Goal: Information Seeking & Learning: Check status

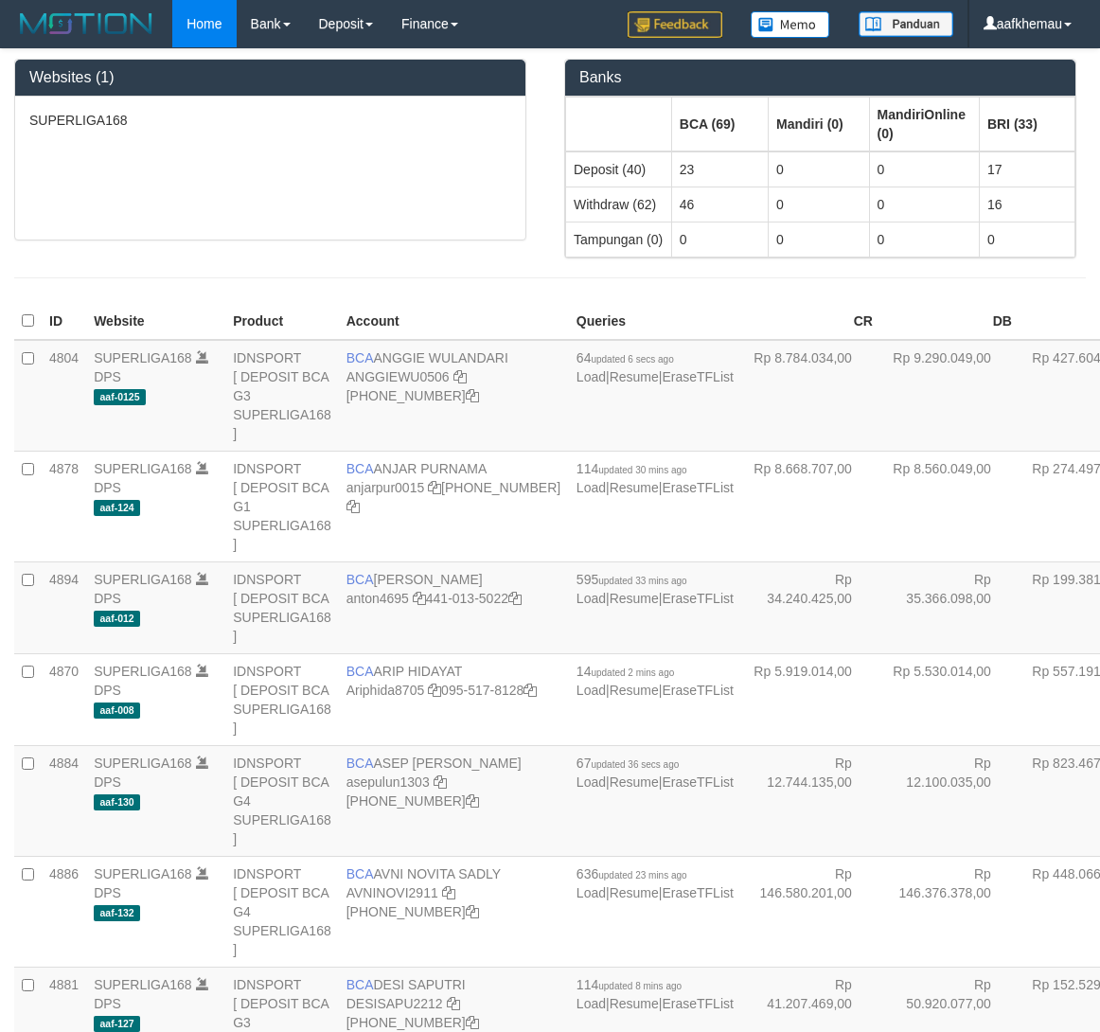
scroll to position [2583, 0]
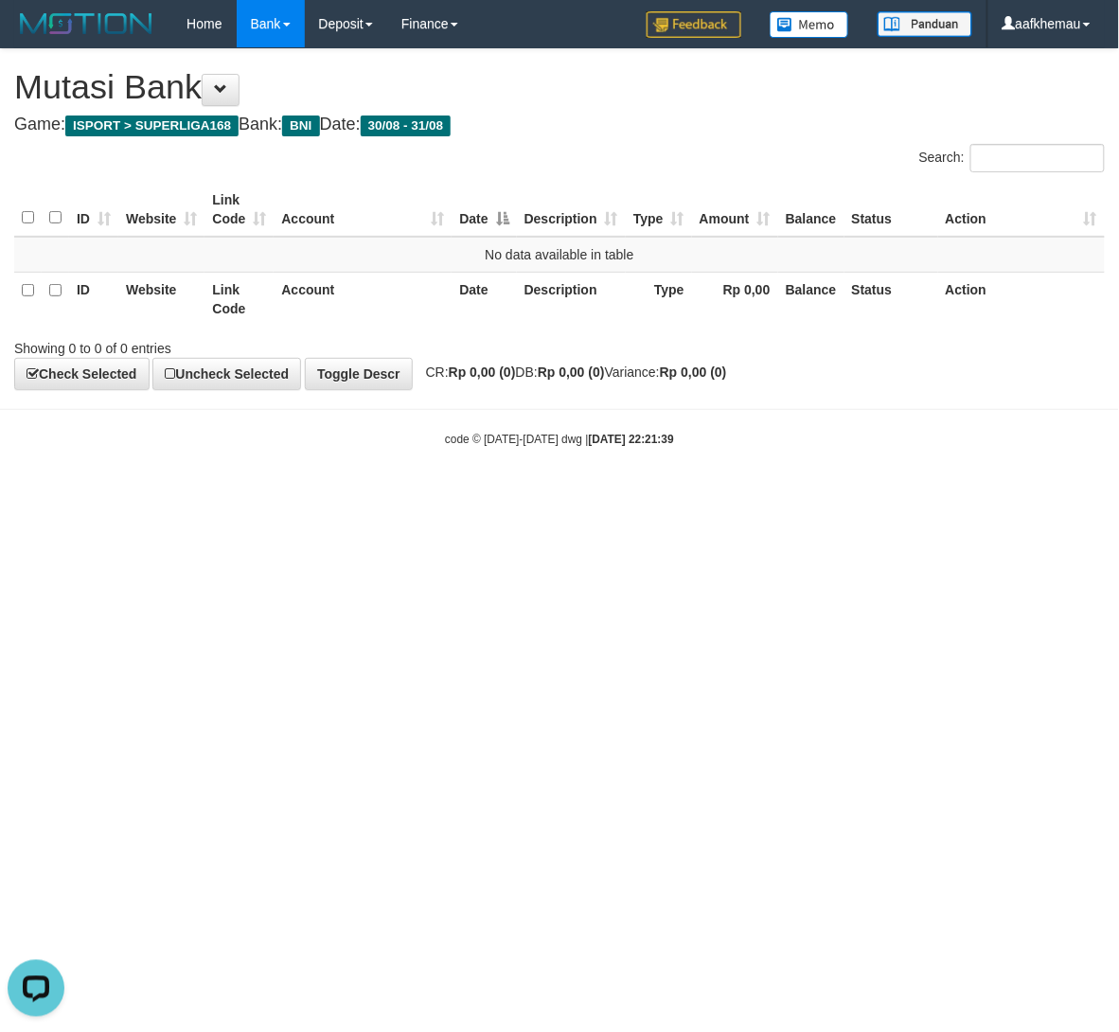
click at [833, 142] on div "**********" at bounding box center [559, 219] width 1119 height 340
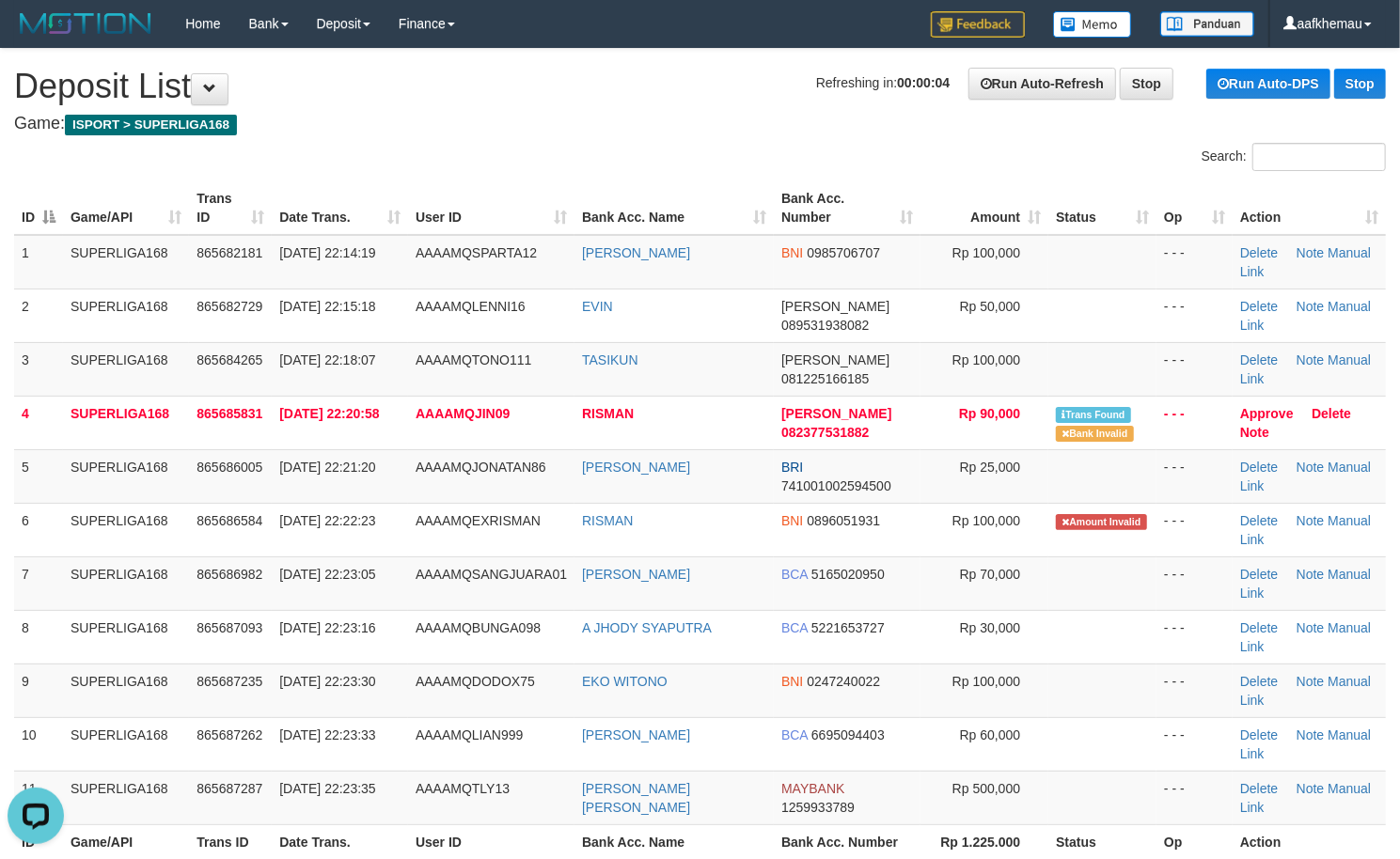
click at [769, 96] on h1 "Refreshing in: 00:00:04 Run Auto-Refresh Stop Run Auto-DPS Stop Deposit List" at bounding box center [699, 86] width 1371 height 38
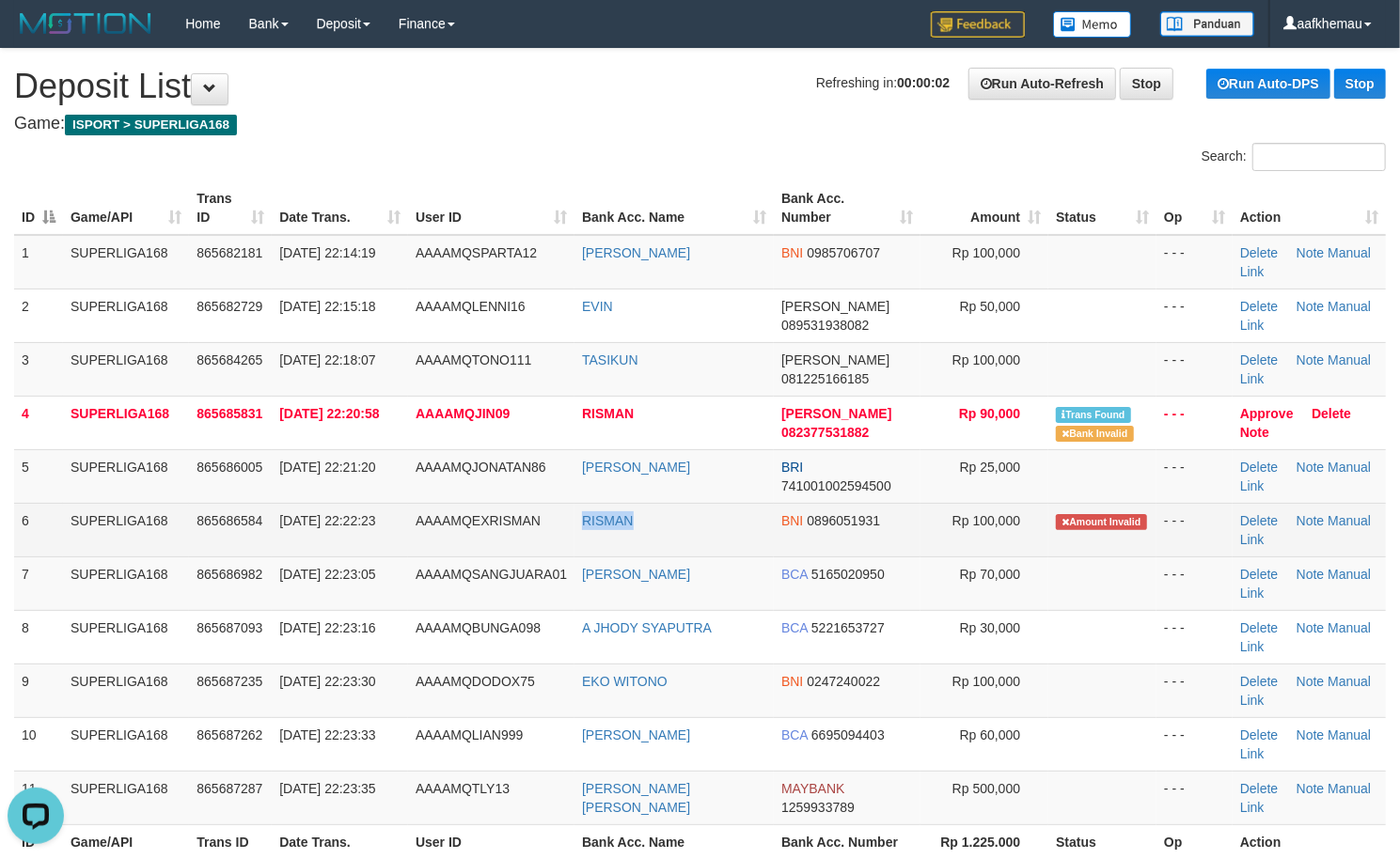
copy tr "RISMAN"
drag, startPoint x: 711, startPoint y: 524, endPoint x: 568, endPoint y: 526, distance: 143.0
click at [568, 526] on tr "6 SUPERLIGA168 865686584 31/08/2025 22:22:23 AAAAMQEXRISMAN RISMAN BNI 08960519…" at bounding box center [699, 530] width 1371 height 54
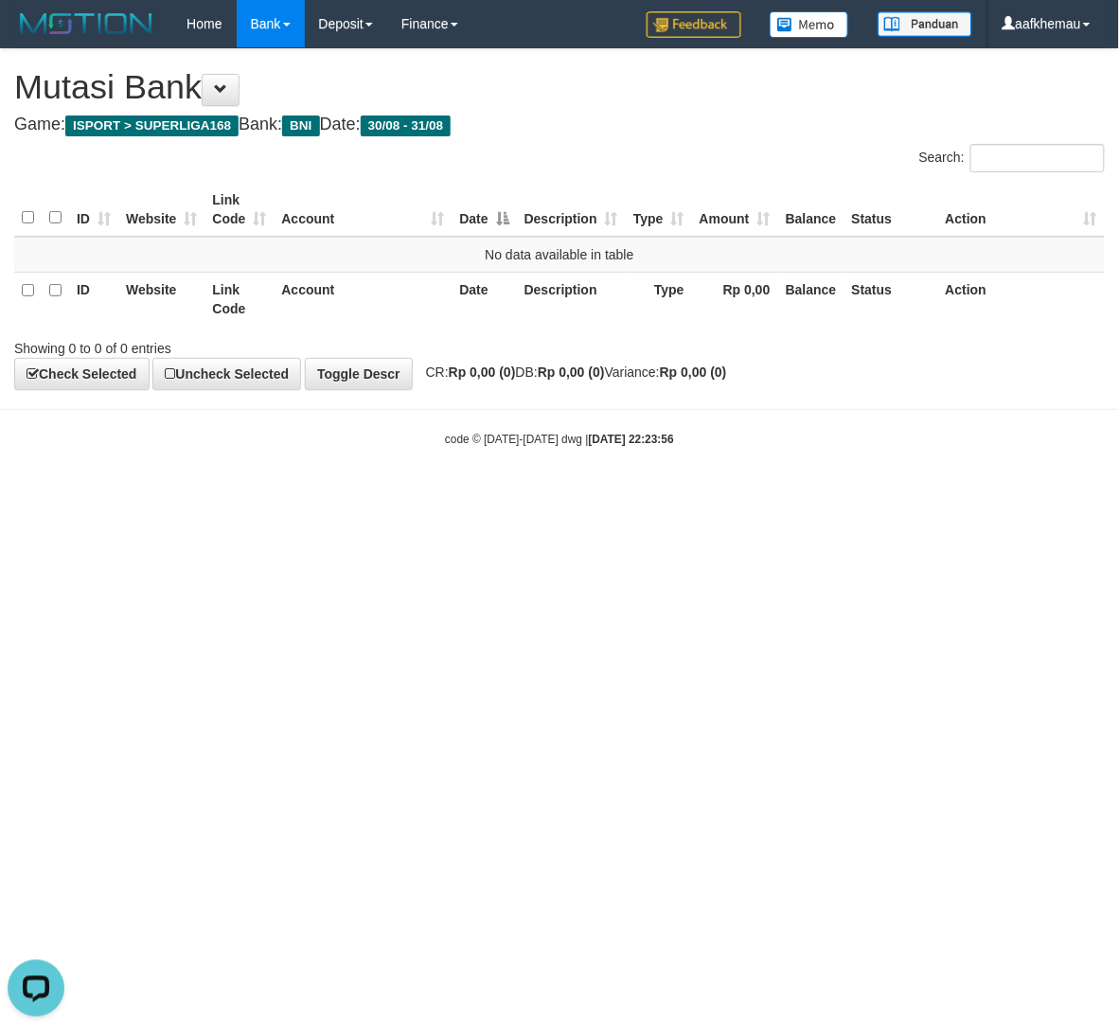
click at [668, 495] on html "Toggle navigation Home Bank Account List Load By Website Group [ISPORT] SUPERLI…" at bounding box center [559, 247] width 1119 height 495
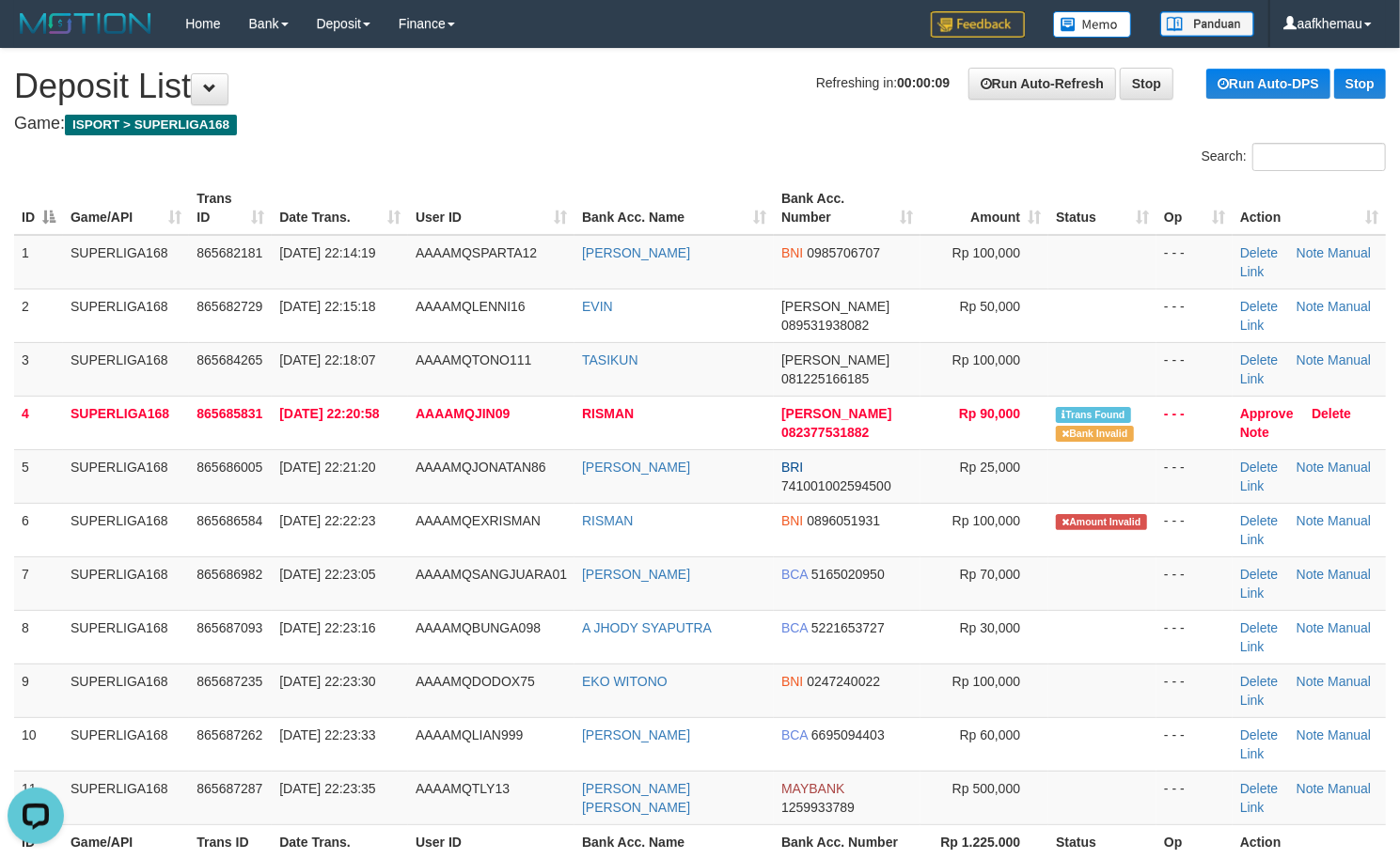
click at [662, 99] on h1 "Refreshing in: 00:00:09 Run Auto-Refresh Stop Run Auto-DPS Stop Deposit List" at bounding box center [699, 86] width 1371 height 38
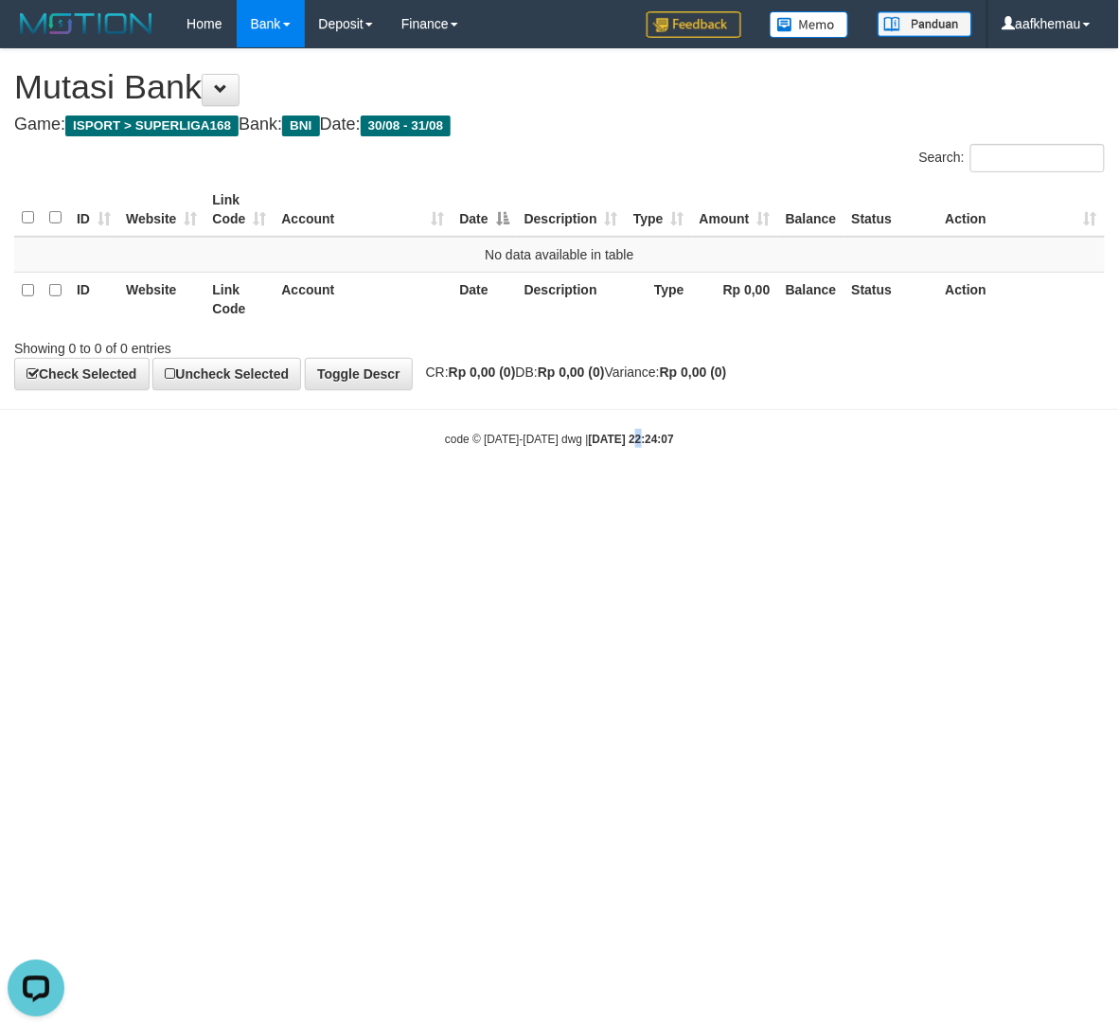
click at [621, 495] on html "Toggle navigation Home Bank Account List Load By Website Group [ISPORT] SUPERLI…" at bounding box center [559, 247] width 1119 height 495
drag, startPoint x: 621, startPoint y: 509, endPoint x: 638, endPoint y: 506, distance: 17.5
click at [623, 495] on html "Toggle navigation Home Bank Account List Load By Website Group [ISPORT] SUPERLI…" at bounding box center [559, 247] width 1119 height 495
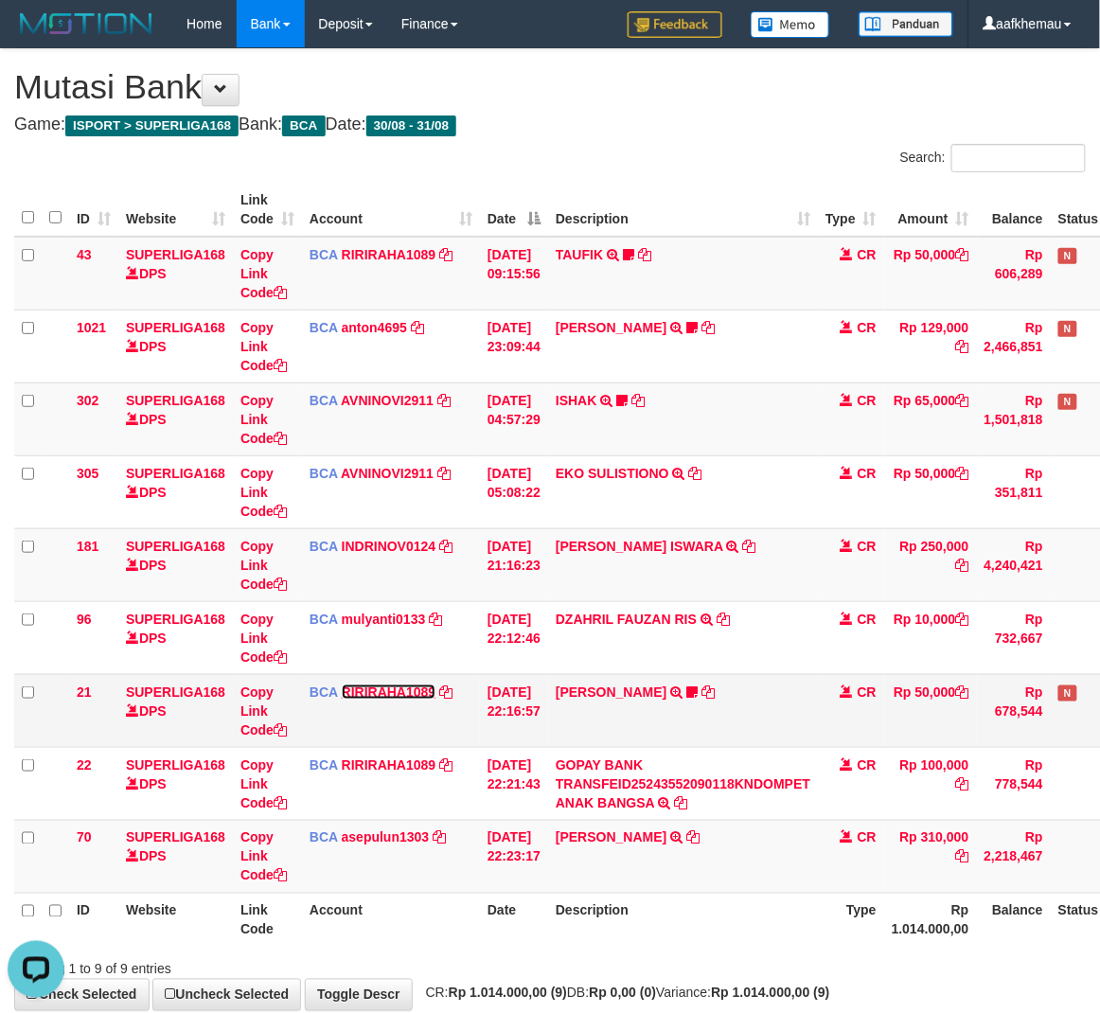
click at [382, 693] on link "RIRIRAHA1089" at bounding box center [389, 692] width 95 height 15
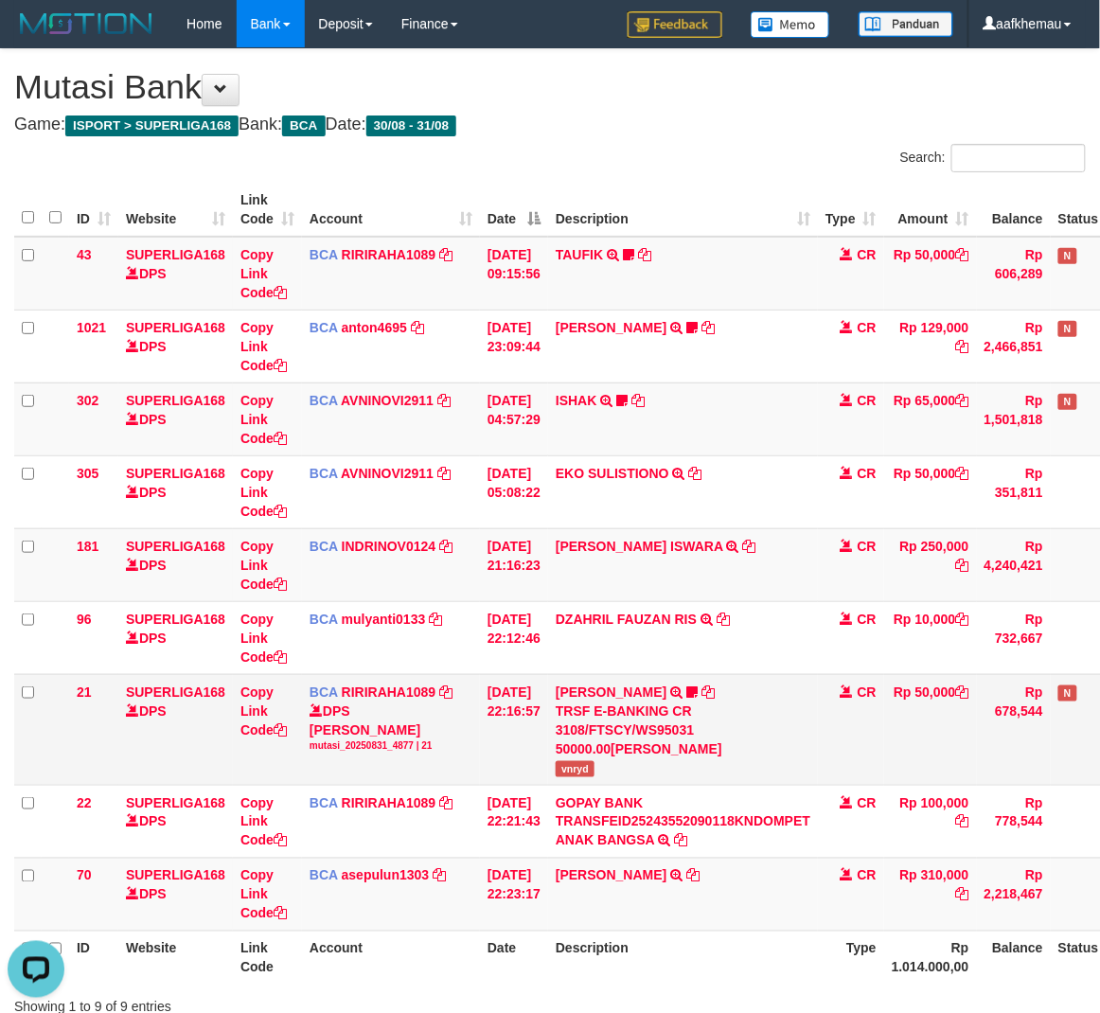
click at [595, 773] on span "vnryd" at bounding box center [575, 769] width 39 height 16
drag, startPoint x: 596, startPoint y: 773, endPoint x: 630, endPoint y: 763, distance: 35.4
click at [595, 773] on span "vnryd" at bounding box center [575, 769] width 39 height 16
copy span "vnryd"
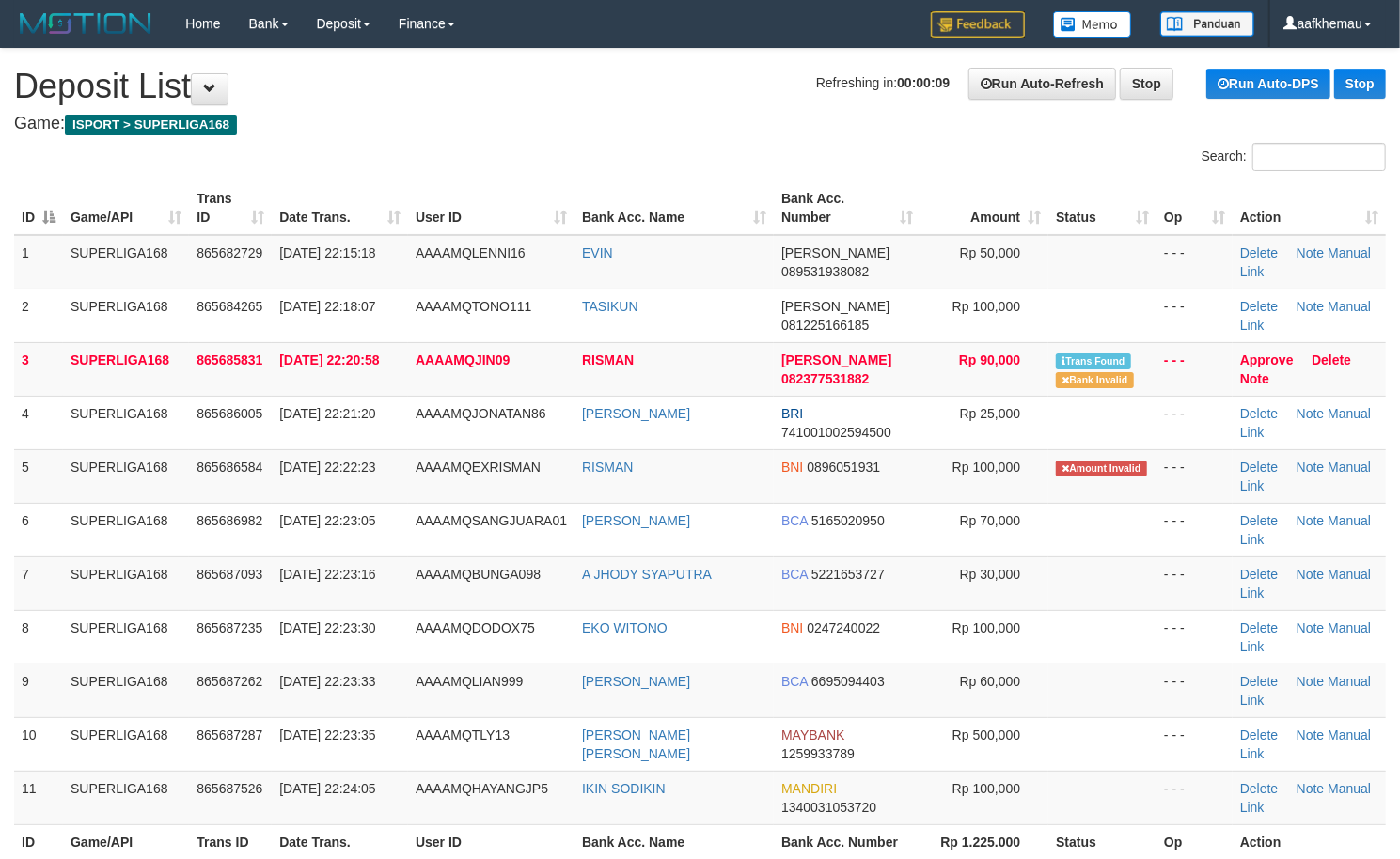
click at [587, 115] on h4 "Game: ISPORT > SUPERLIGA168" at bounding box center [699, 124] width 1371 height 19
copy tr "EVIN"
drag, startPoint x: 658, startPoint y: 256, endPoint x: 564, endPoint y: 263, distance: 94.3
click at [564, 263] on tr "1 SUPERLIGA168 865682729 31/08/2025 22:15:18 AAAAMQLENNI16 EVIN DANA 0895319380…" at bounding box center [699, 262] width 1371 height 55
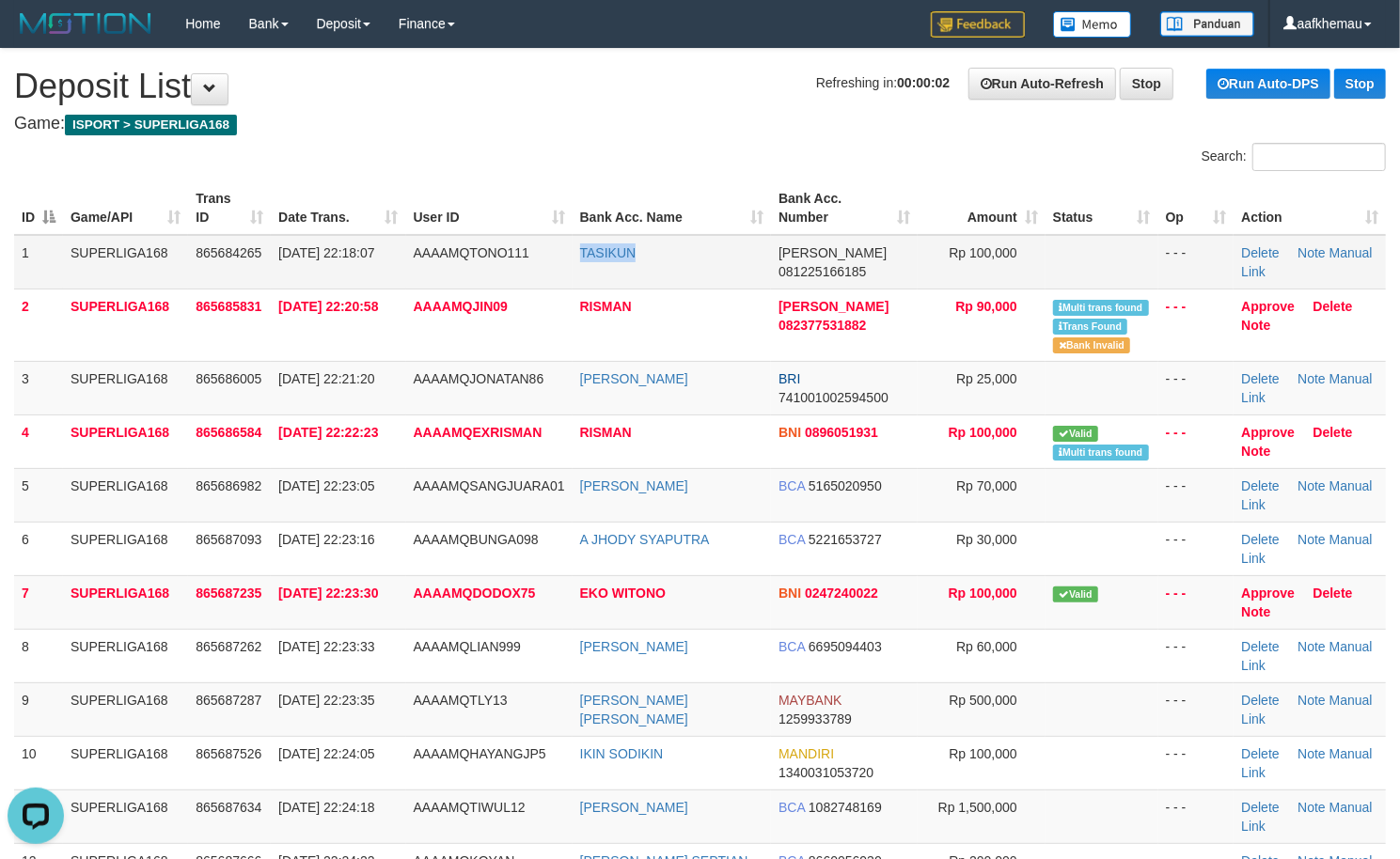
drag, startPoint x: 556, startPoint y: 260, endPoint x: 542, endPoint y: 257, distance: 14.3
click at [542, 257] on tr "1 SUPERLIGA168 865684265 31/08/2025 22:18:07 AAAAMQTONO111 TASIKUN DANA 0812251…" at bounding box center [699, 262] width 1371 height 55
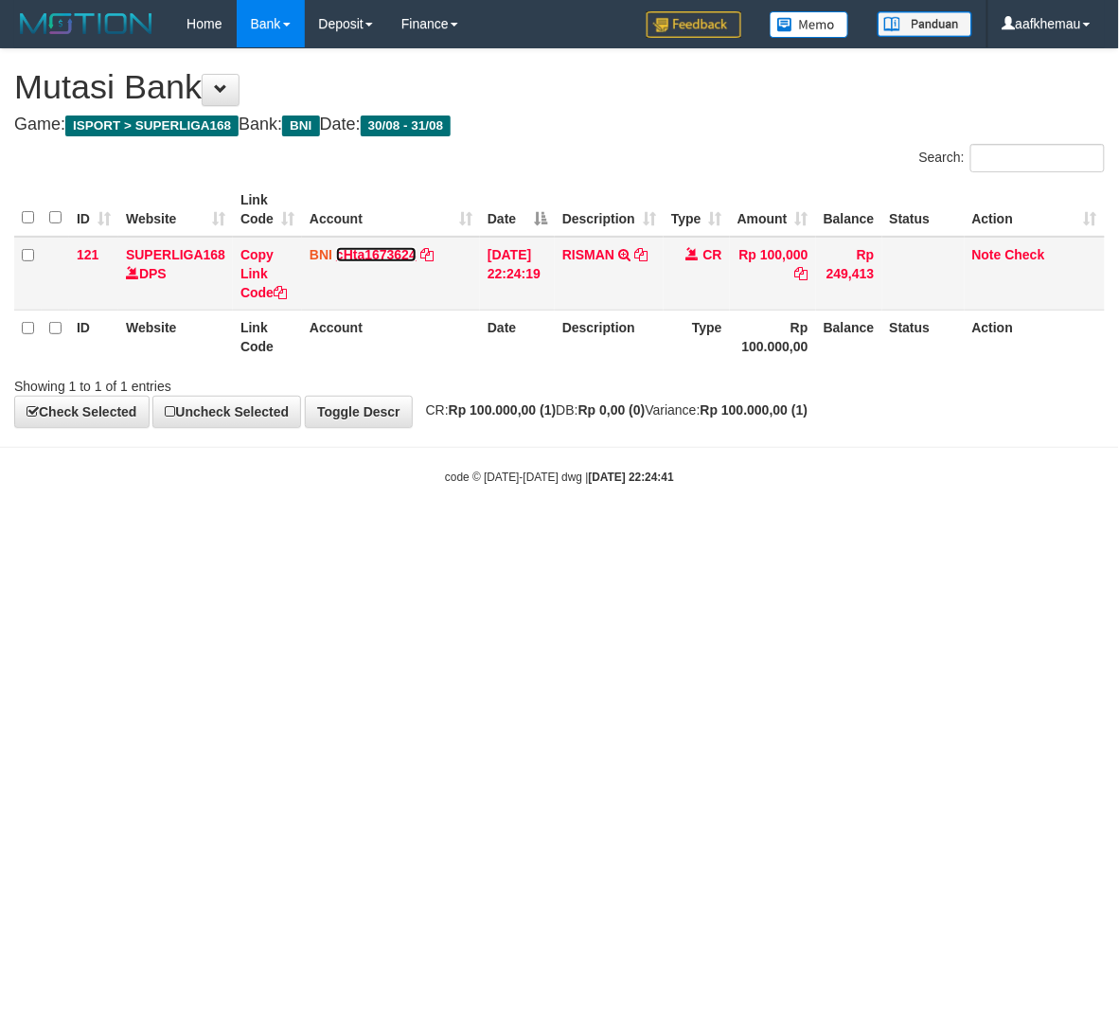
click at [382, 256] on link "cHta1673624" at bounding box center [376, 254] width 80 height 15
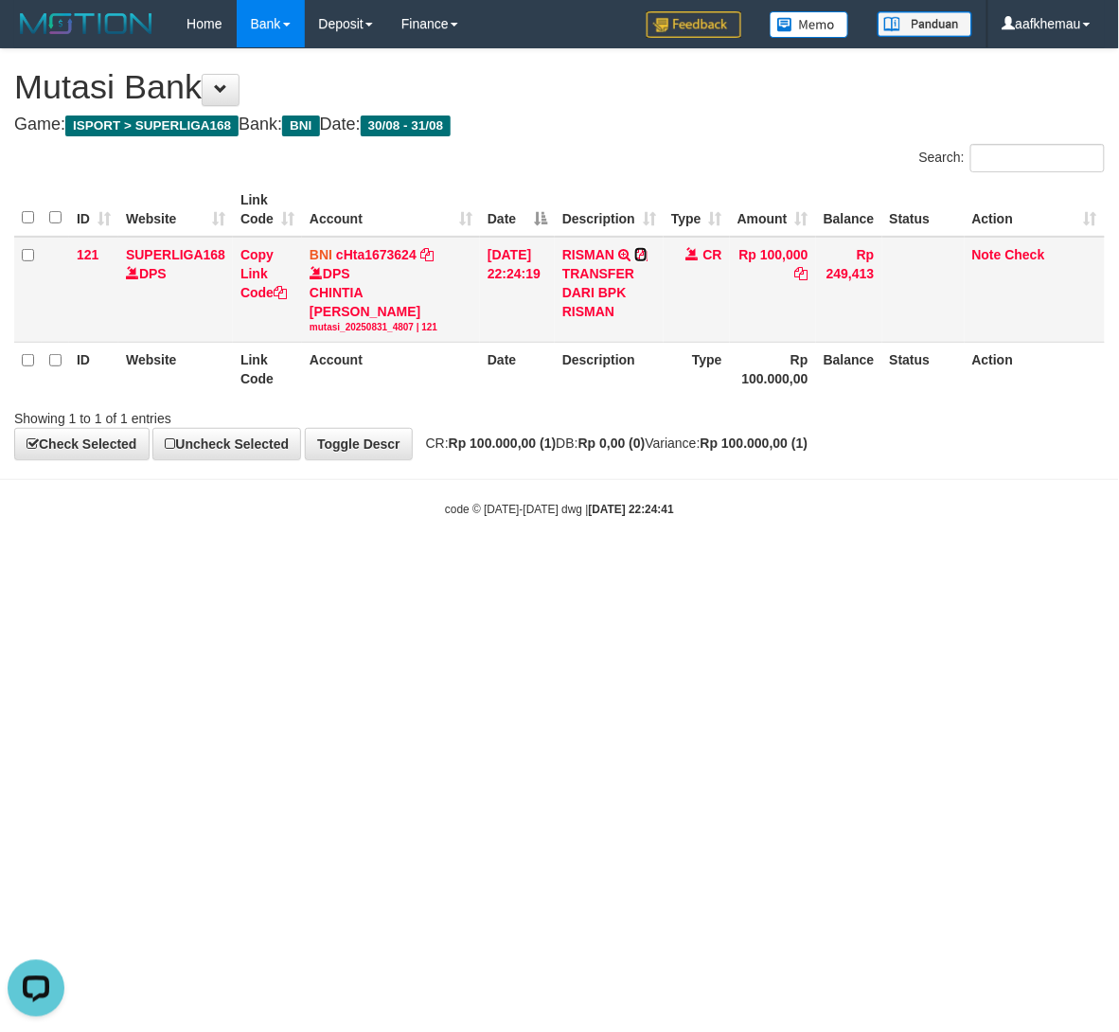
click at [648, 252] on icon at bounding box center [640, 254] width 13 height 13
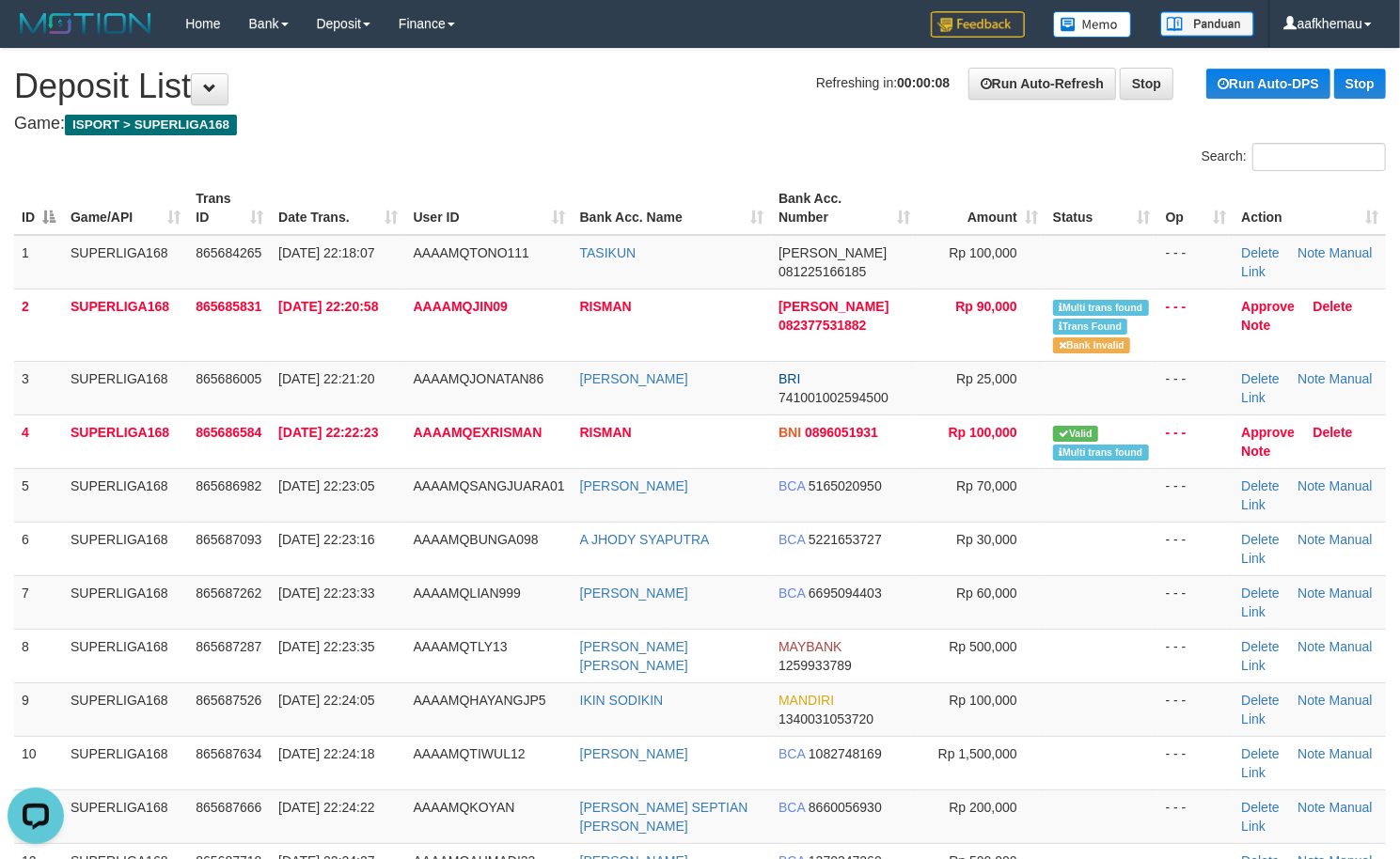
click at [486, 95] on h1 "Refreshing in: 00:00:08 Run Auto-Refresh Stop Run Auto-DPS Stop Deposit List" at bounding box center [699, 86] width 1371 height 38
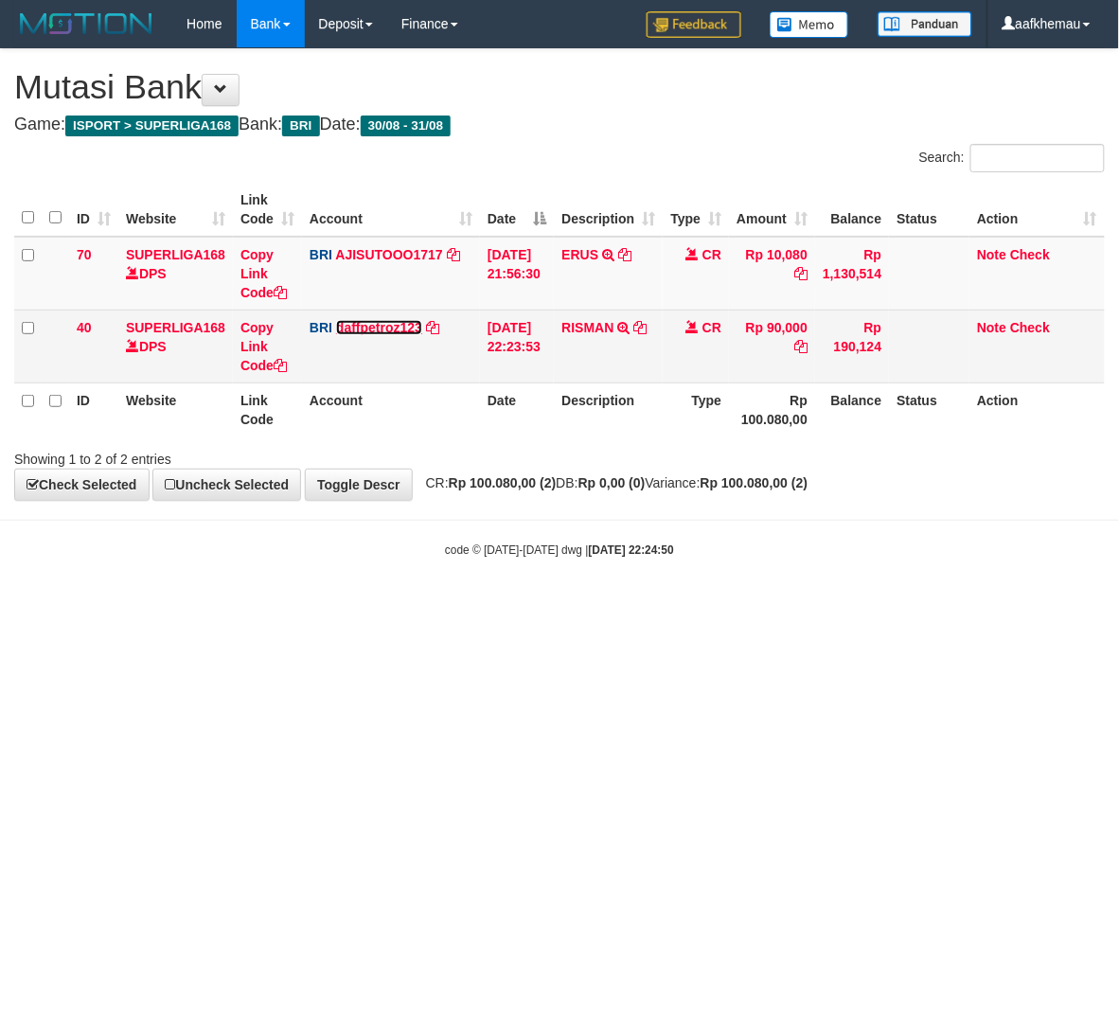
click at [356, 333] on link "daffpetroz123" at bounding box center [379, 327] width 86 height 15
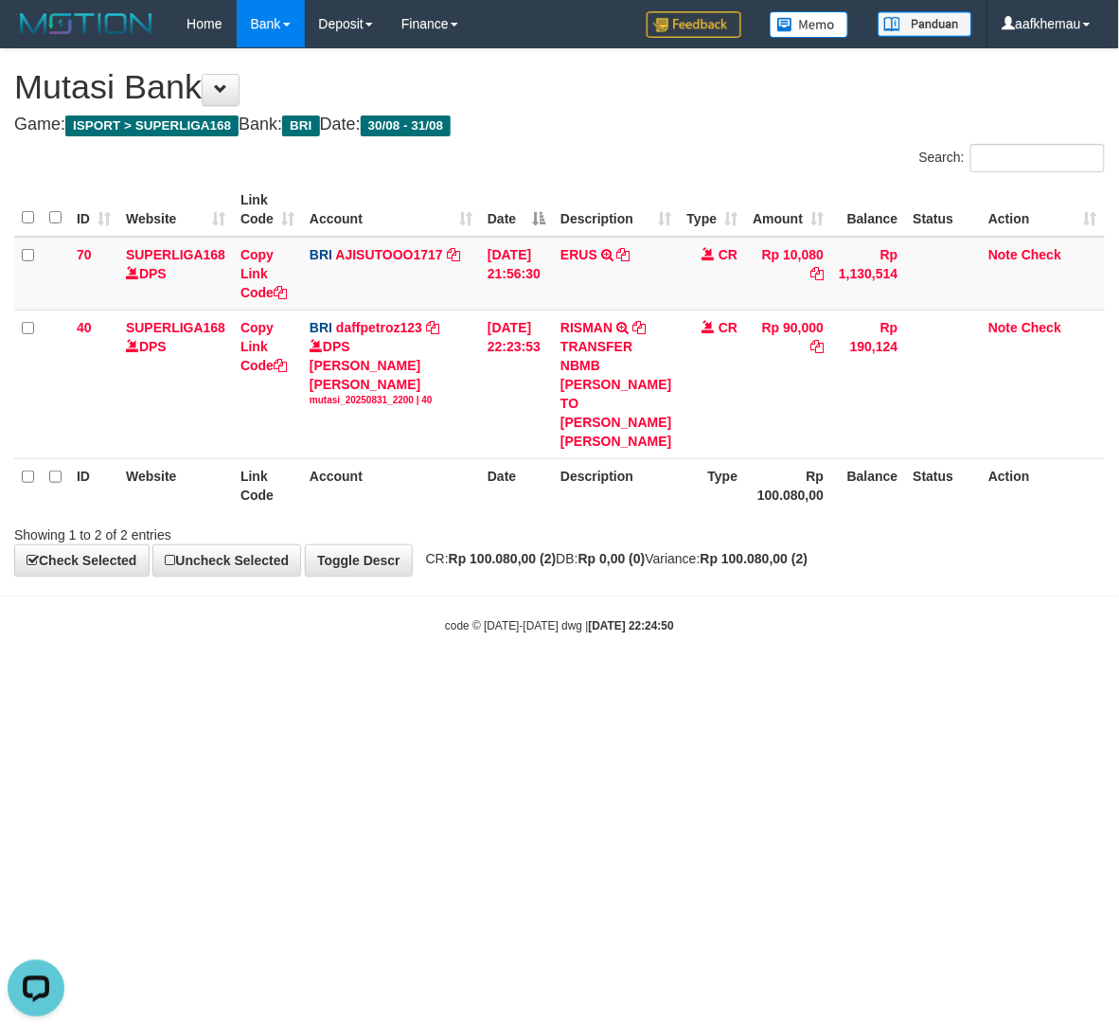
drag, startPoint x: 691, startPoint y: 808, endPoint x: 704, endPoint y: 800, distance: 15.3
click at [694, 682] on html "Toggle navigation Home Bank Account List Load By Website Group [ISPORT] SUPERLI…" at bounding box center [559, 341] width 1119 height 682
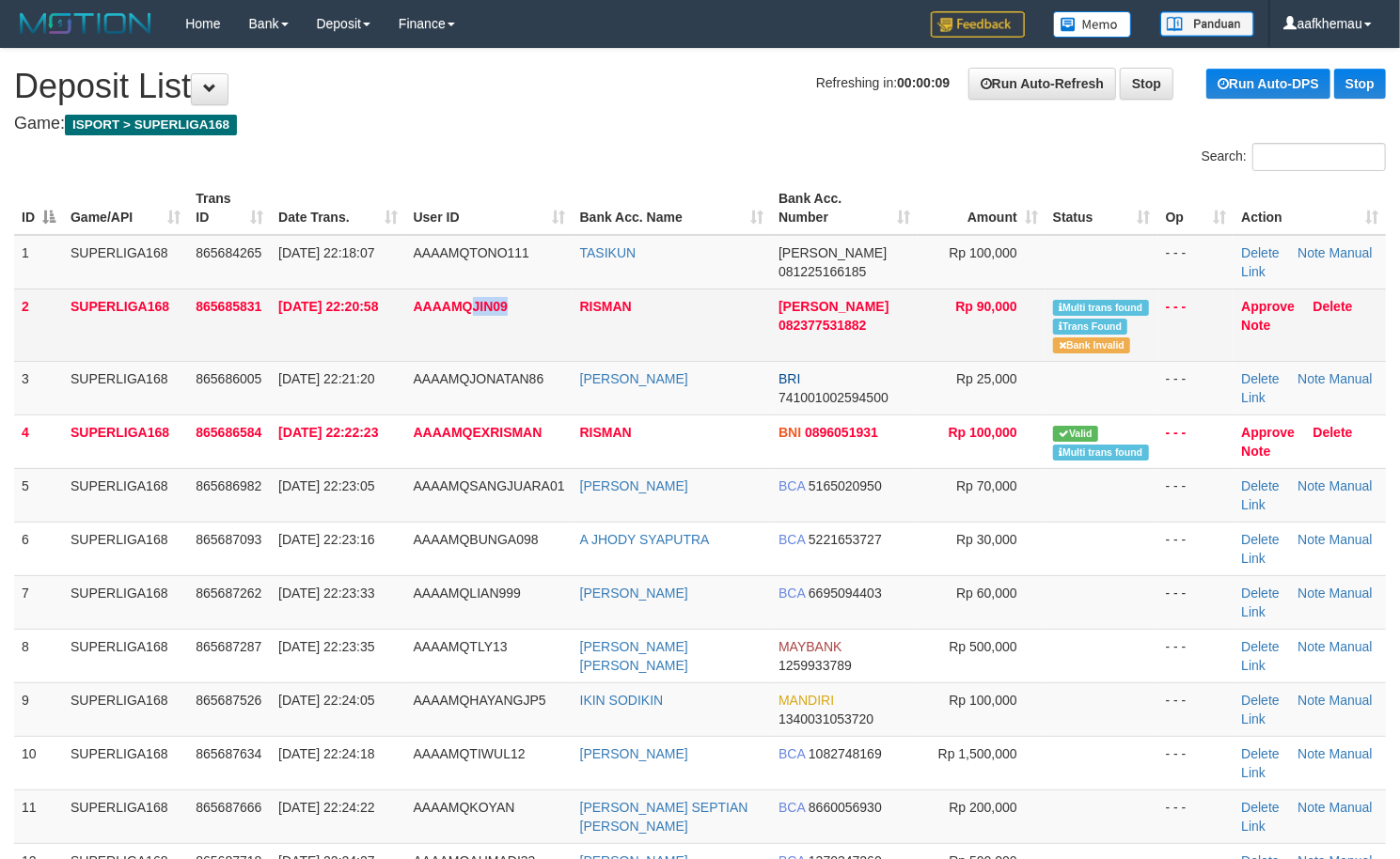
copy span "JIN09"
drag, startPoint x: 486, startPoint y: 328, endPoint x: 474, endPoint y: 328, distance: 12.0
click at [474, 328] on td "AAAAMQJIN09" at bounding box center [490, 325] width 167 height 72
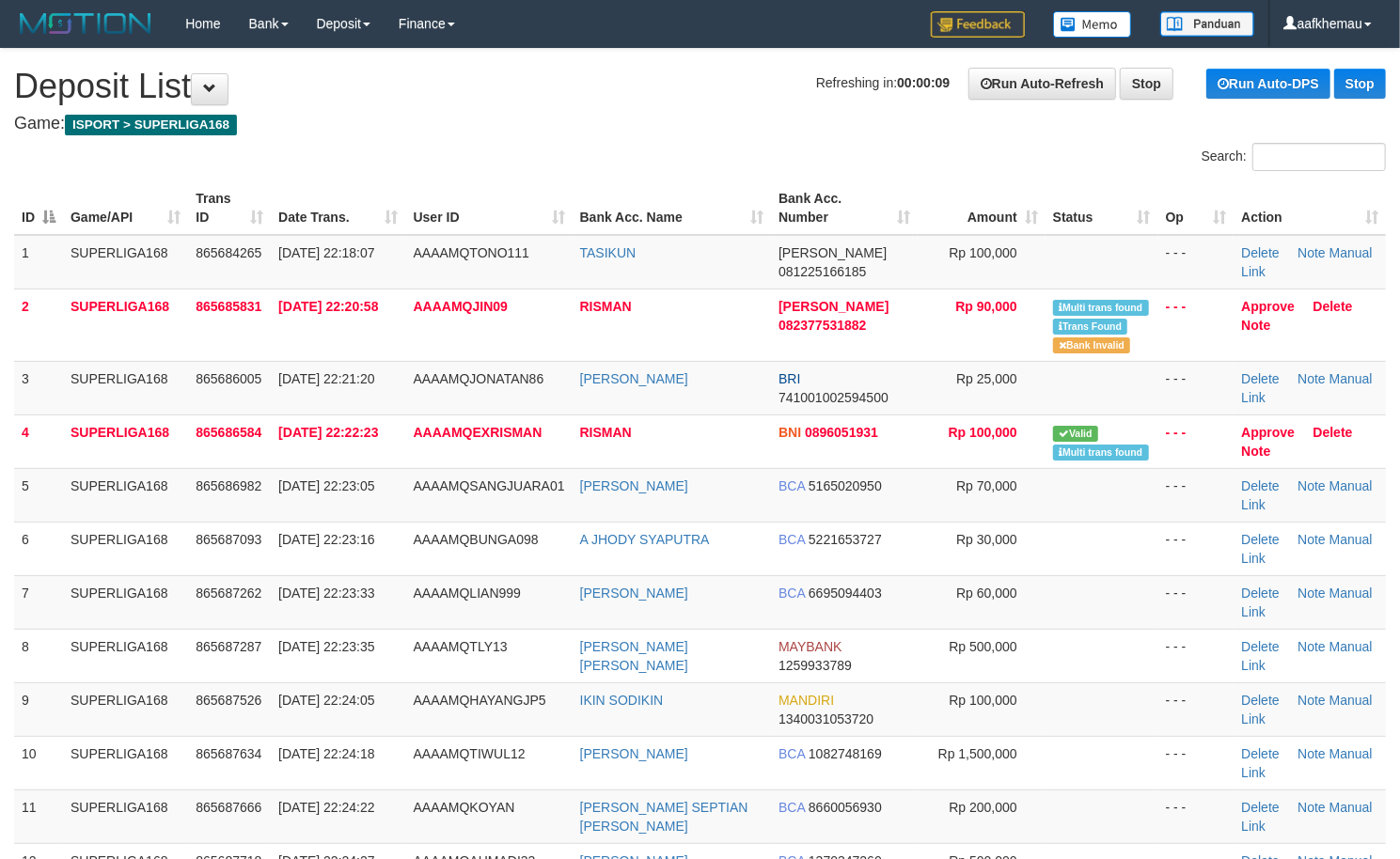
click at [478, 176] on div "ID Game/API Trans ID Date Trans. User ID Bank Acc. Name Bank Acc. Number Amount…" at bounding box center [700, 556] width 1400 height 762
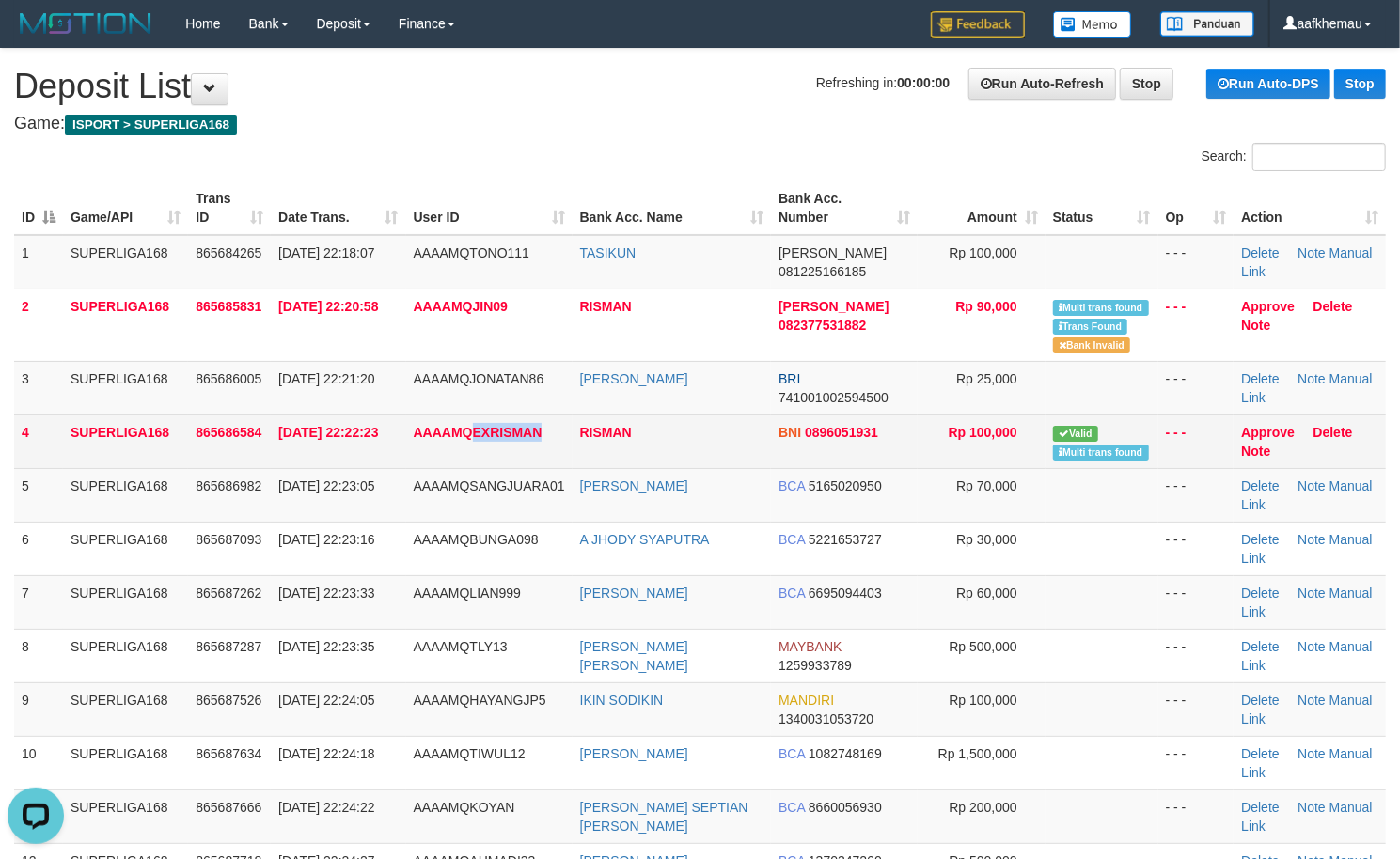
copy span "EXRISMAN"
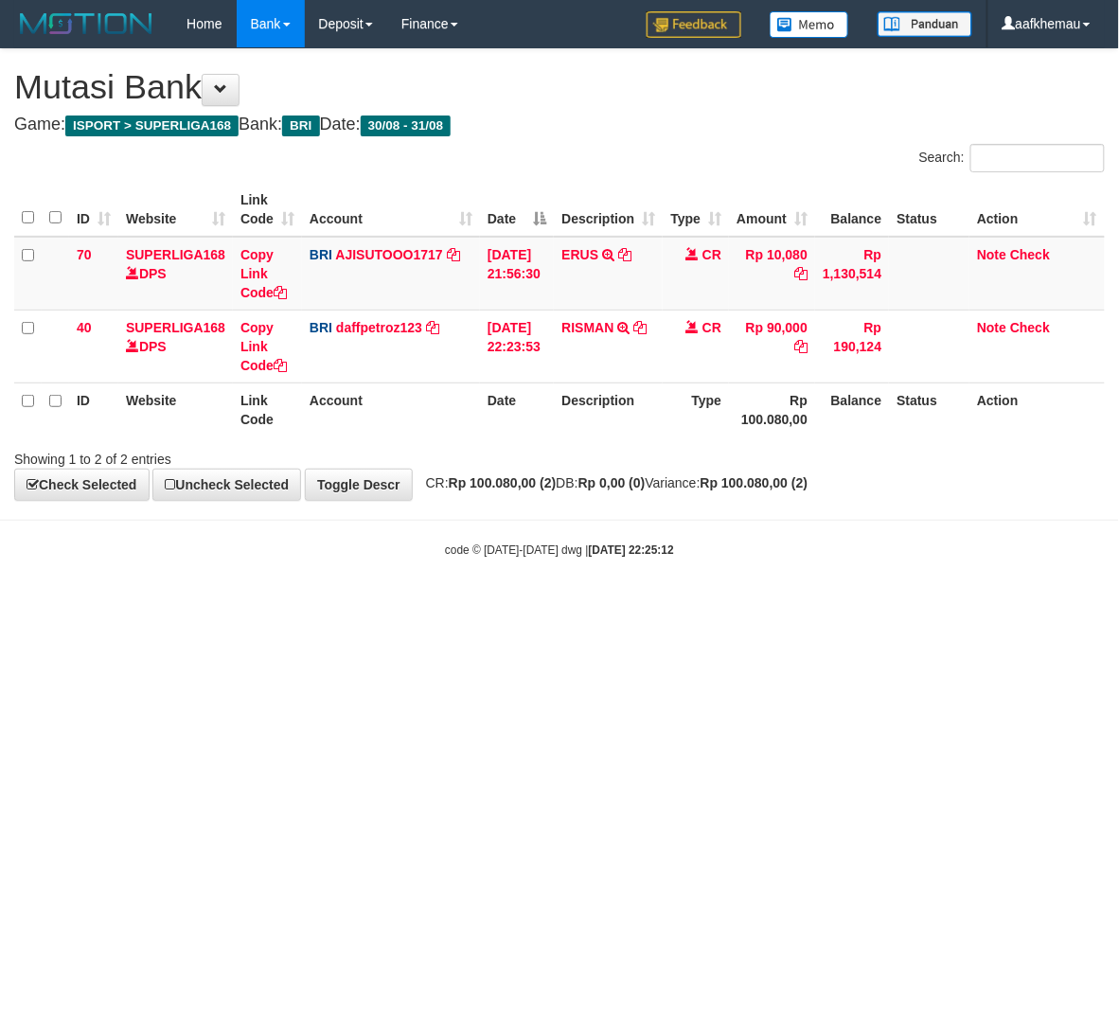
drag, startPoint x: 0, startPoint y: 0, endPoint x: 705, endPoint y: 733, distance: 1017.1
click at [705, 606] on html "Toggle navigation Home Bank Account List Load By Website Group [ISPORT] SUPERLI…" at bounding box center [559, 303] width 1119 height 606
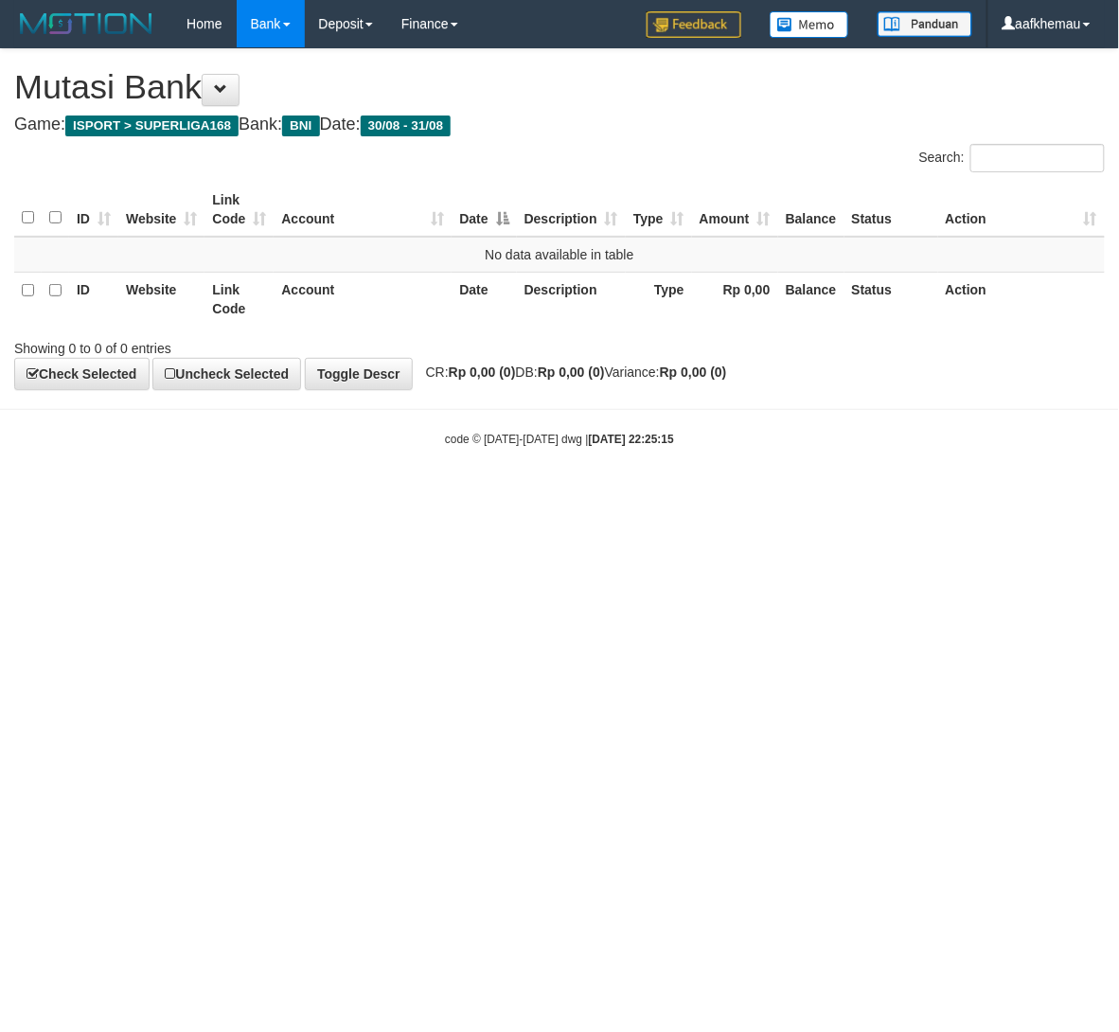
click at [759, 495] on html "Toggle navigation Home Bank Account List Load By Website Group [ISPORT] SUPERLI…" at bounding box center [559, 247] width 1119 height 495
click at [761, 495] on html "Toggle navigation Home Bank Account List Load By Website Group [ISPORT] SUPERLI…" at bounding box center [559, 247] width 1119 height 495
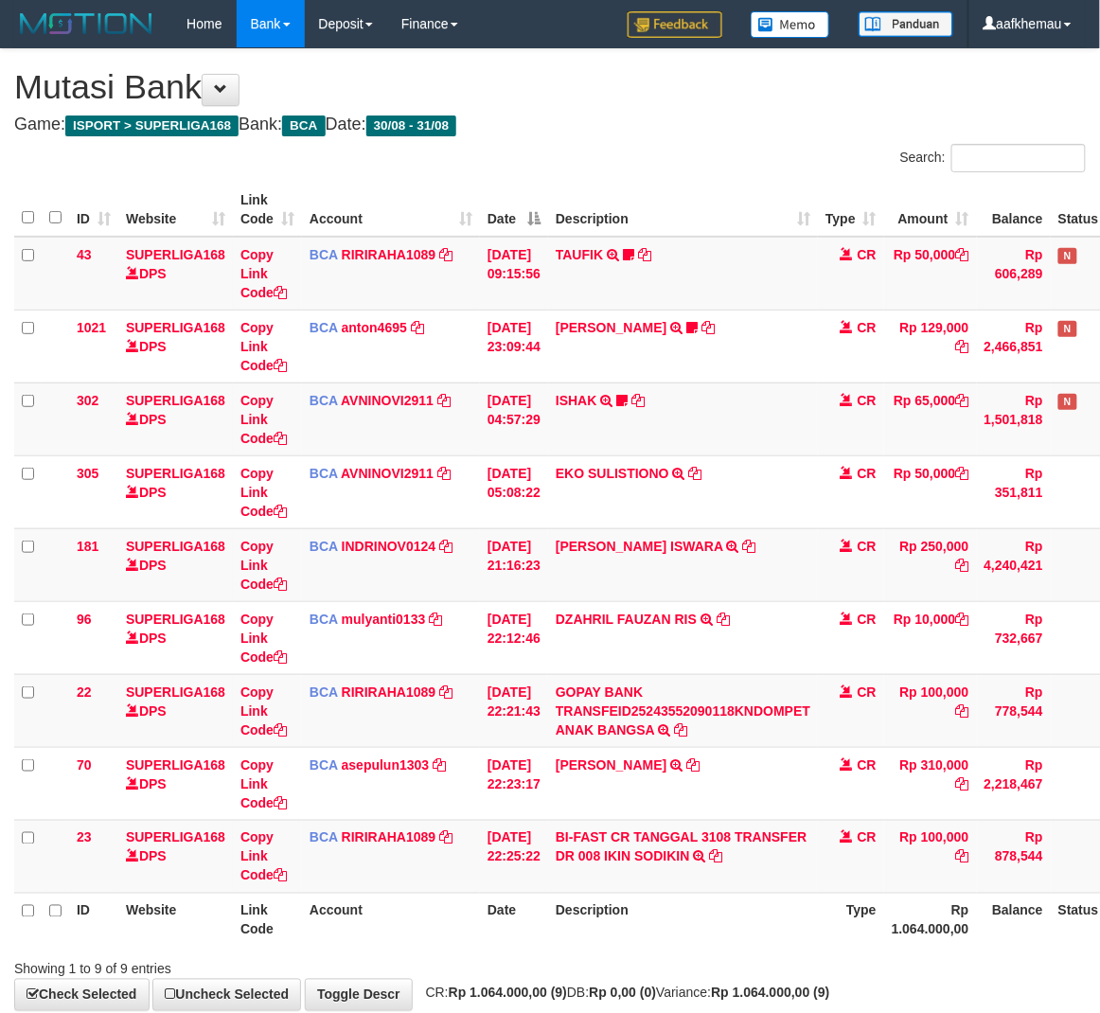
click at [697, 180] on div "ID Website Link Code Account Date Description Type Amount Balance Status Action…" at bounding box center [550, 564] width 1100 height 775
click at [396, 689] on link "RIRIRAHA1089" at bounding box center [389, 692] width 95 height 15
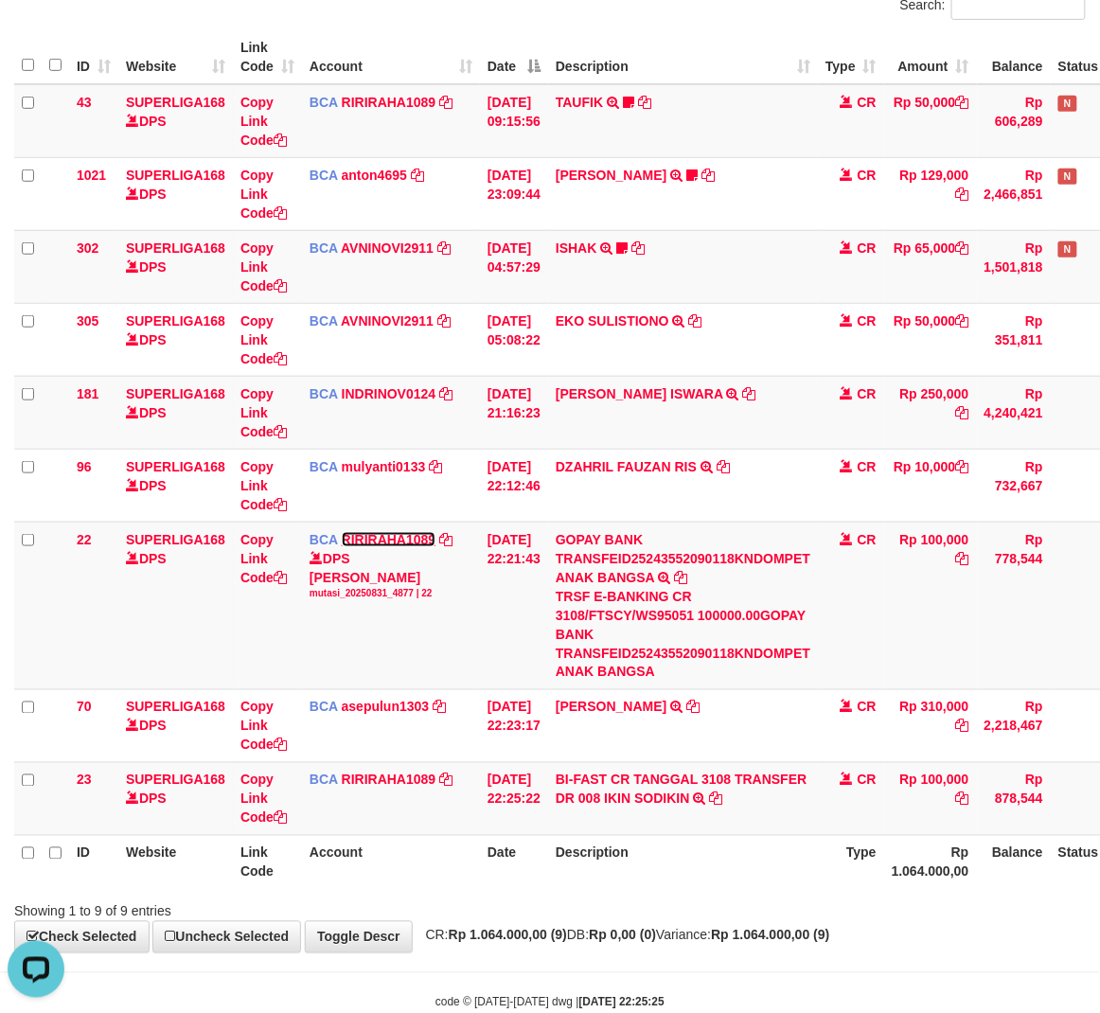
scroll to position [201, 0]
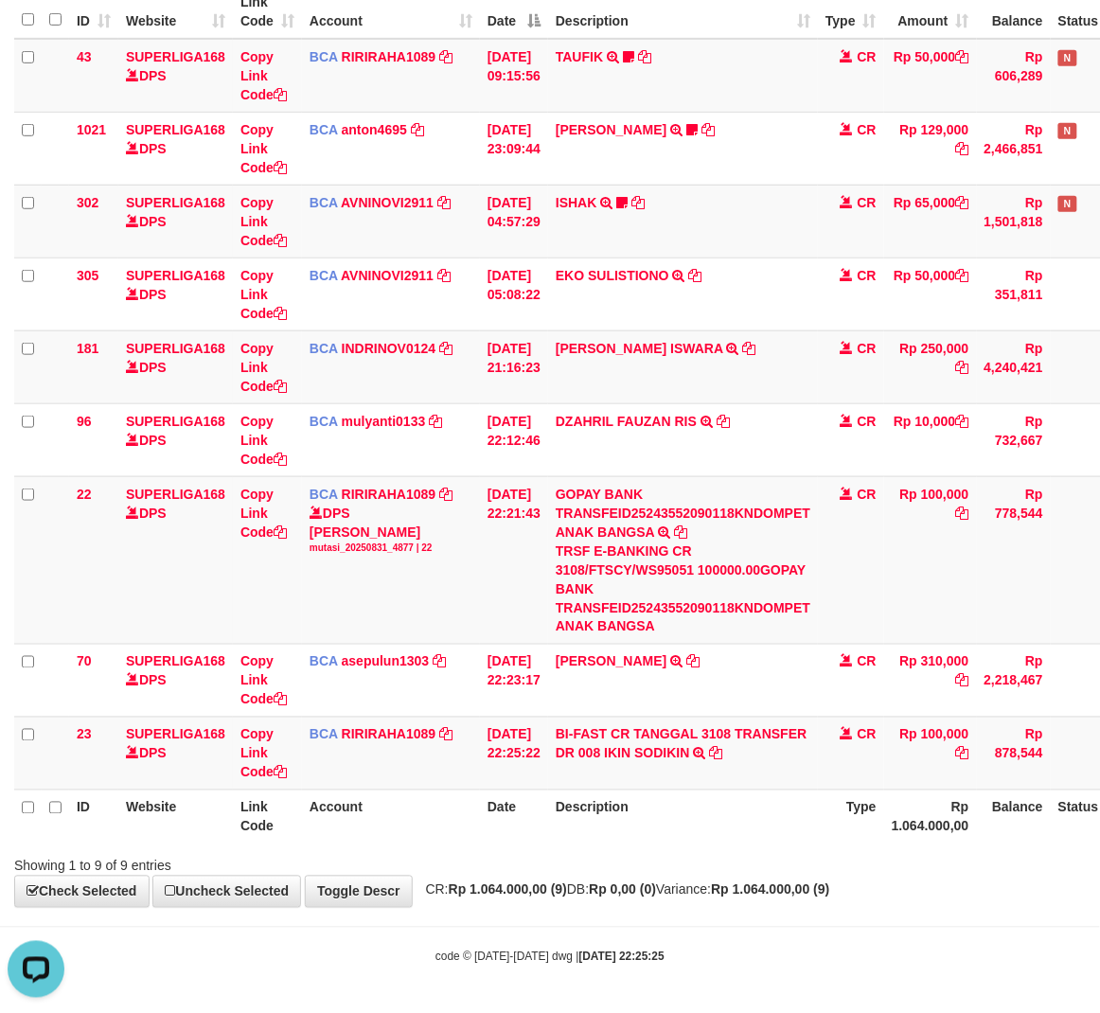
click at [691, 891] on span "CR: Rp 1.064.000,00 (9) DB: Rp 0,00 (0) Variance: Rp 1.064.000,00 (9)" at bounding box center [624, 889] width 414 height 15
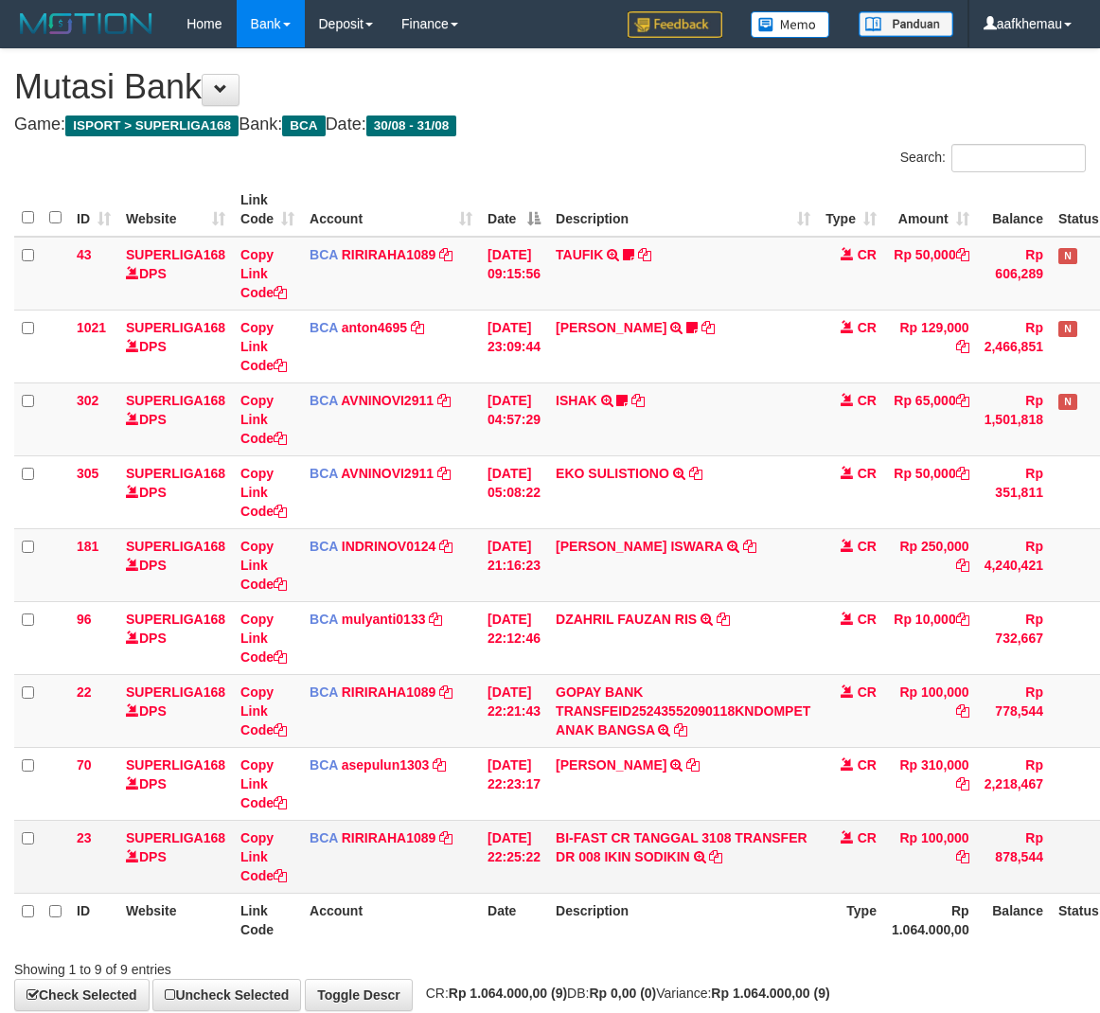
scroll to position [43, 0]
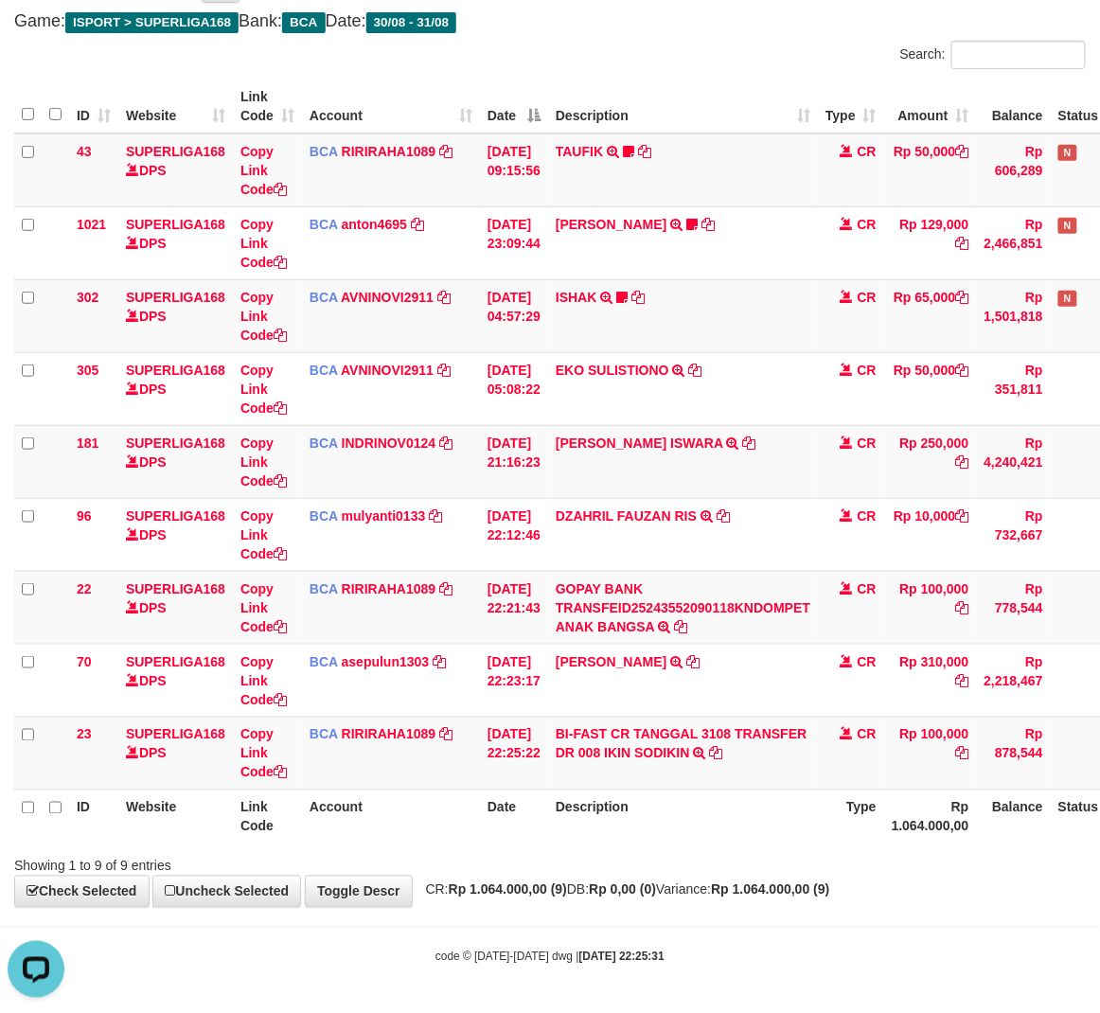
drag, startPoint x: 766, startPoint y: 848, endPoint x: 776, endPoint y: 831, distance: 20.0
click at [763, 849] on div at bounding box center [779, 849] width 642 height 1
click at [754, 926] on body "Toggle navigation Home Bank Account List Load By Website Group [ISPORT] SUPERLI…" at bounding box center [550, 455] width 1100 height 1116
click at [663, 788] on td "BI-FAST CR TANGGAL 3108 TRANSFER DR 008 IKIN SODIKIN BI-FAST CR TANGGAL :31/08 …" at bounding box center [683, 753] width 270 height 73
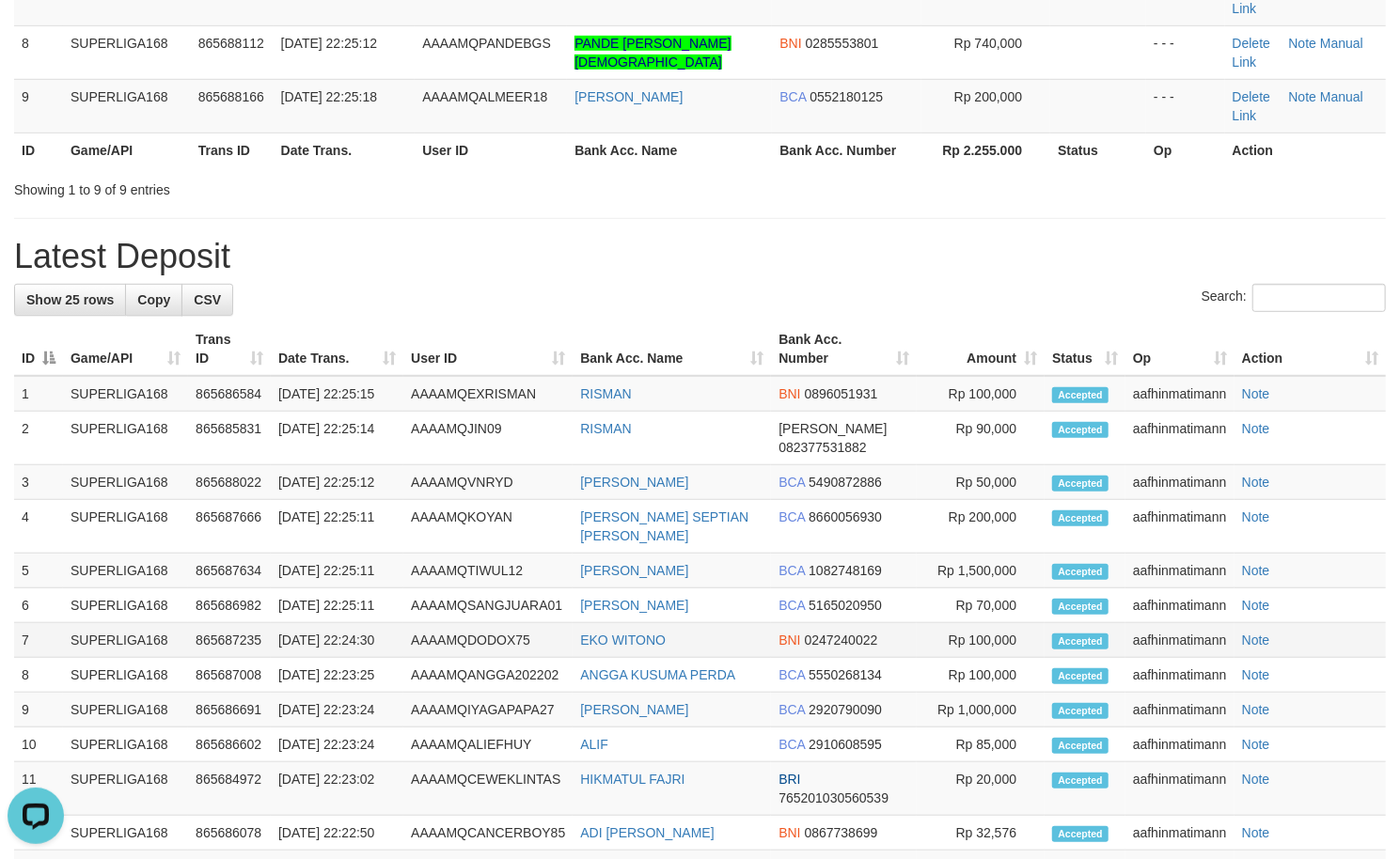
scroll to position [752, 0]
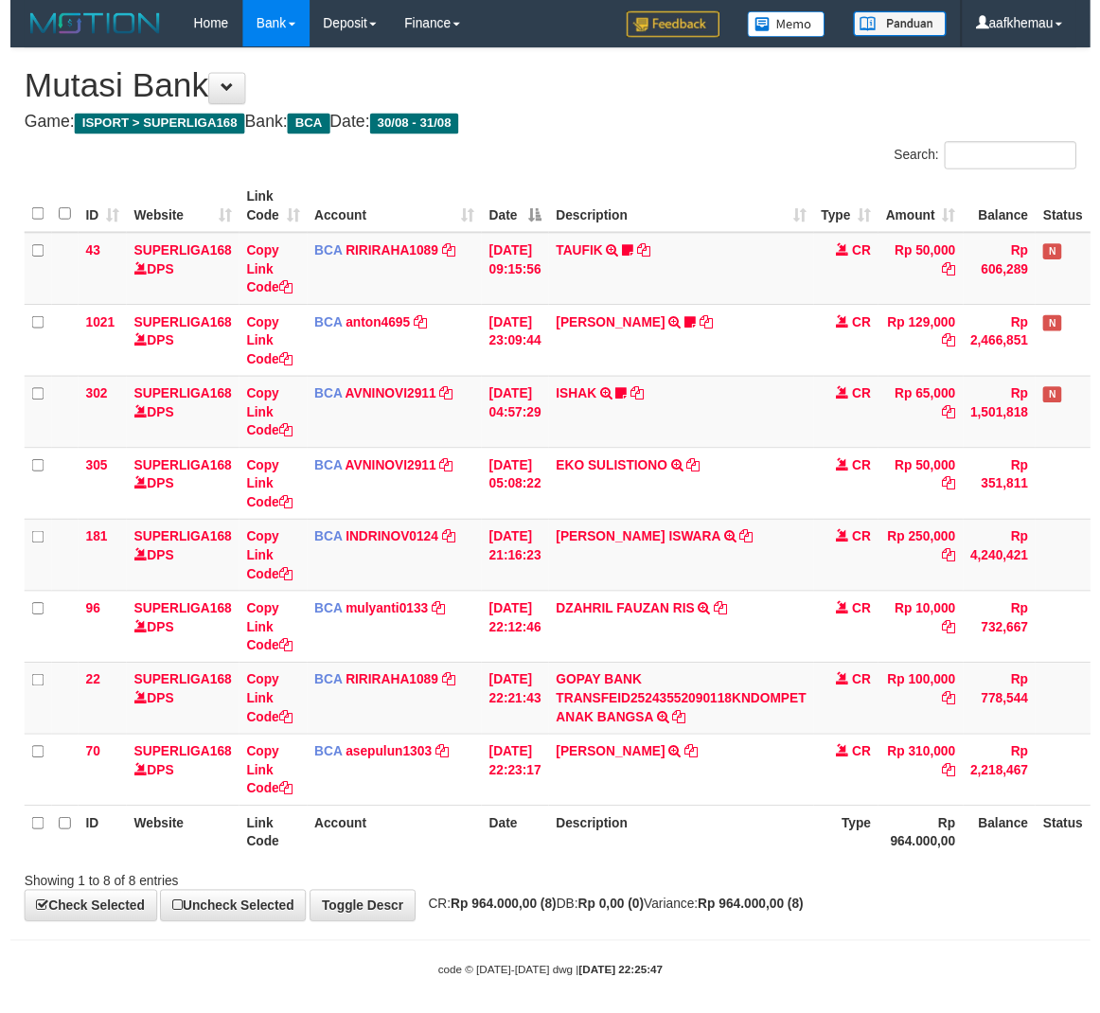
scroll to position [32, 0]
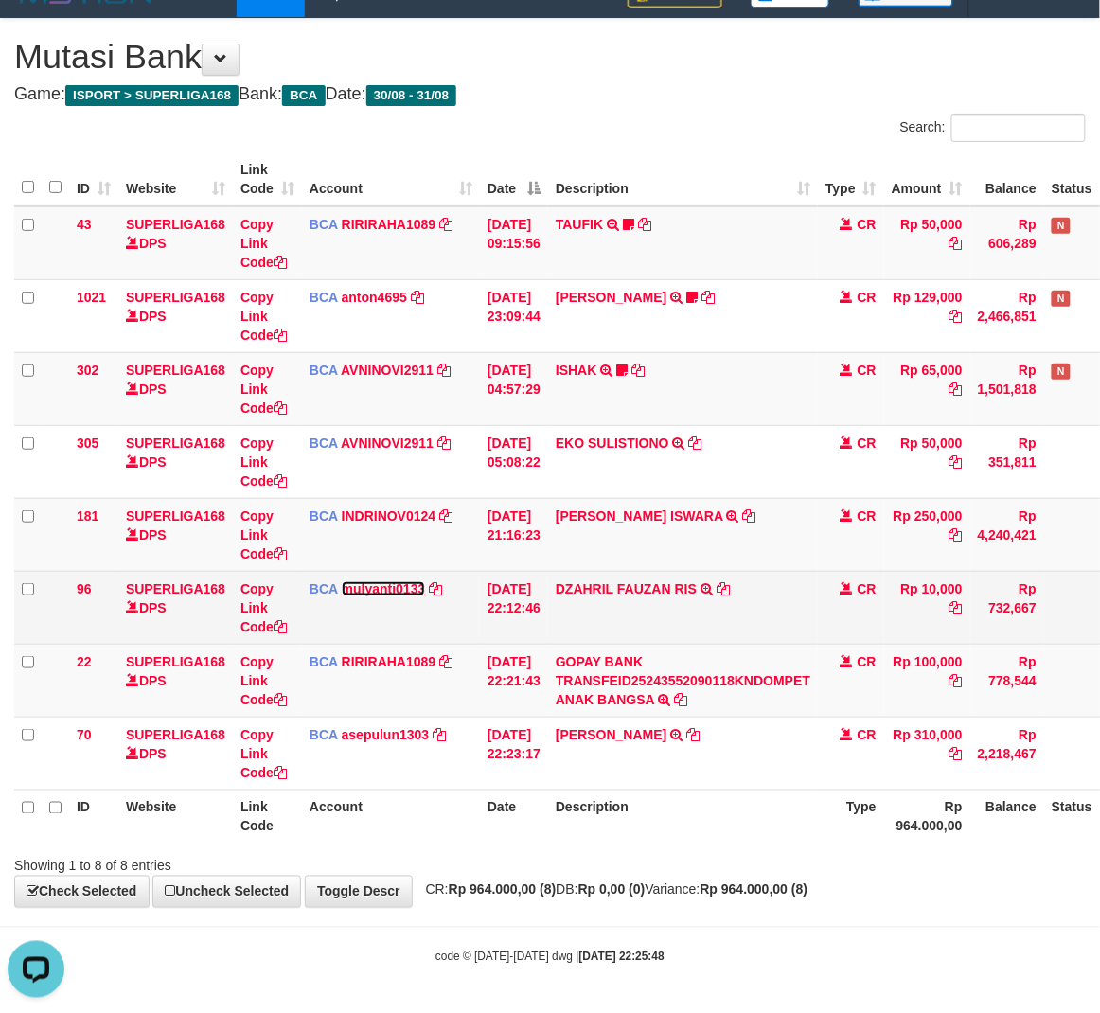
click at [350, 591] on link "mulyanti0133" at bounding box center [384, 588] width 84 height 15
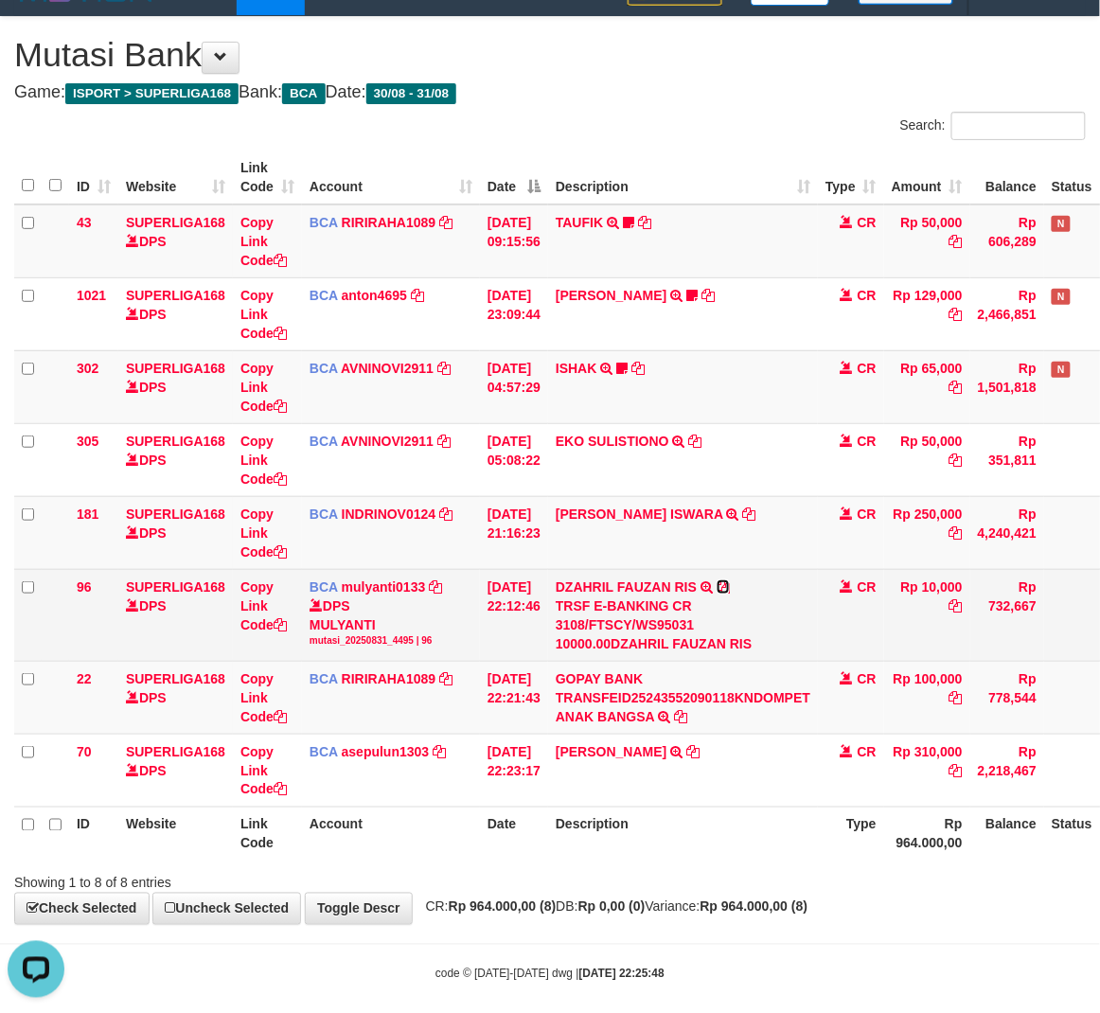
click at [730, 587] on icon at bounding box center [723, 586] width 13 height 13
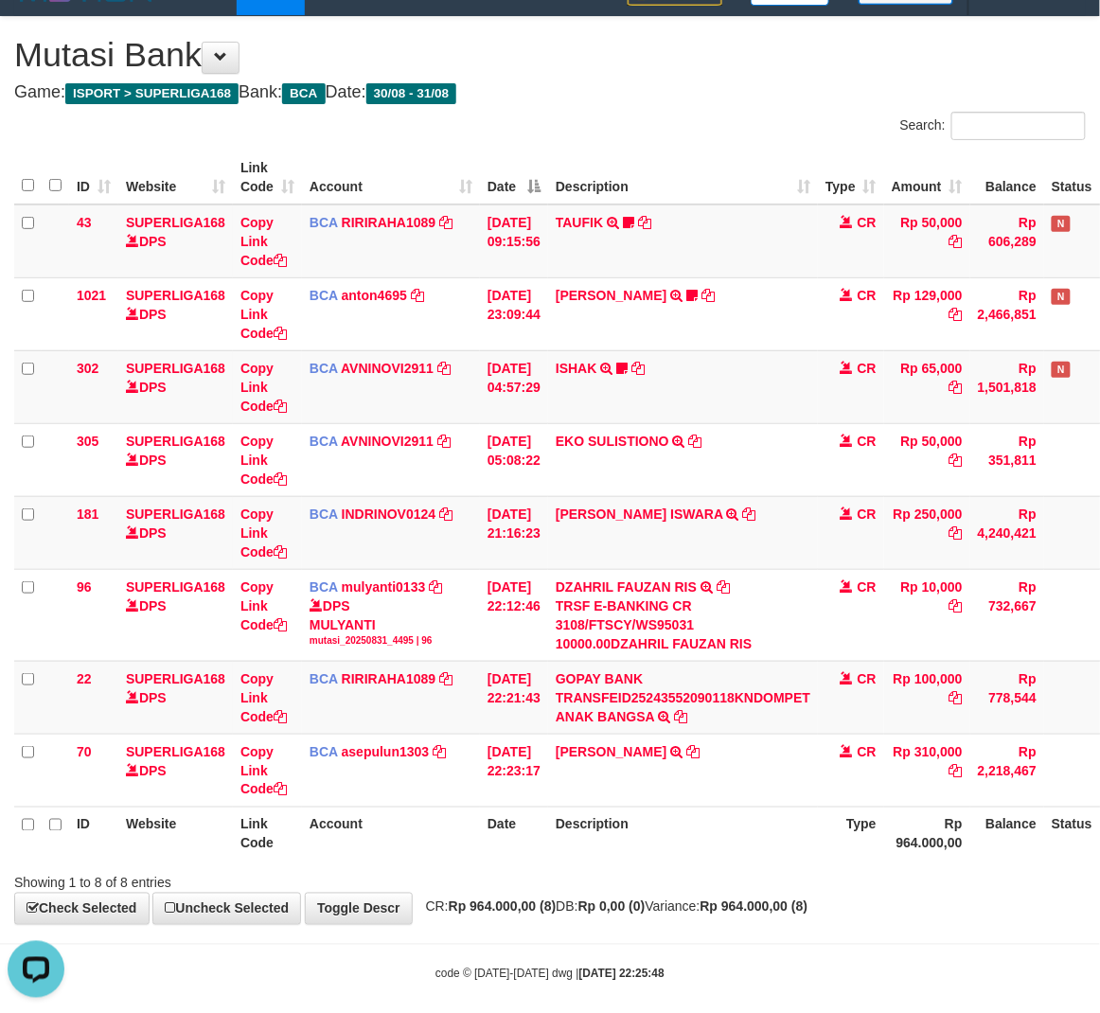
click at [861, 920] on div "**********" at bounding box center [550, 470] width 1100 height 907
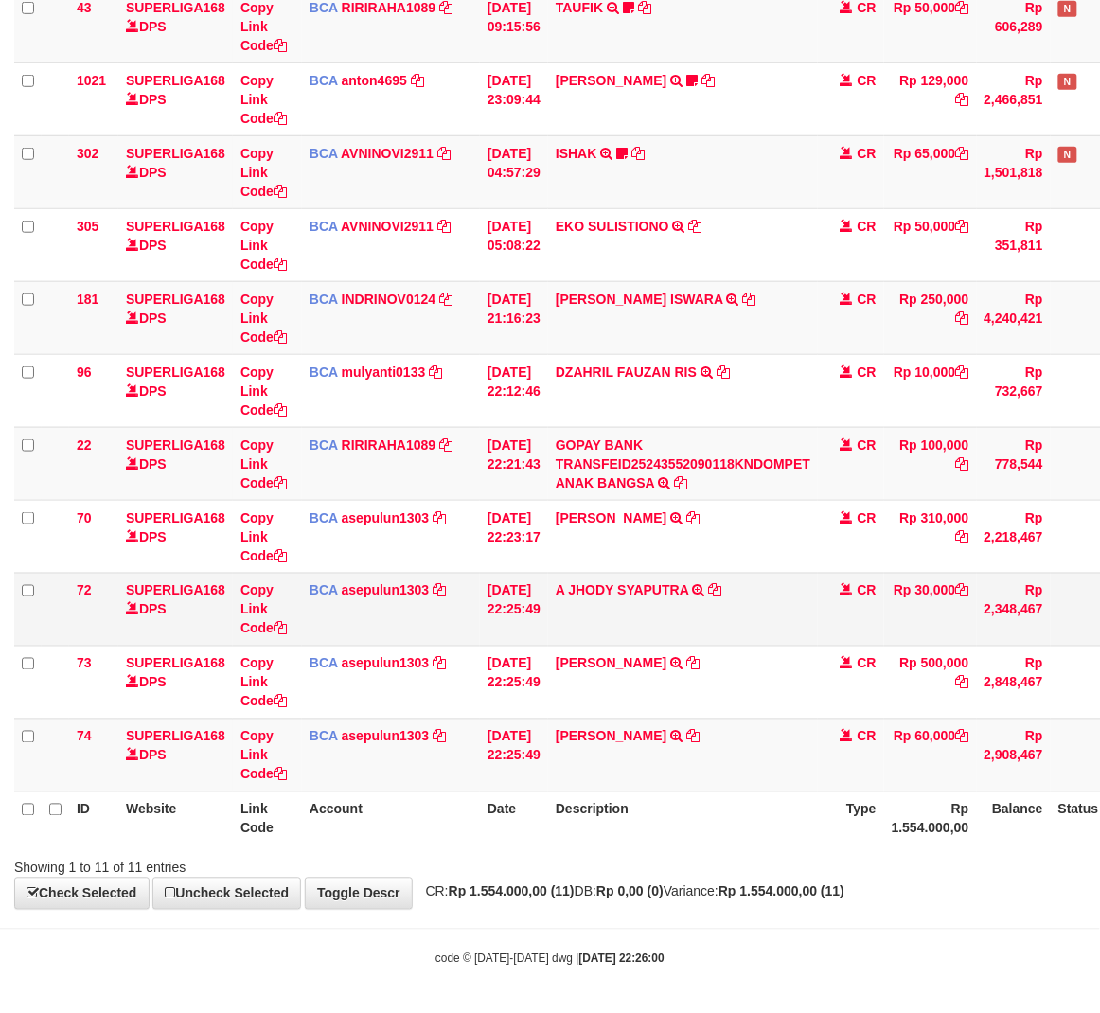
scroll to position [252, 0]
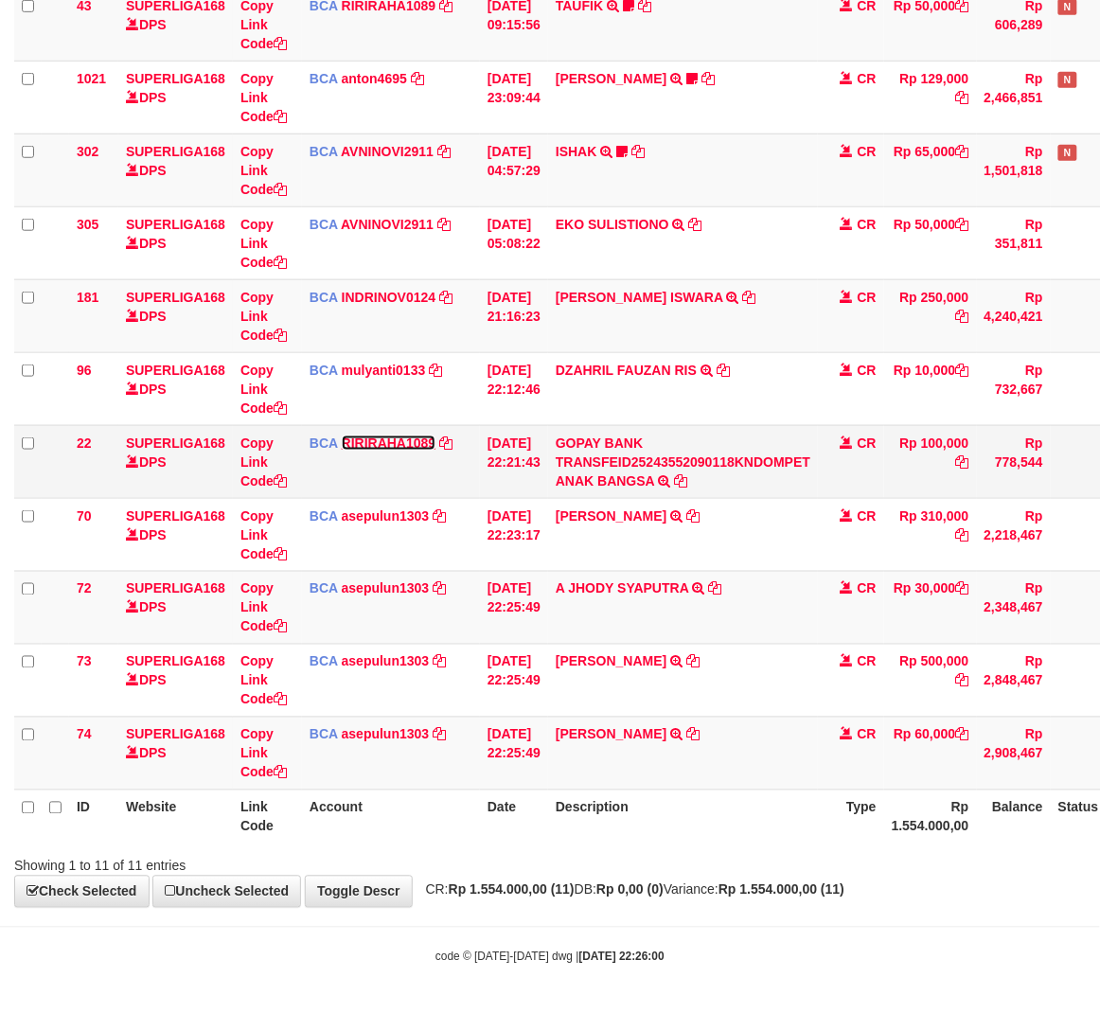
click at [365, 443] on link "RIRIRAHA1089" at bounding box center [389, 443] width 95 height 15
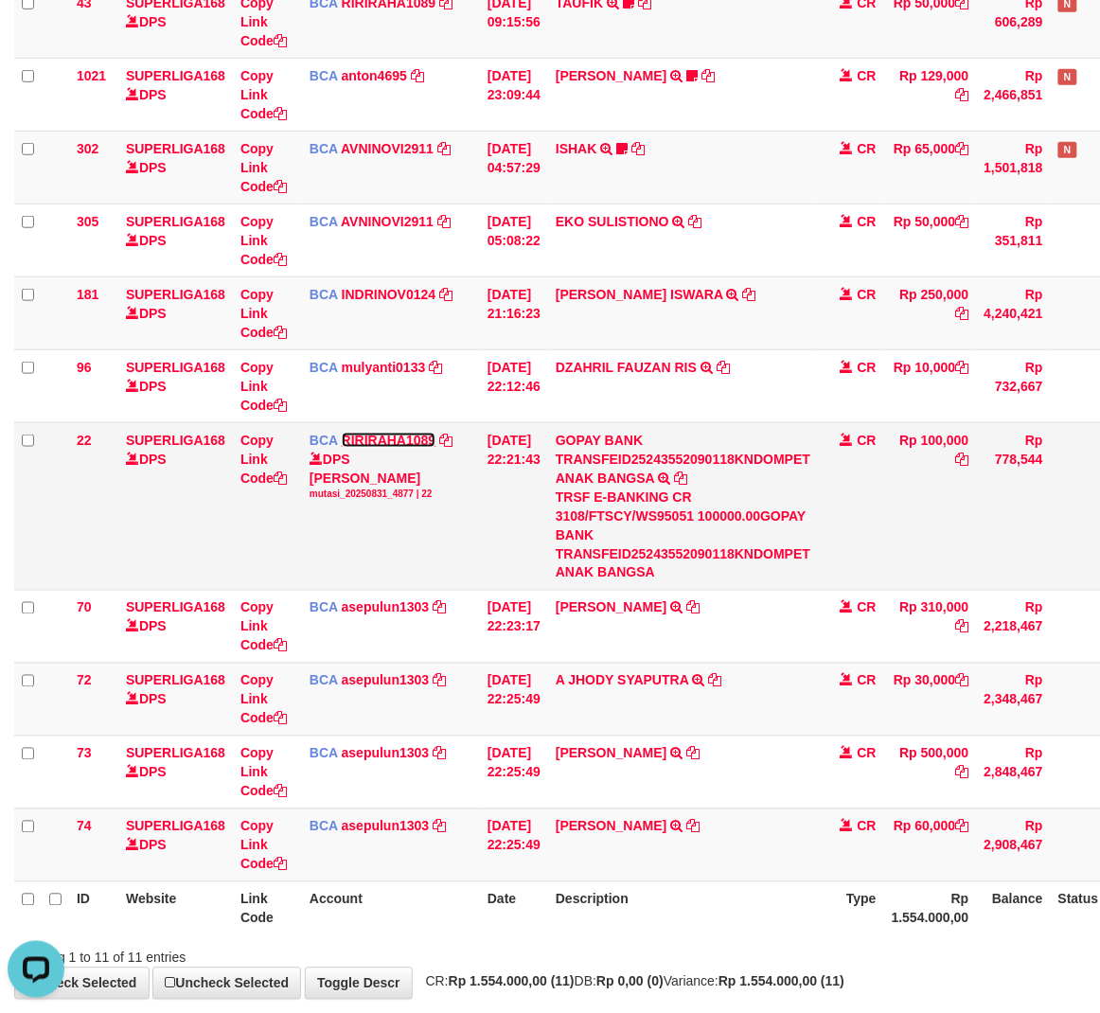
scroll to position [0, 0]
click at [699, 939] on div "ID Website Link Code Account Date Description Type Amount Balance Status Action…" at bounding box center [550, 433] width 1100 height 1016
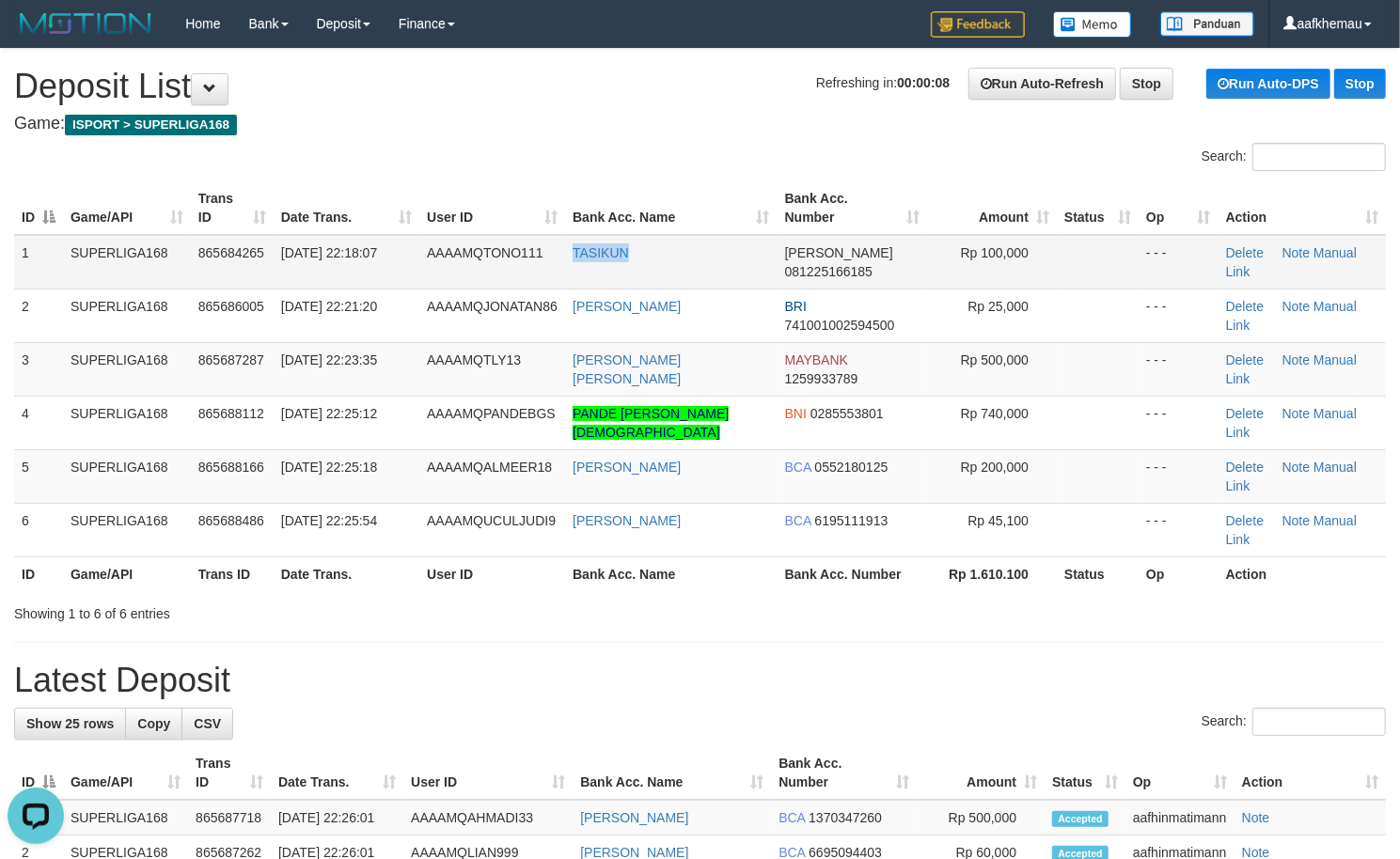
copy link "TASIKUN"
drag, startPoint x: 681, startPoint y: 265, endPoint x: 574, endPoint y: 272, distance: 107.2
click at [574, 272] on td "TASIKUN" at bounding box center [671, 262] width 212 height 55
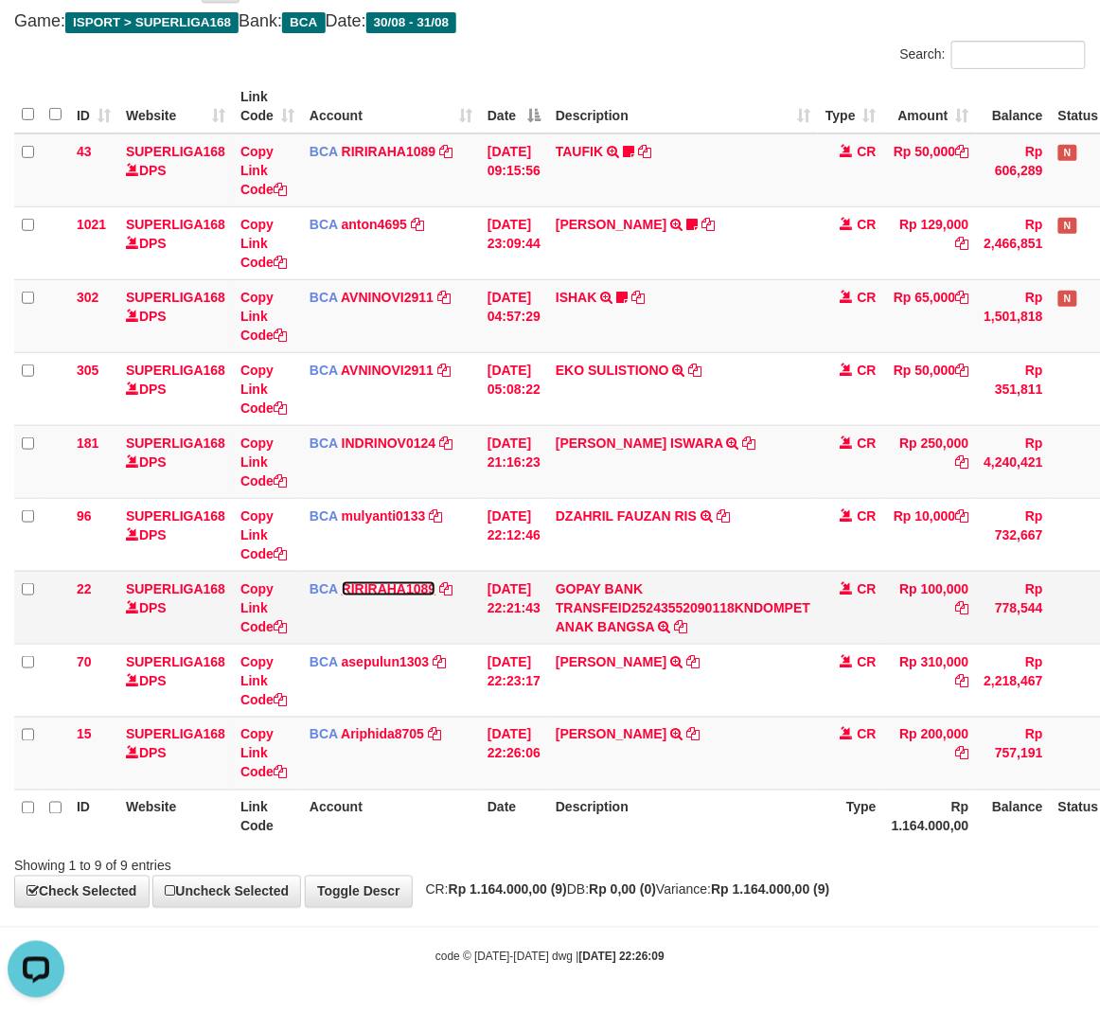
click at [362, 581] on link "RIRIRAHA1089" at bounding box center [389, 588] width 95 height 15
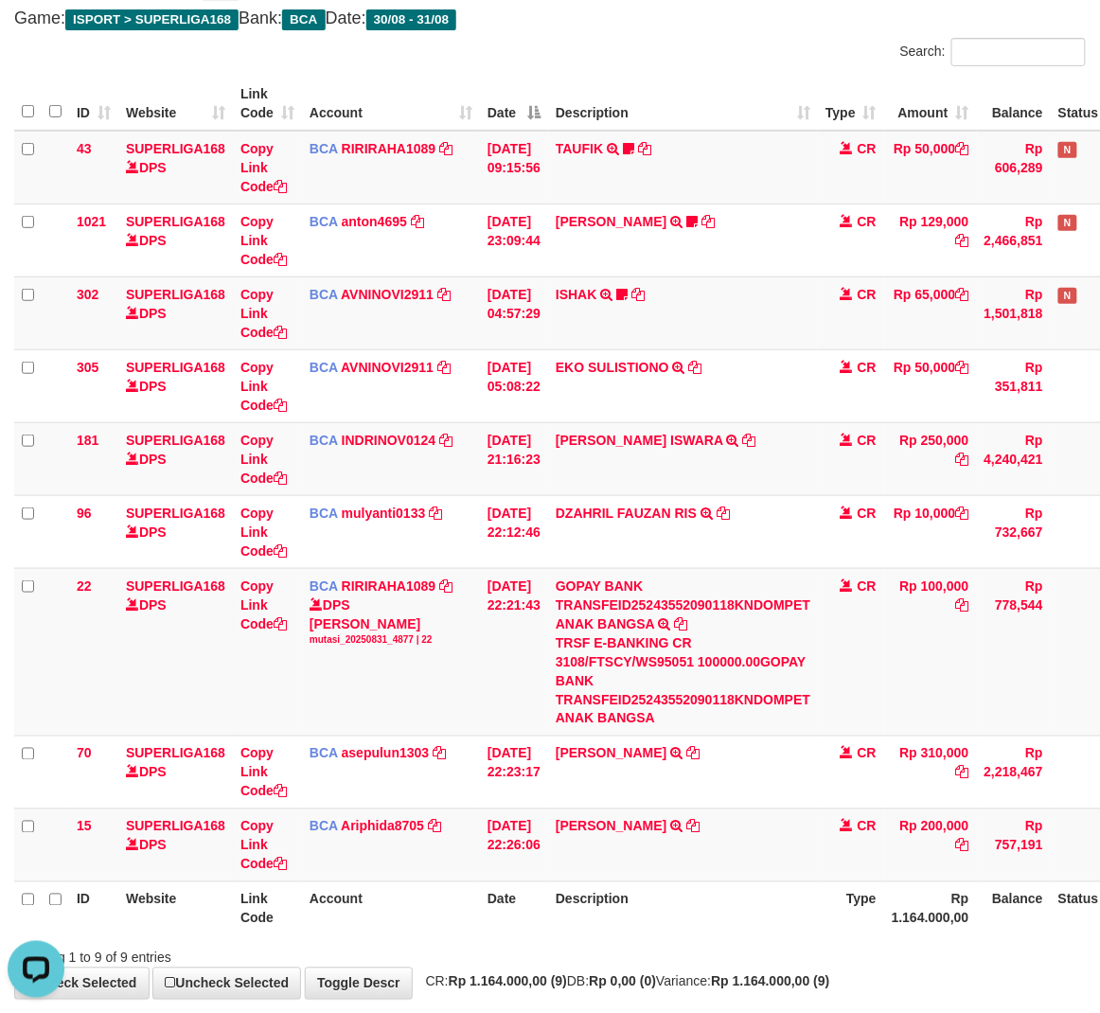
click at [713, 51] on div "Search:" at bounding box center [825, 54] width 522 height 33
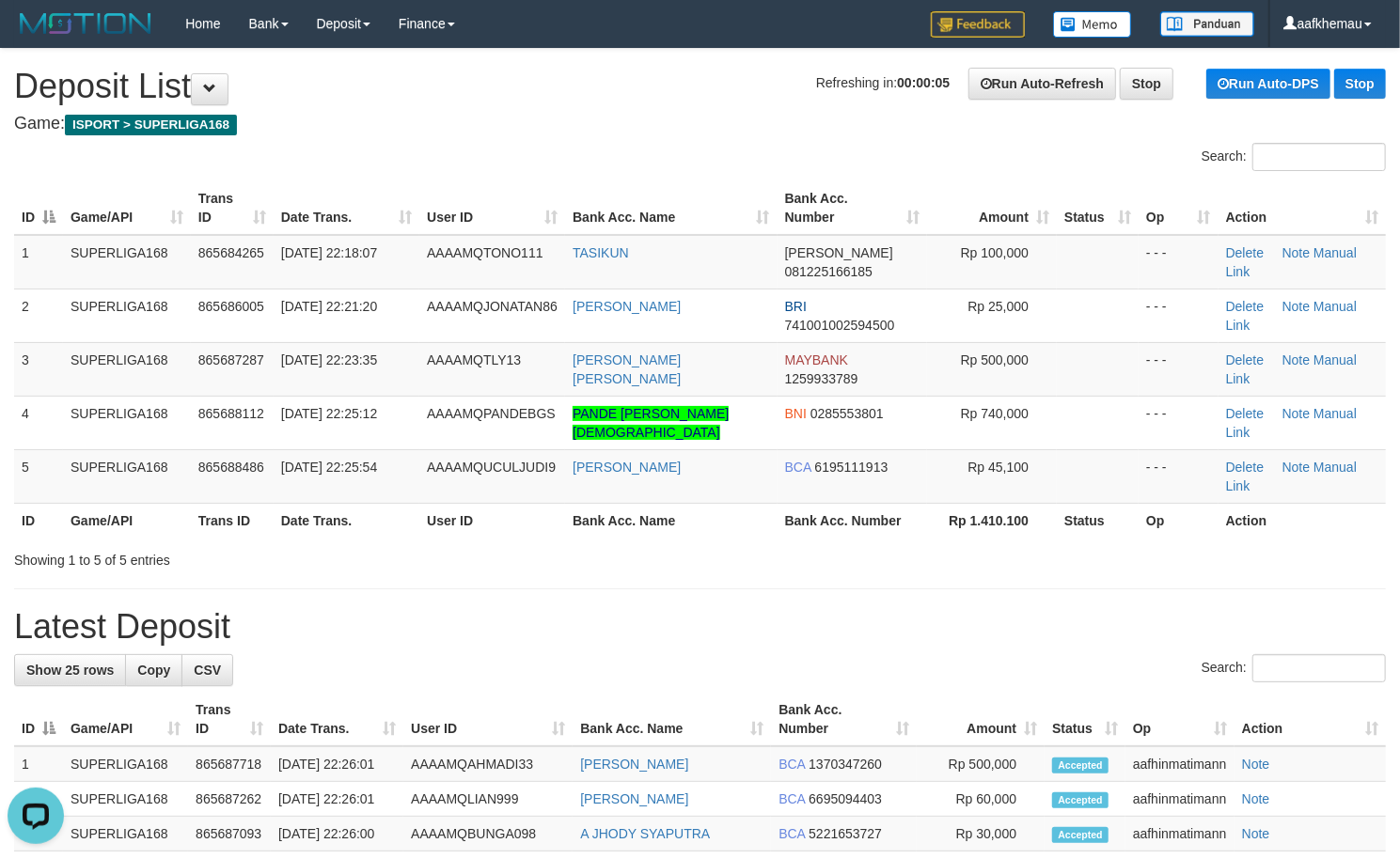
click at [457, 148] on div "Search:" at bounding box center [700, 159] width 1400 height 33
click at [530, 147] on div "Search:" at bounding box center [700, 159] width 1400 height 33
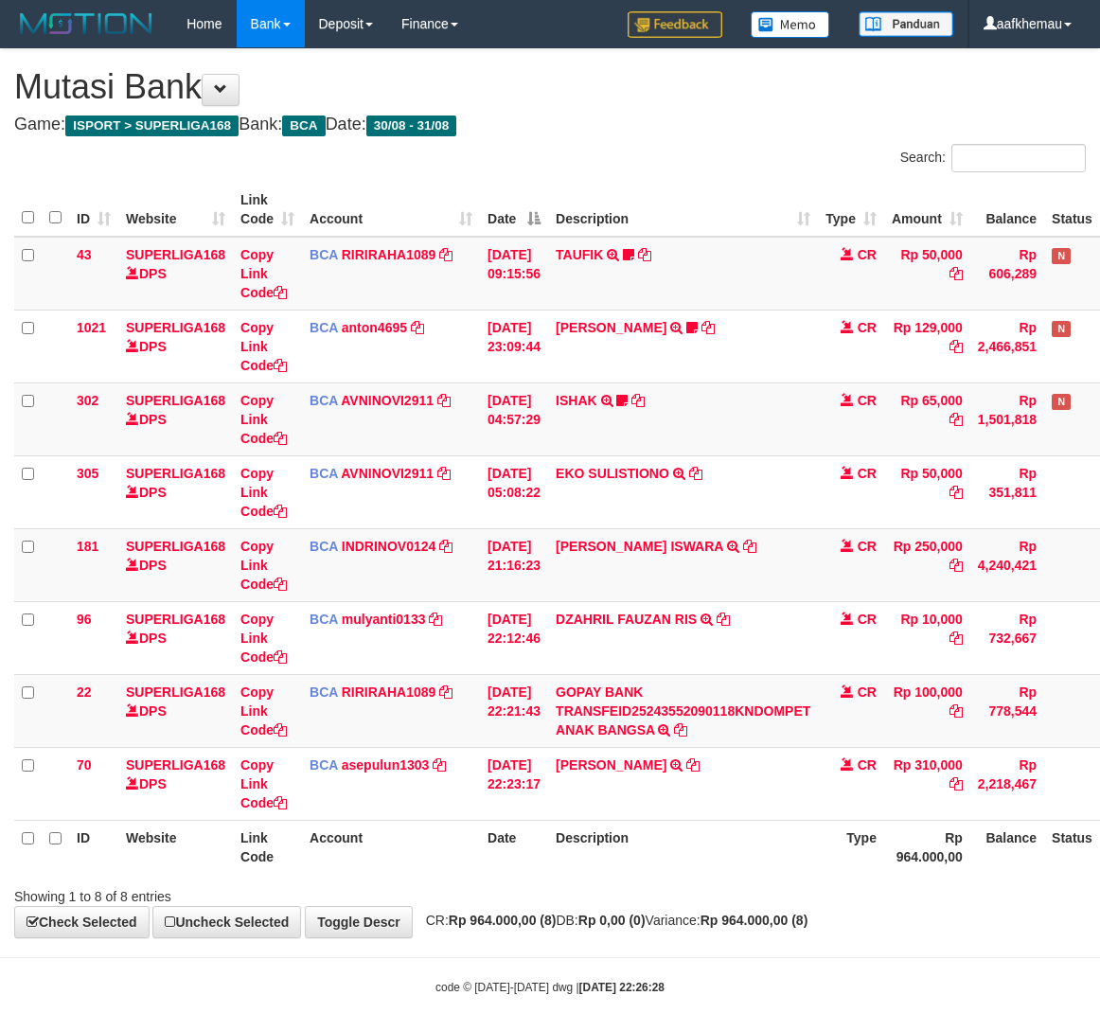
scroll to position [32, 0]
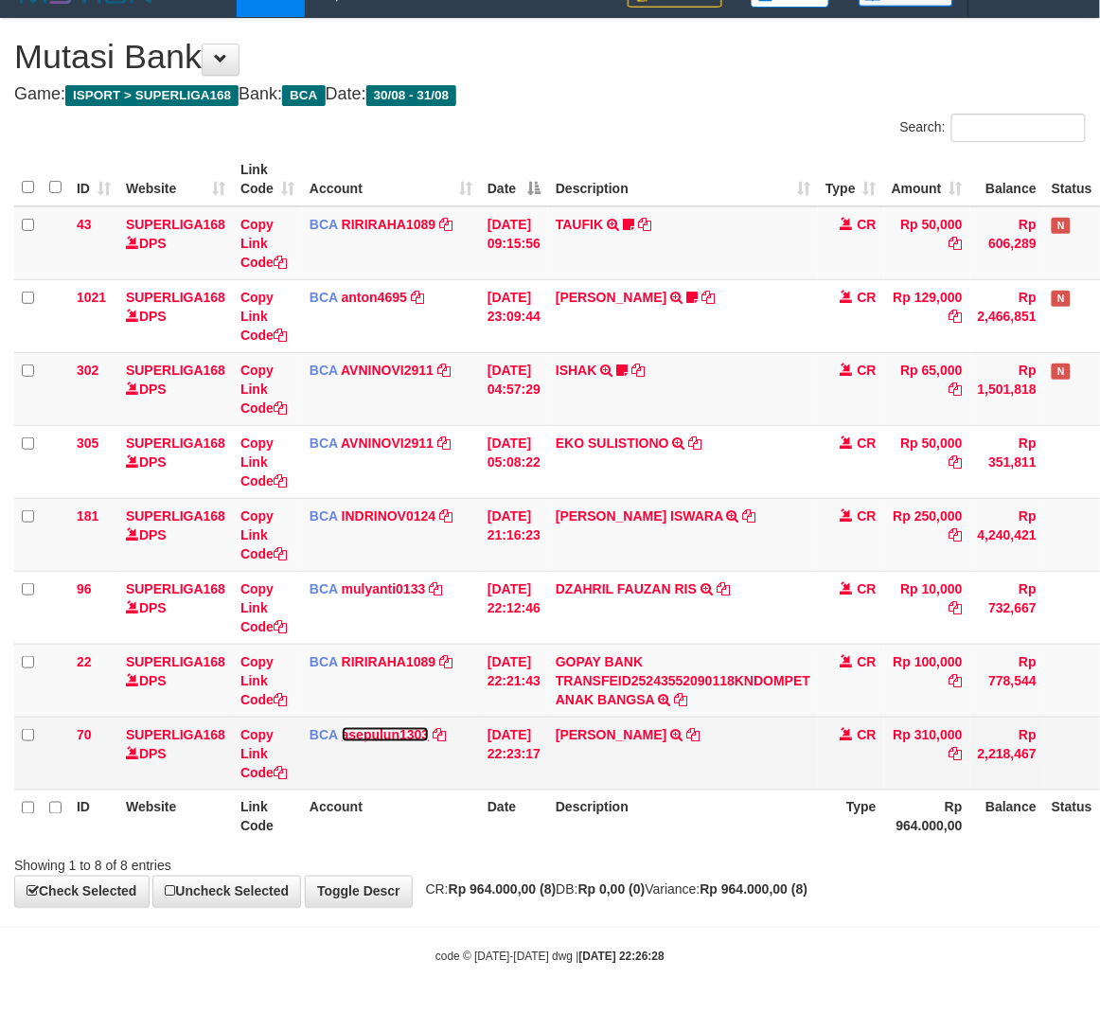
click at [413, 732] on link "asepulun1303" at bounding box center [386, 734] width 88 height 15
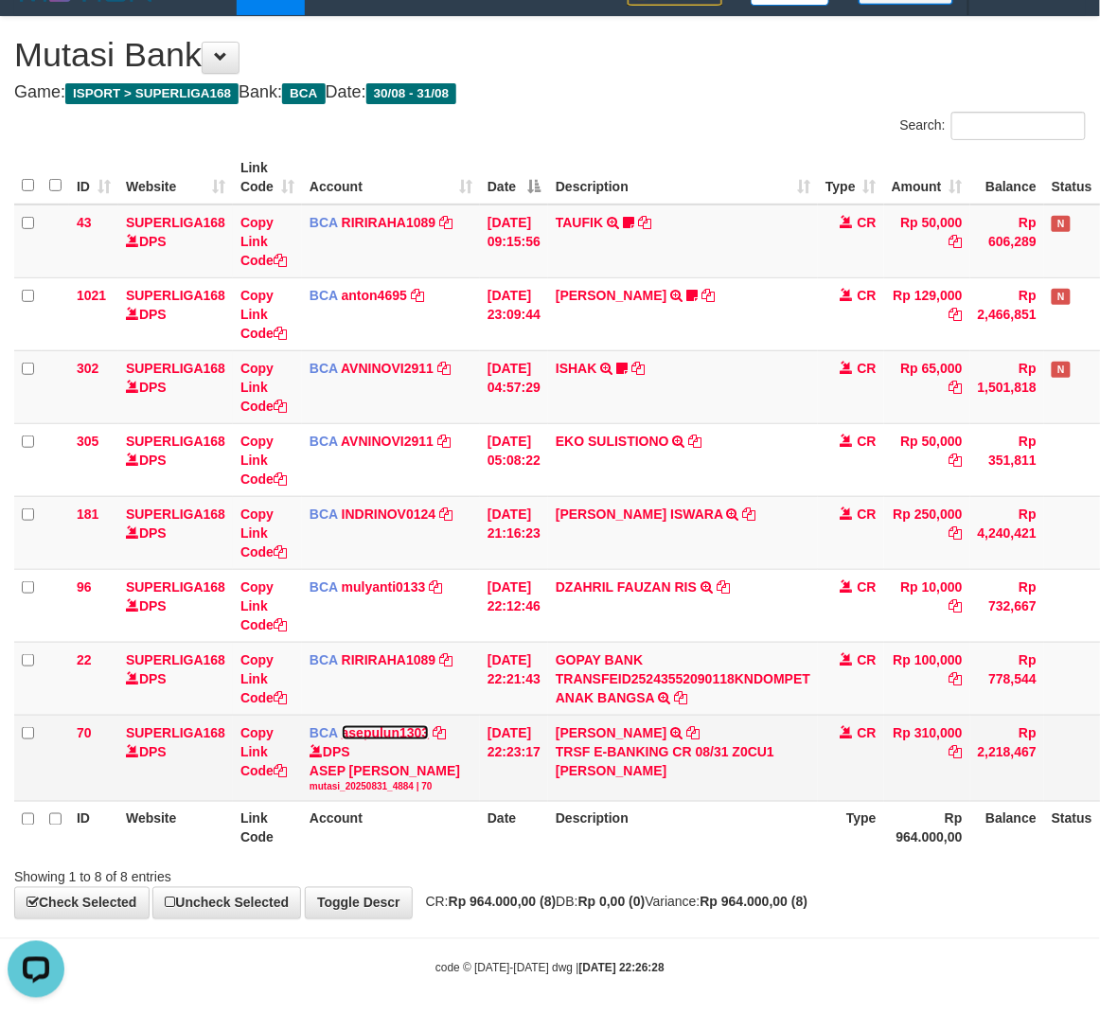
scroll to position [0, 0]
click at [700, 727] on icon at bounding box center [692, 732] width 13 height 13
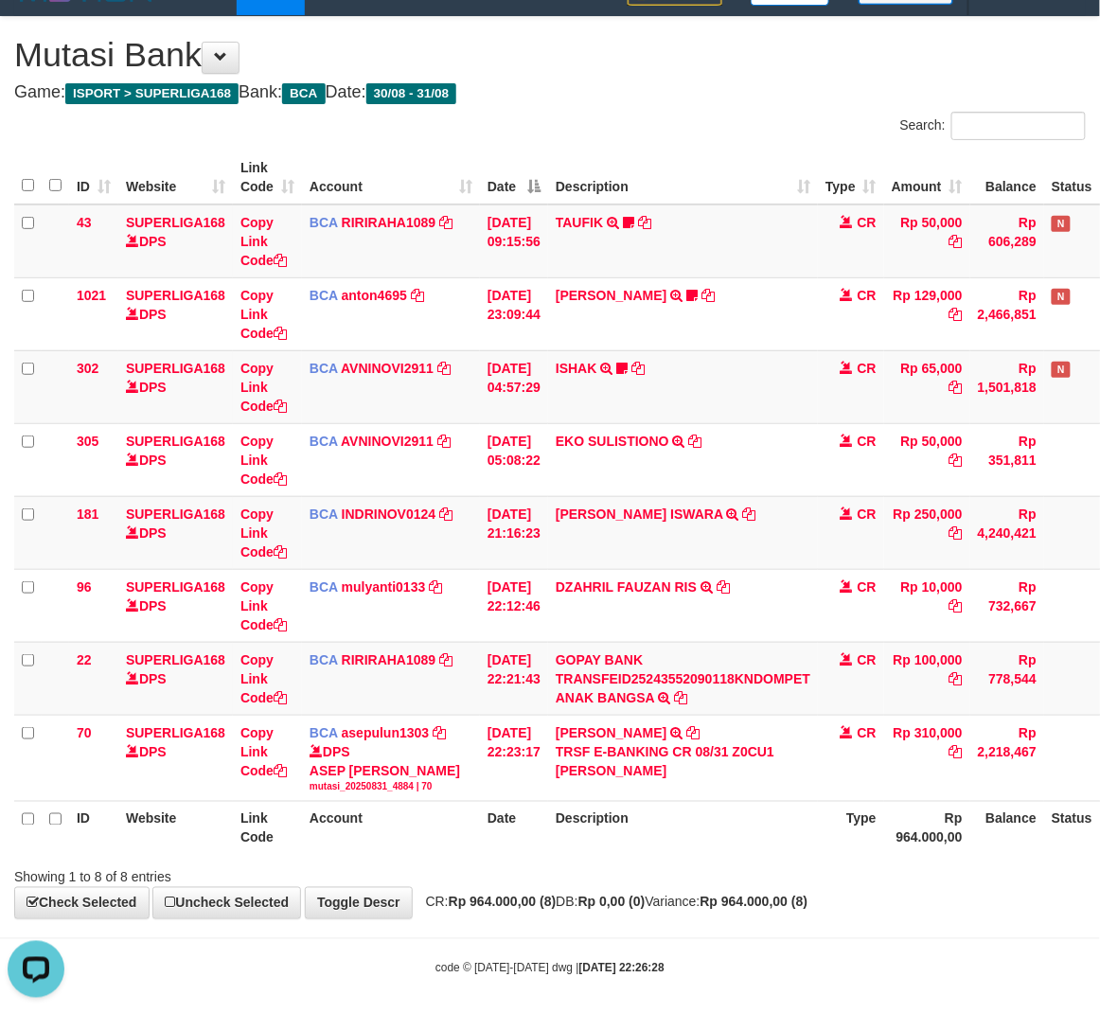
click at [610, 92] on h4 "Game: ISPORT > SUPERLIGA168 Bank: BCA Date: 30/08 - 31/08" at bounding box center [550, 92] width 1072 height 19
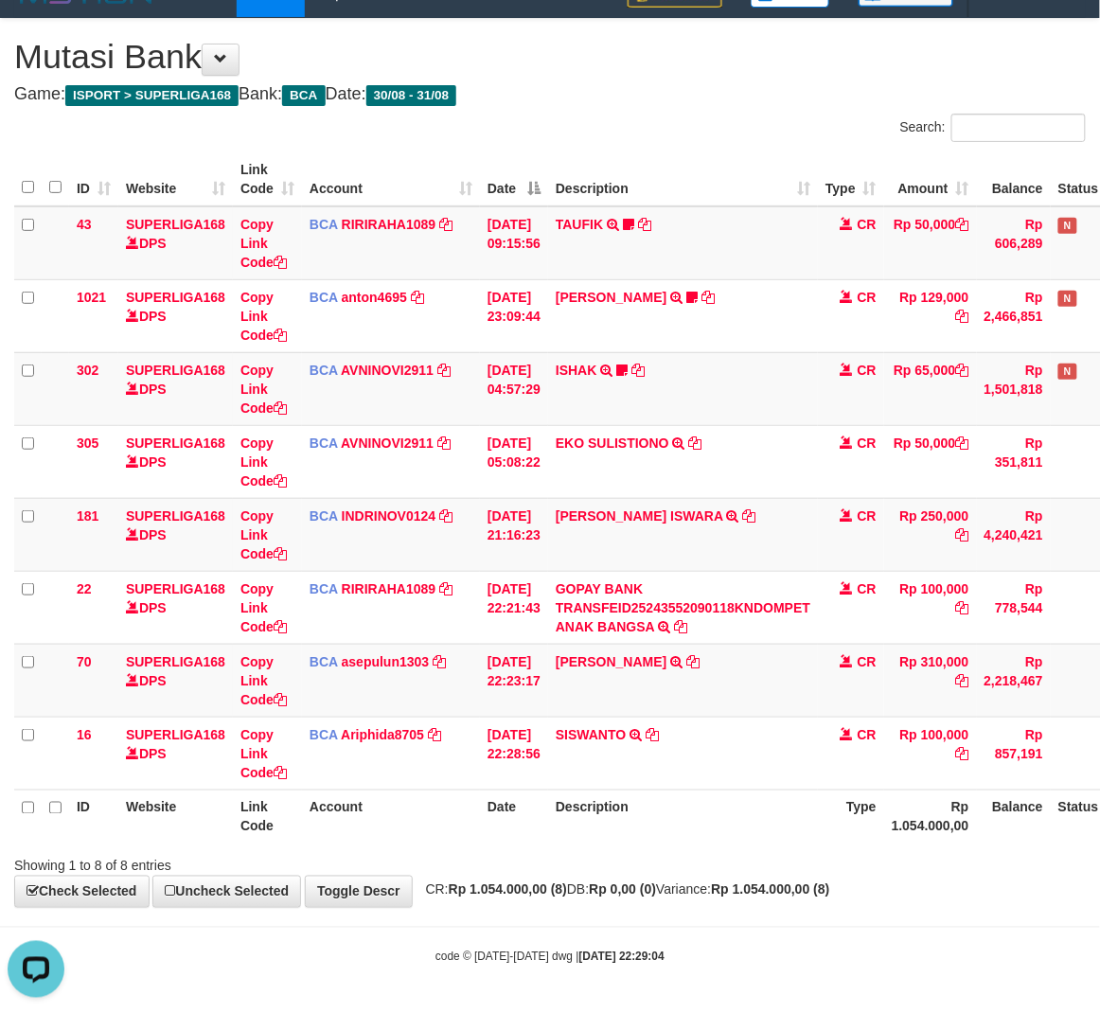
click at [693, 85] on h4 "Game: ISPORT > SUPERLIGA168 Bank: BCA Date: 30/08 - 31/08" at bounding box center [550, 94] width 1072 height 19
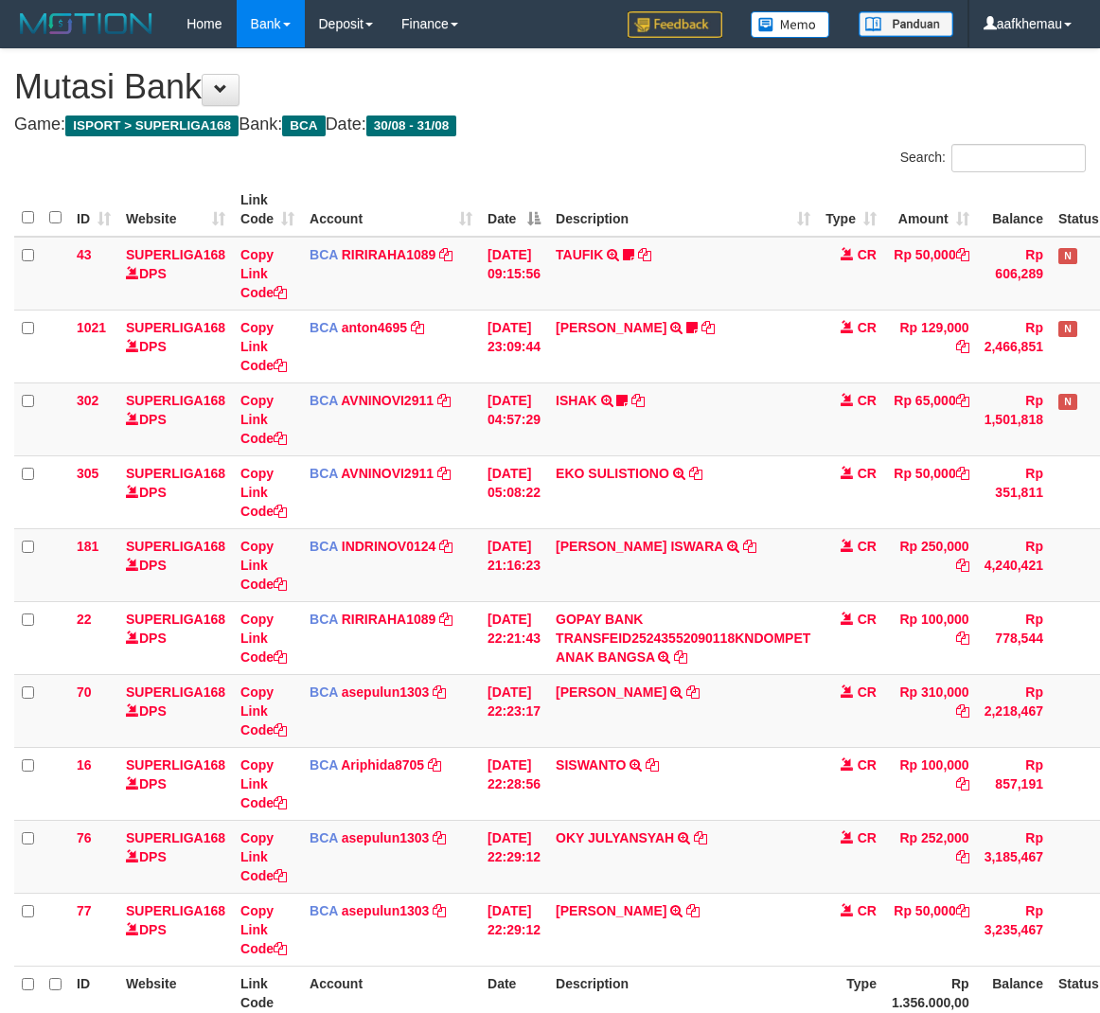
scroll to position [32, 0]
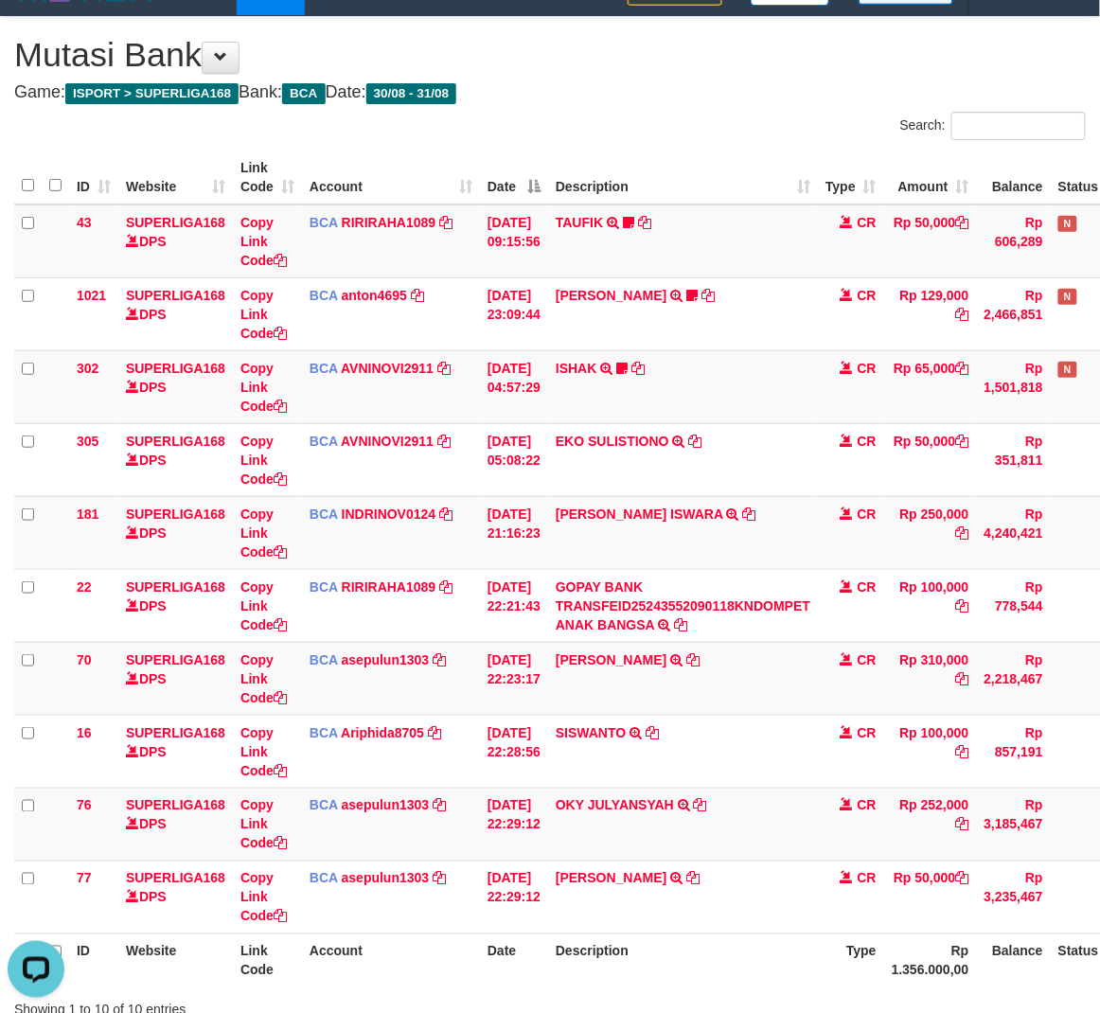
click at [661, 103] on div "**********" at bounding box center [550, 534] width 1100 height 1034
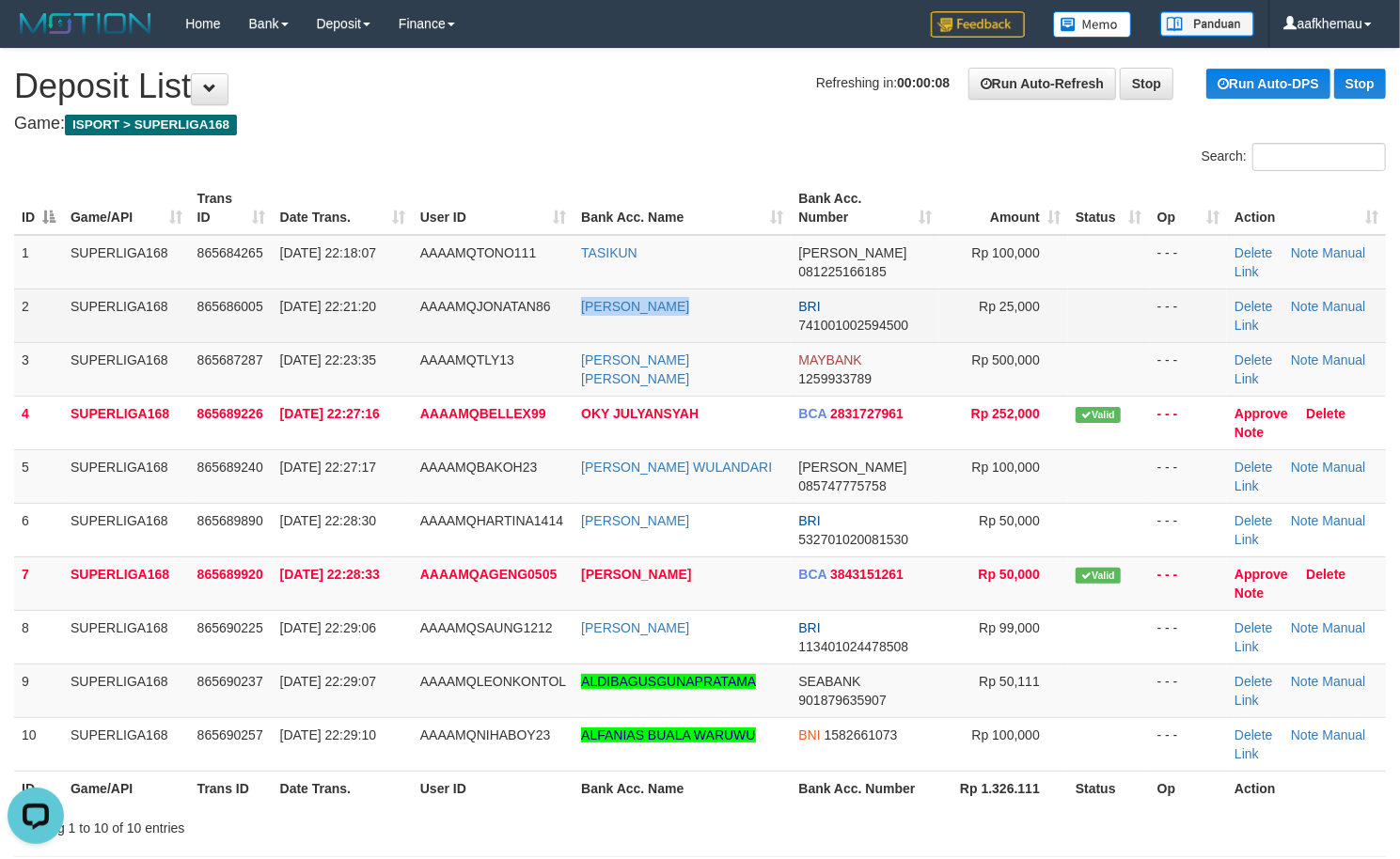
drag, startPoint x: 656, startPoint y: 321, endPoint x: 579, endPoint y: 324, distance: 77.1
click at [579, 324] on td "IRWAN SAPUTRA" at bounding box center [682, 316] width 217 height 54
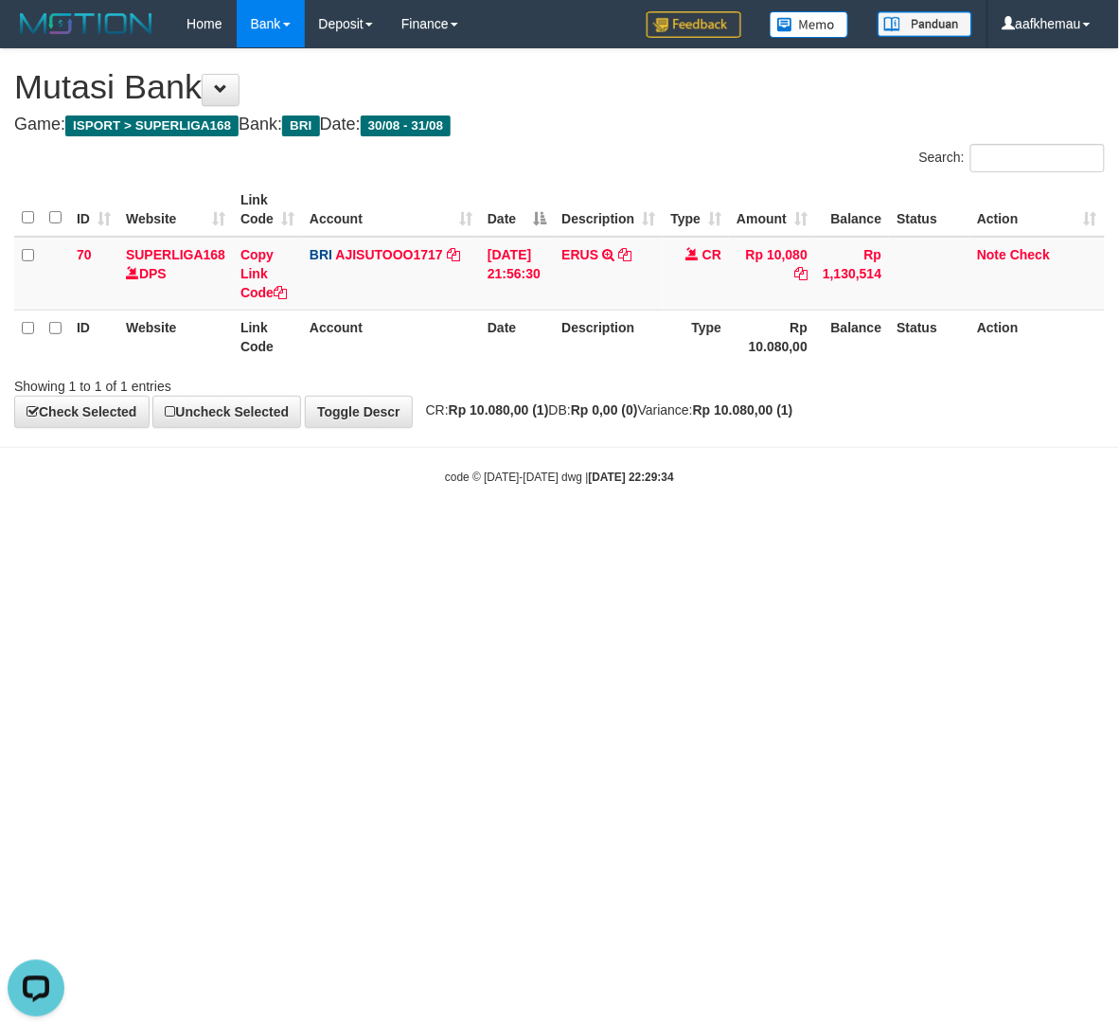
click at [752, 533] on html "Toggle navigation Home Bank Account List Load By Website Group [ISPORT] SUPERLI…" at bounding box center [559, 266] width 1119 height 533
click at [756, 533] on html "Toggle navigation Home Bank Account List Load By Website Group [ISPORT] SUPERLI…" at bounding box center [559, 266] width 1119 height 533
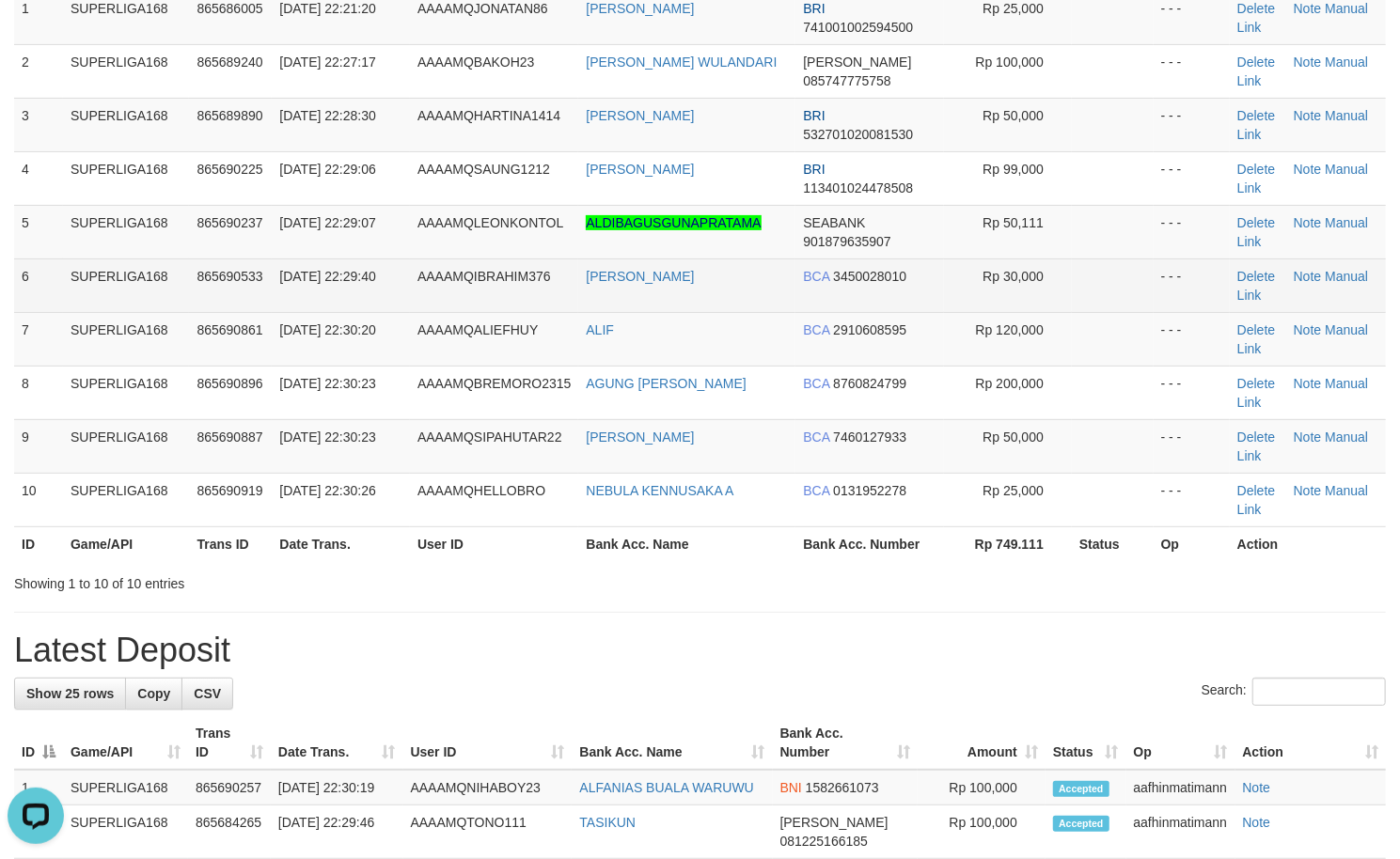
scroll to position [250, 0]
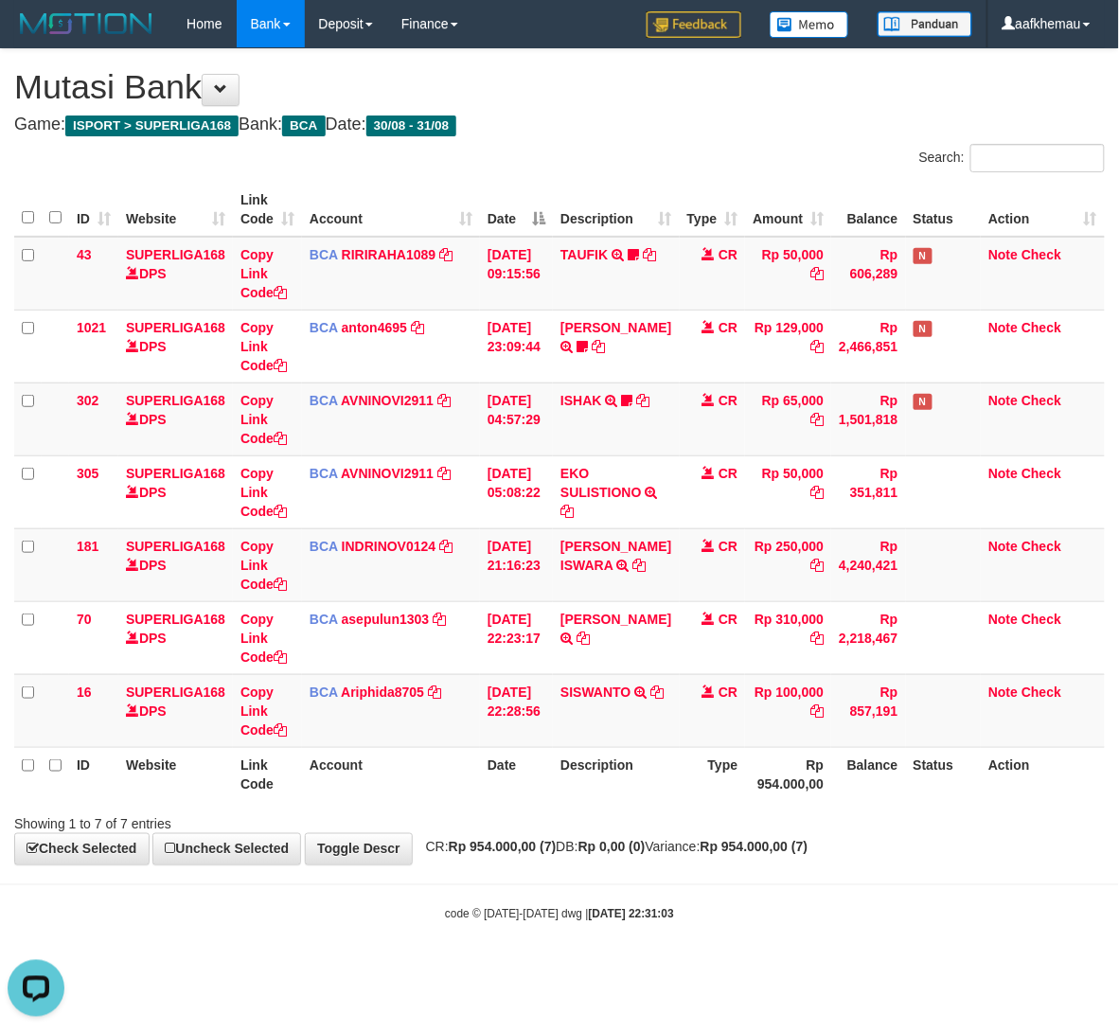
click at [685, 103] on h1 "Mutasi Bank" at bounding box center [559, 87] width 1091 height 38
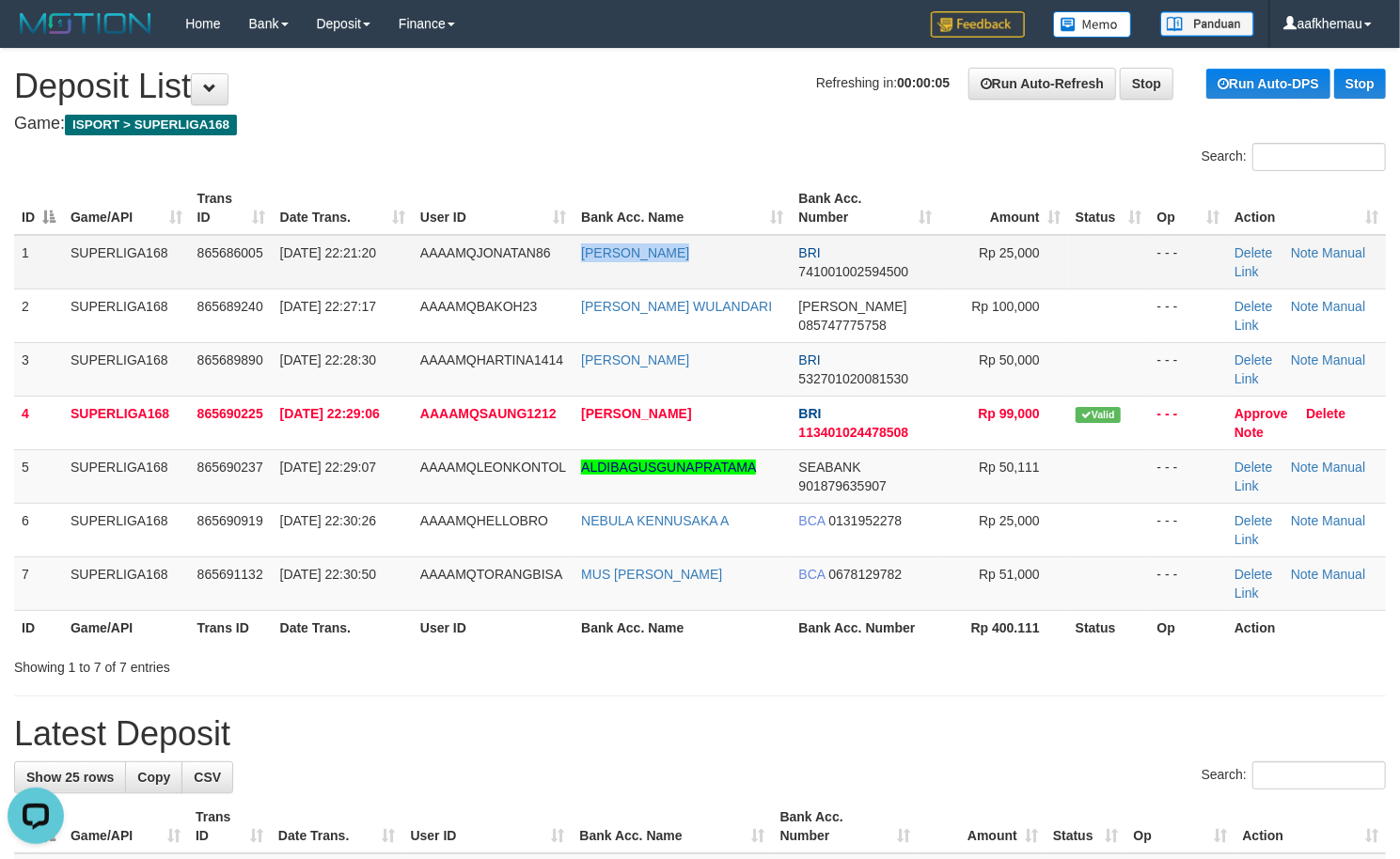
copy tr "IRWAN SAPUTRA"
drag, startPoint x: 728, startPoint y: 254, endPoint x: 555, endPoint y: 245, distance: 173.2
click at [553, 256] on tr "1 SUPERLIGA168 865686005 31/08/2025 22:21:20 AAAAMQJONATAN86 IRWAN SAPUTRA BRI …" at bounding box center [699, 262] width 1371 height 55
click at [535, 132] on h4 "Game: ISPORT > SUPERLIGA168" at bounding box center [699, 124] width 1371 height 19
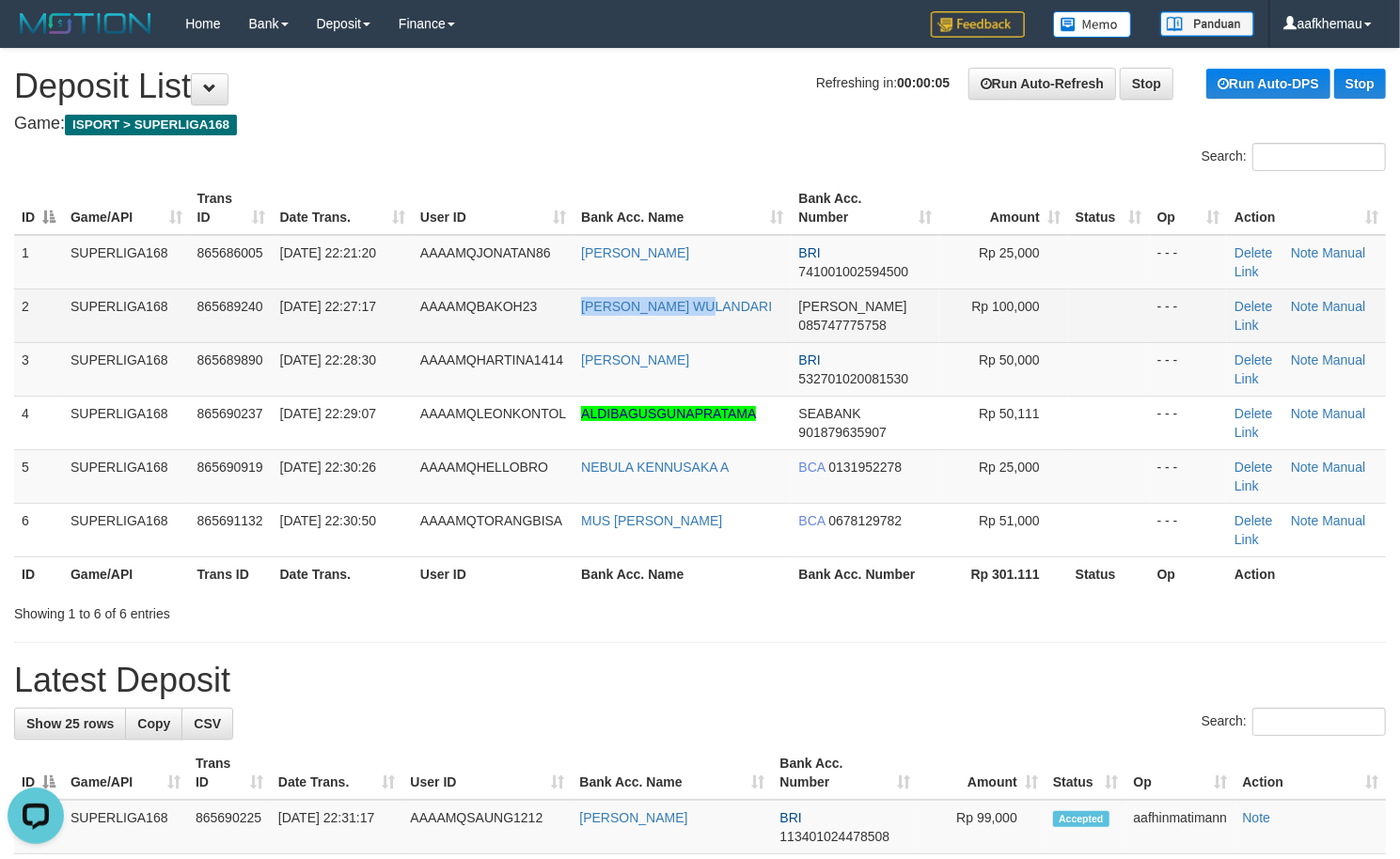
copy tr "[PERSON_NAME] WULANDARI"
drag, startPoint x: 709, startPoint y: 320, endPoint x: 539, endPoint y: 310, distance: 170.3
click at [539, 310] on tr "2 SUPERLIGA168 865689240 31/08/2025 22:27:17 AAAAMQBAKOH23 TRIANA WULANDARI DAN…" at bounding box center [699, 316] width 1371 height 54
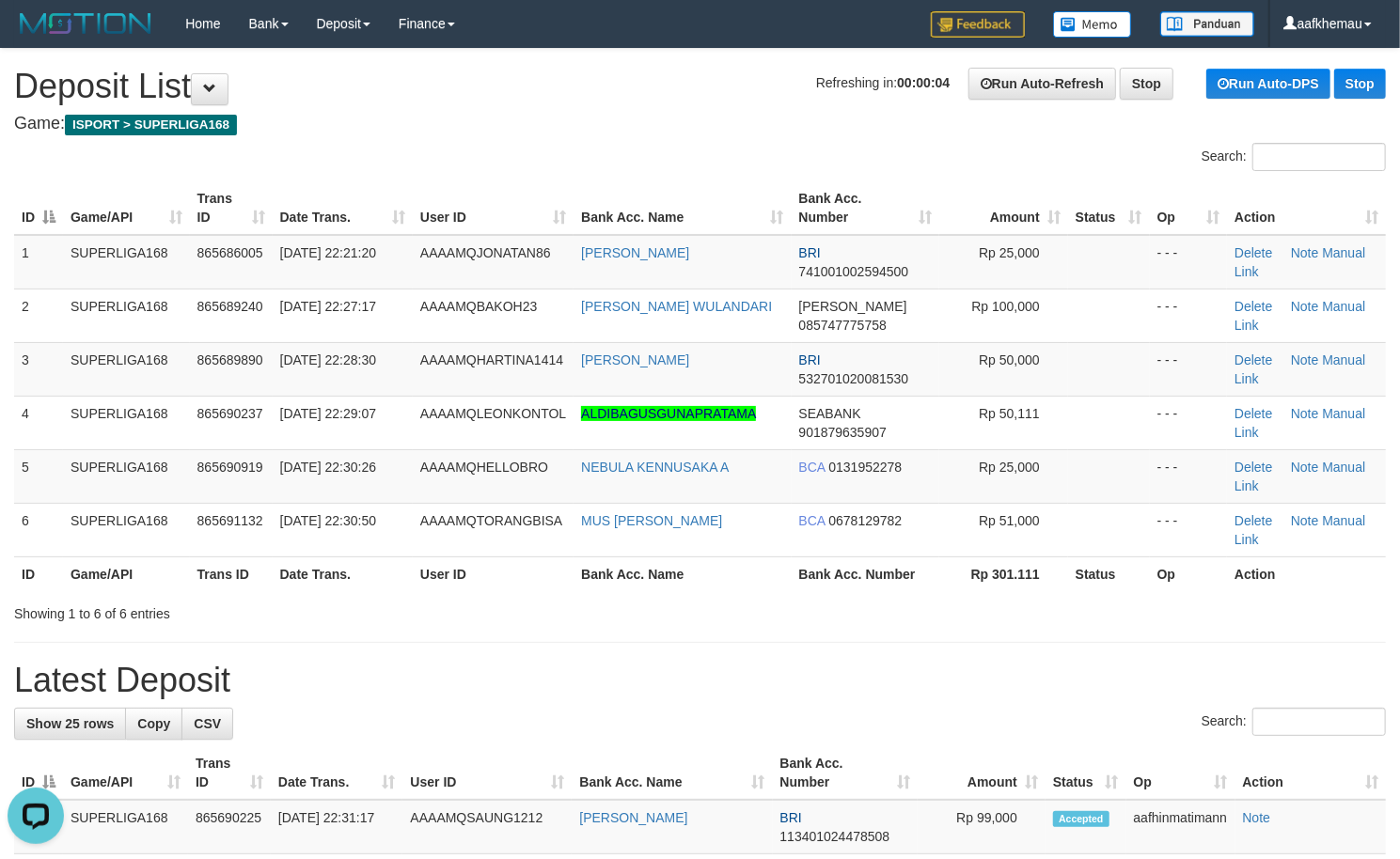
click at [549, 121] on h4 "Game: ISPORT > SUPERLIGA168" at bounding box center [699, 124] width 1371 height 19
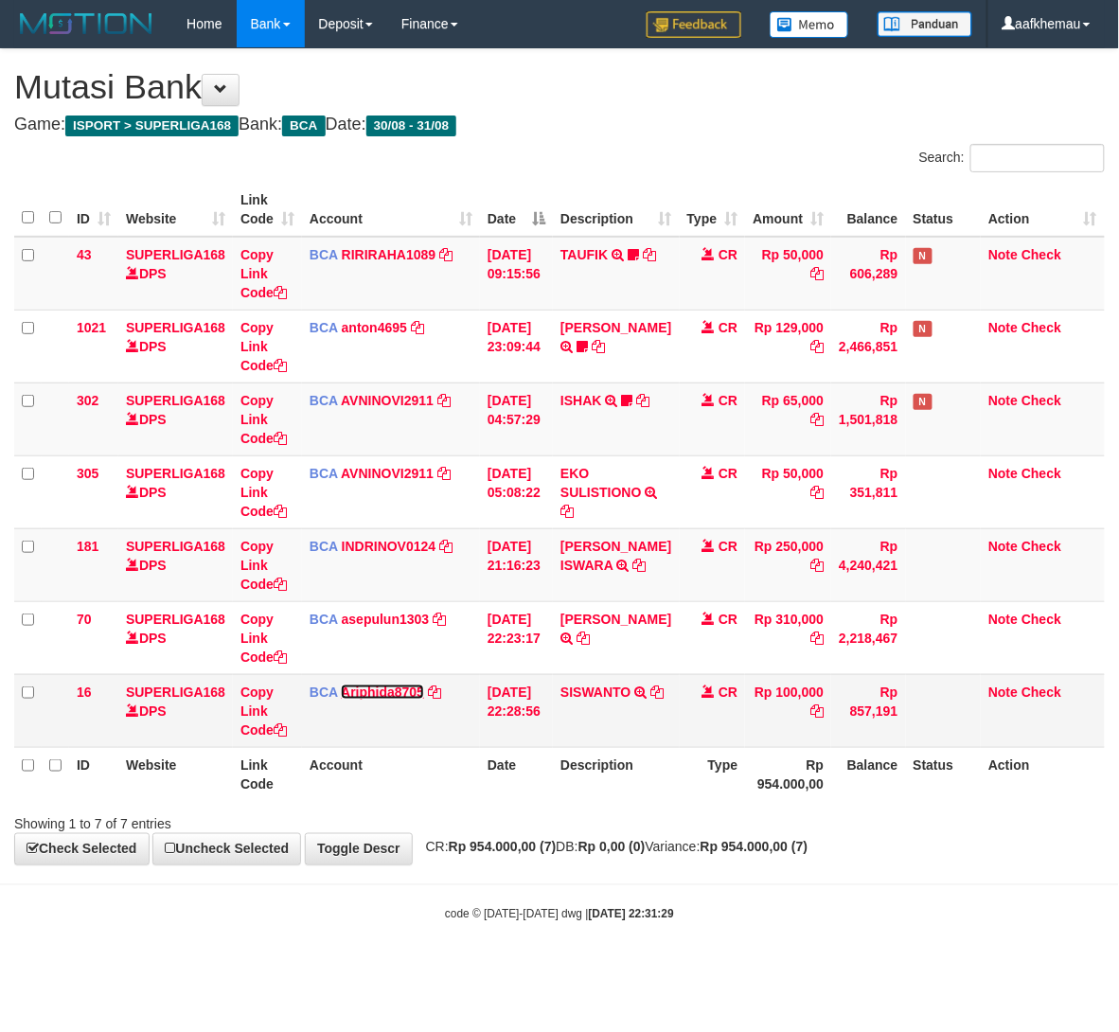
click at [364, 697] on link "Ariphida8705" at bounding box center [382, 692] width 83 height 15
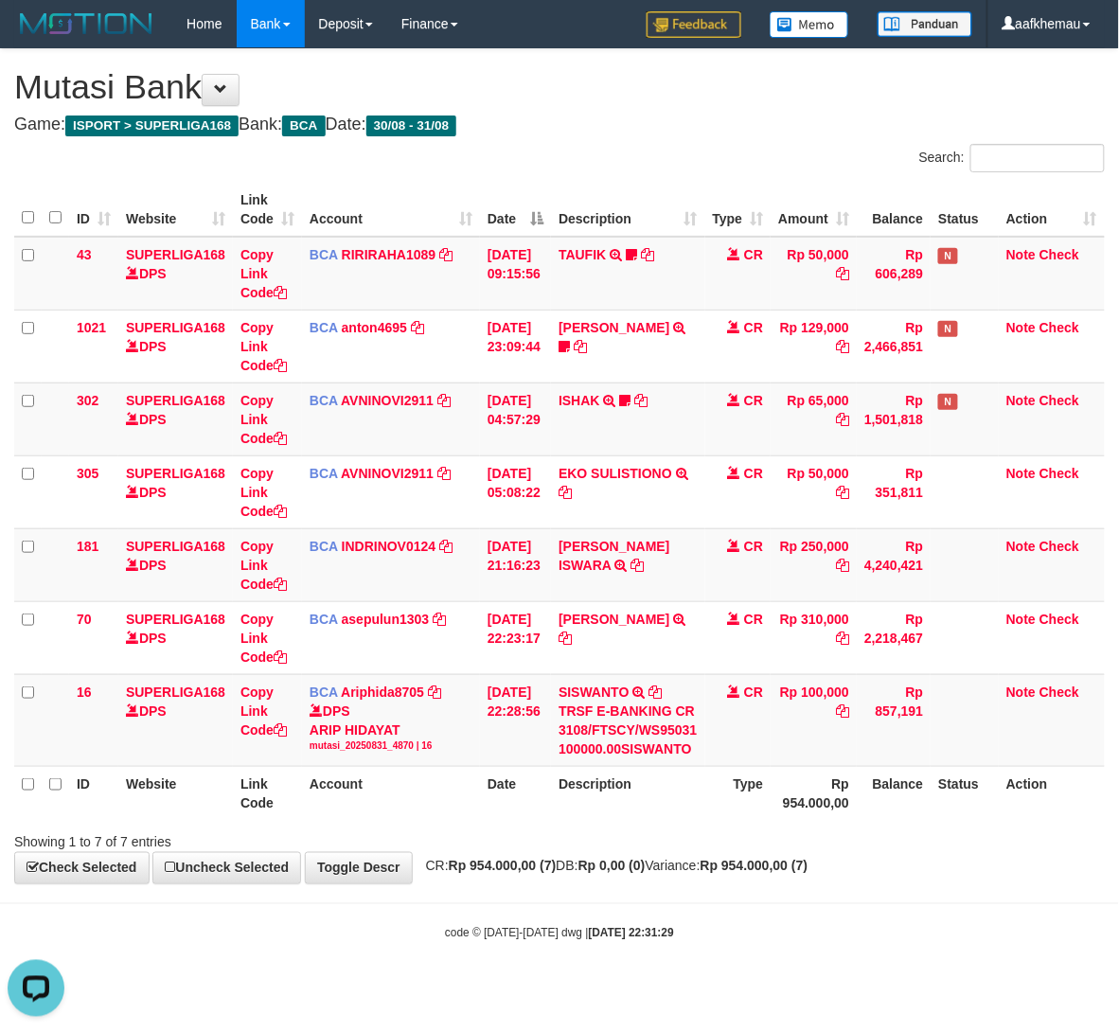
click at [778, 831] on div "Showing 1 to 7 of 7 entries" at bounding box center [559, 839] width 1119 height 27
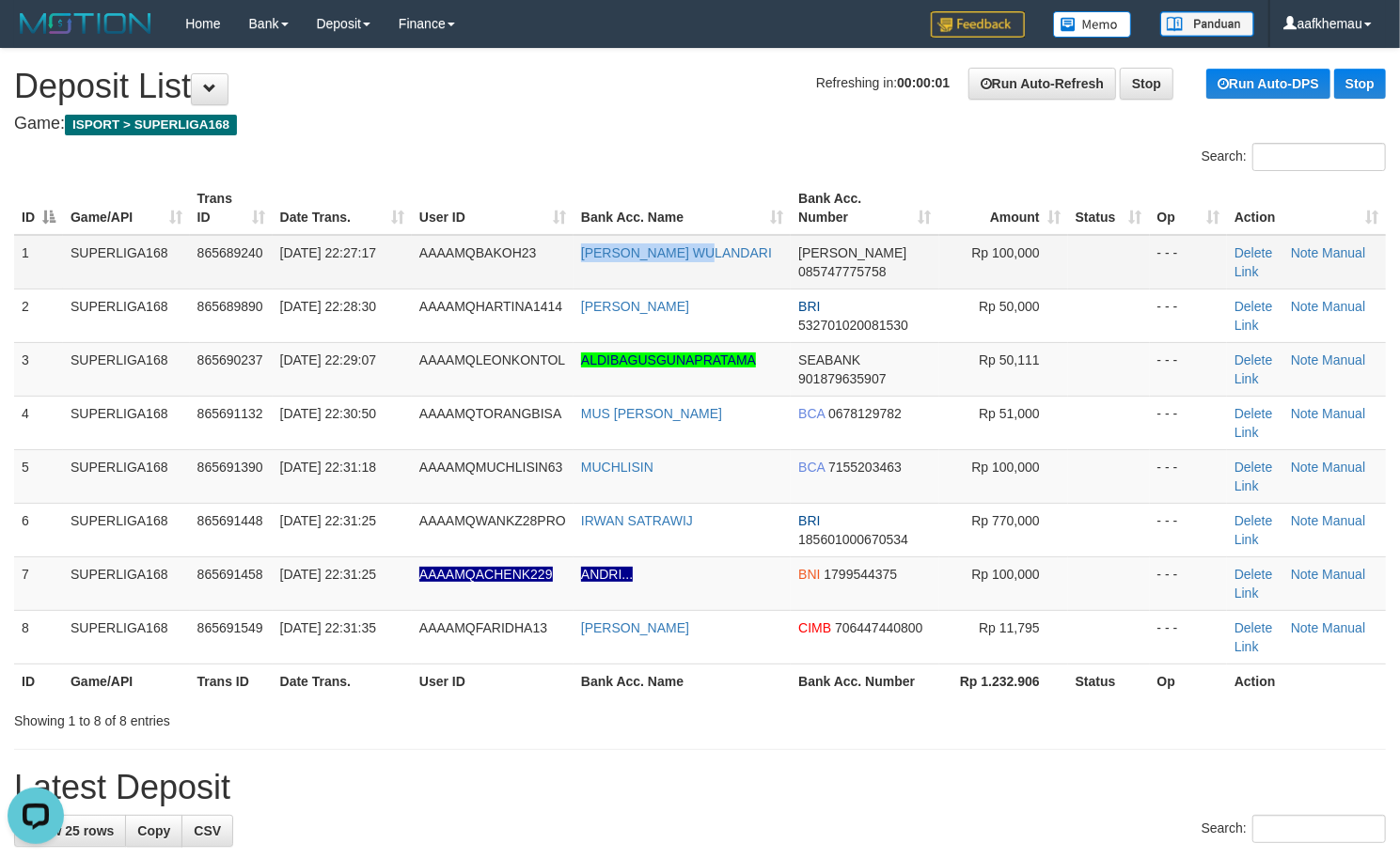
copy tr "TRIANA WULANDARI"
drag, startPoint x: 749, startPoint y: 249, endPoint x: 553, endPoint y: 254, distance: 196.1
click at [553, 254] on tr "1 SUPERLIGA168 865689240 31/08/2025 22:27:17 AAAAMQBAKOH23 TRIANA WULANDARI DAN…" at bounding box center [699, 262] width 1371 height 55
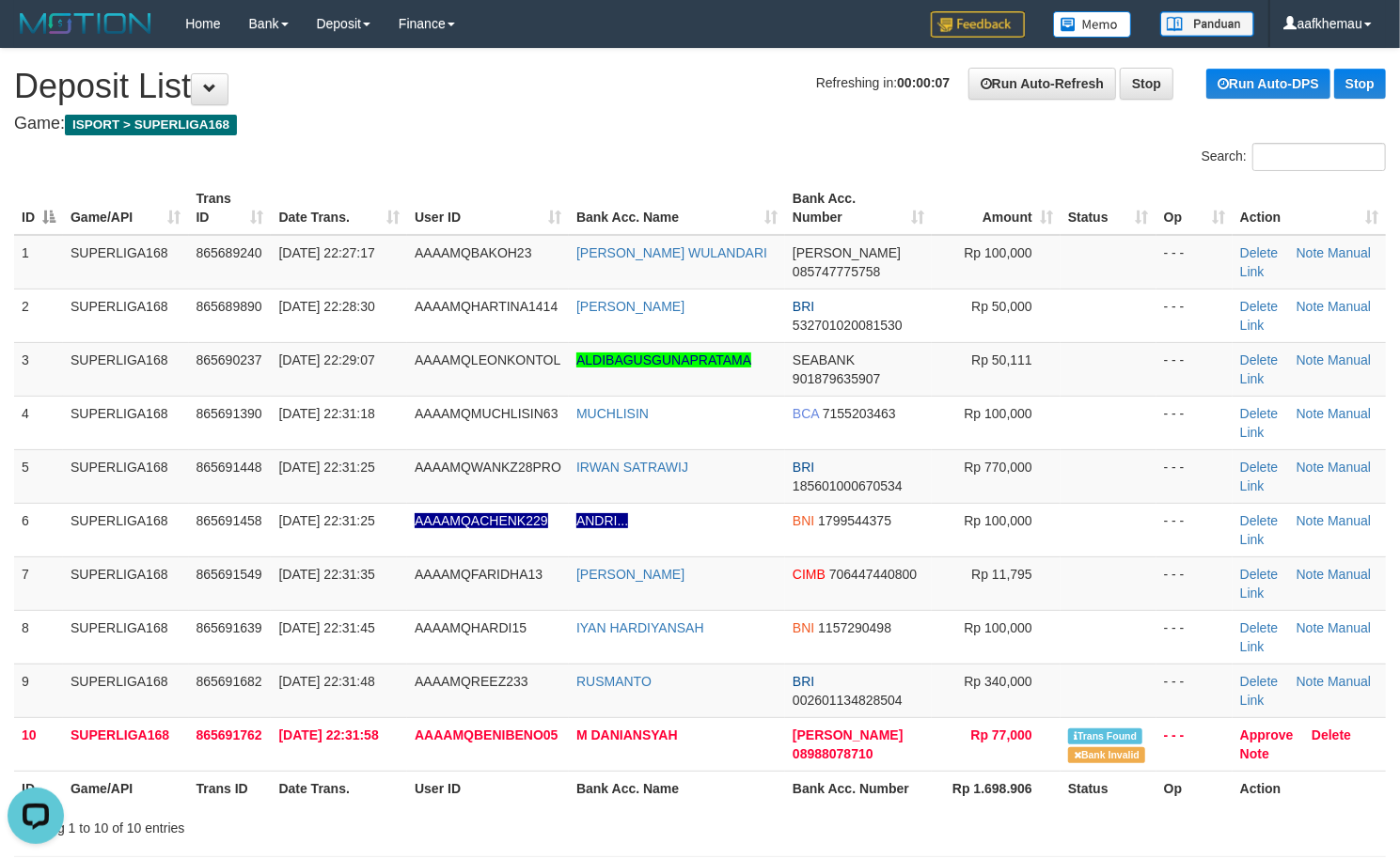
click at [635, 99] on h1 "Refreshing in: 00:00:07 Run Auto-Refresh Stop Run Auto-DPS Stop Deposit List" at bounding box center [699, 86] width 1371 height 38
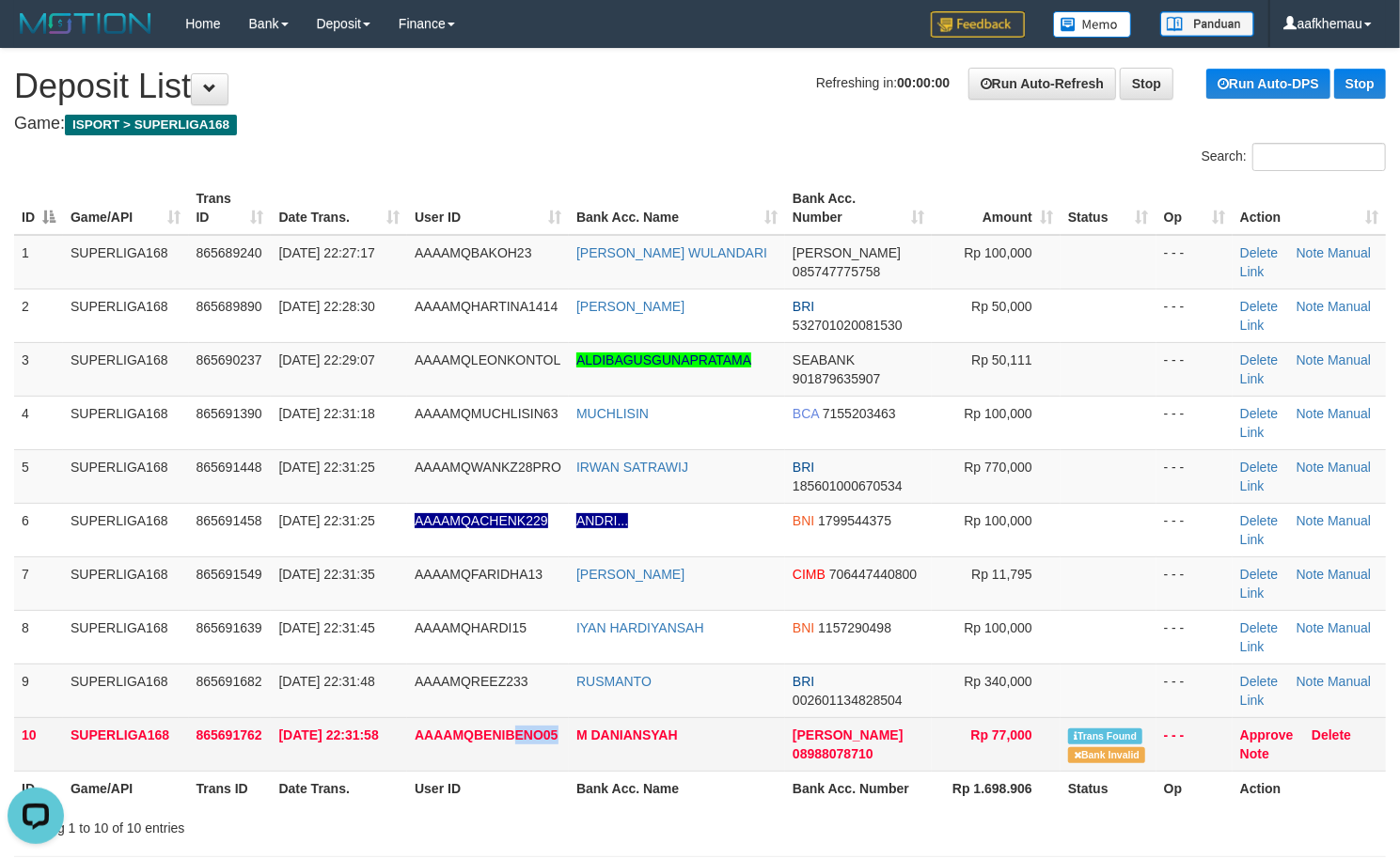
drag, startPoint x: 558, startPoint y: 747, endPoint x: 519, endPoint y: 753, distance: 39.5
click at [519, 753] on td "AAAAMQBENIBENO05" at bounding box center [488, 744] width 162 height 54
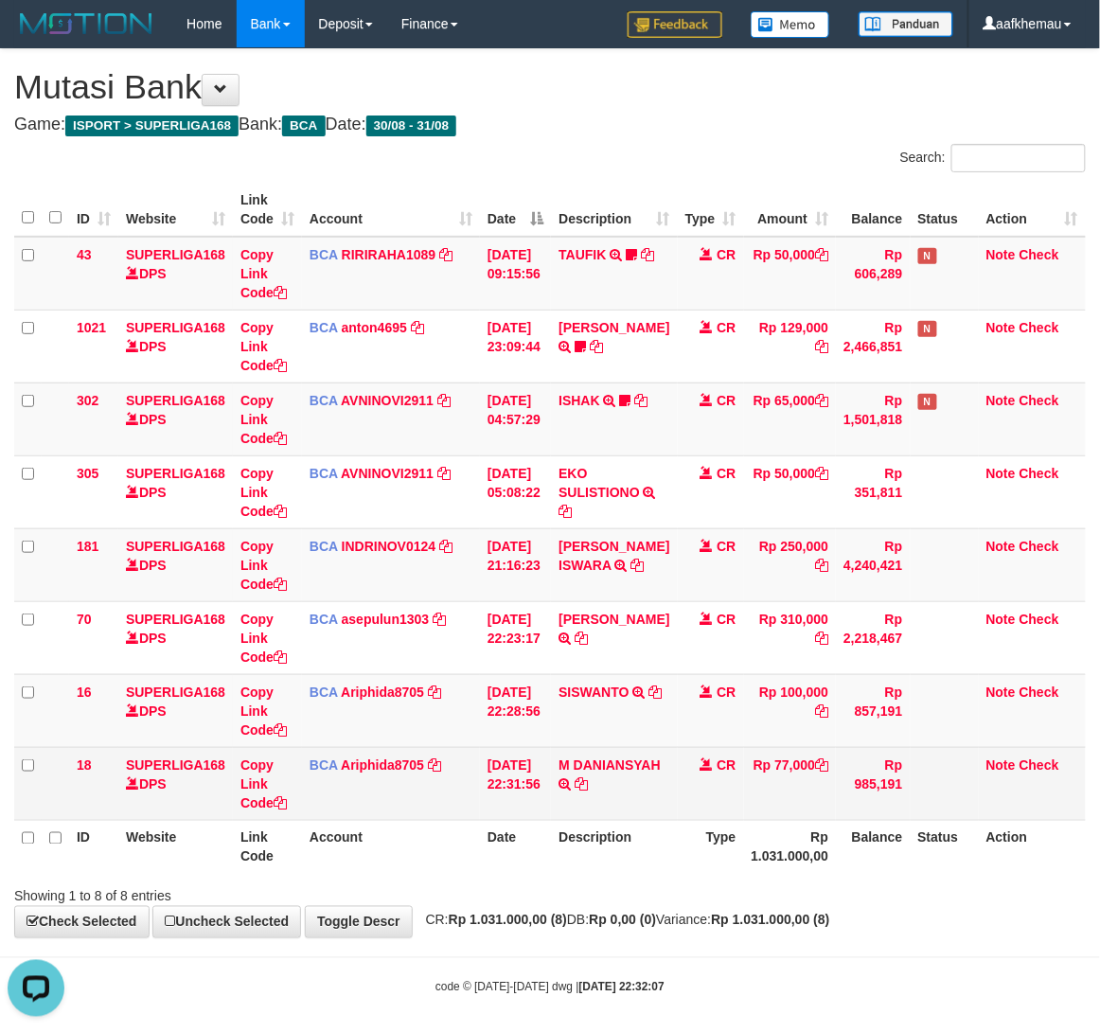
click at [361, 756] on td "BCA Ariphida8705 DPS ARIP HIDAYAT mutasi_20250831_4870 | 18 mutasi_20250831_487…" at bounding box center [391, 783] width 178 height 73
click at [588, 791] on icon at bounding box center [581, 783] width 13 height 13
click at [364, 765] on link "Ariphida8705" at bounding box center [382, 764] width 83 height 15
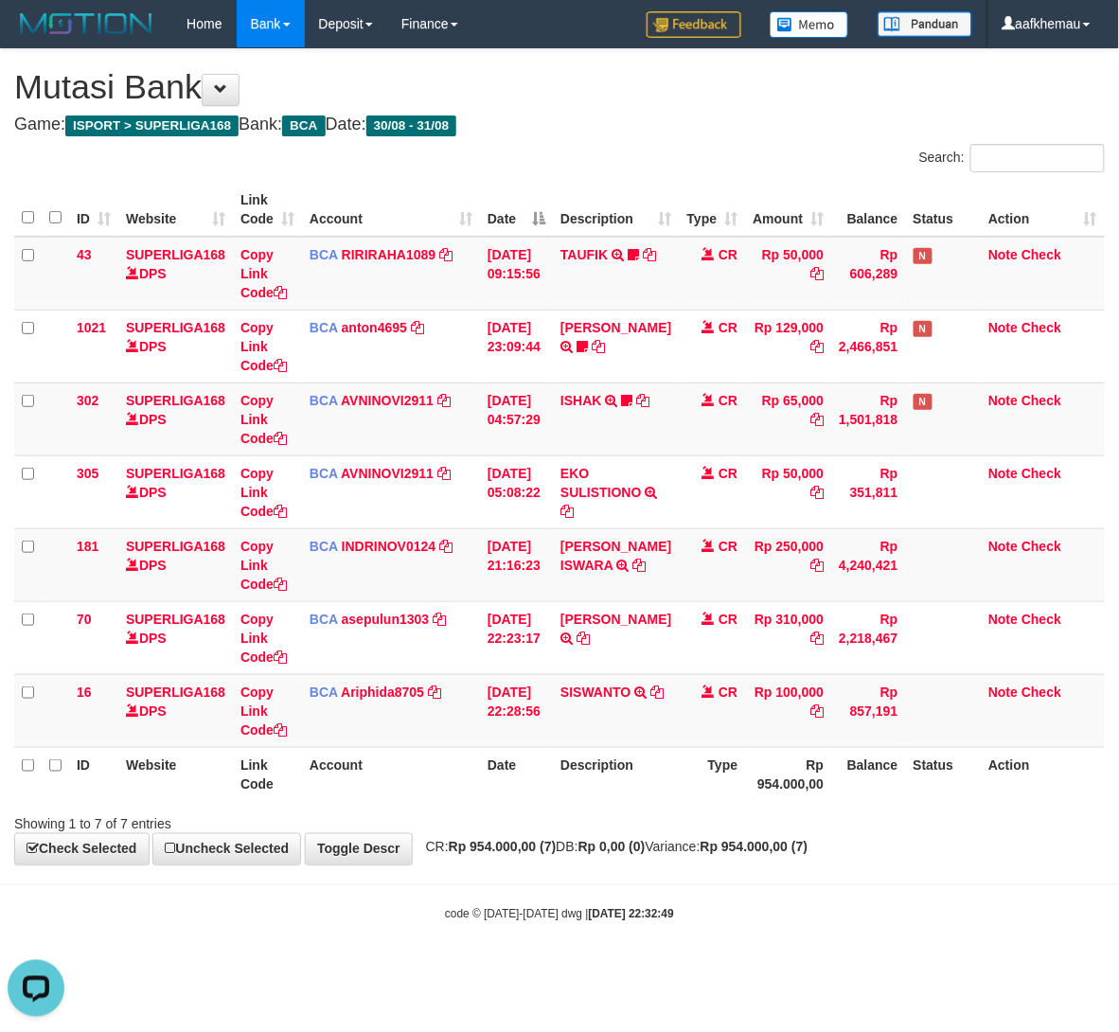
click at [809, 869] on body "Toggle navigation Home Bank Account List Load By Website Group [ISPORT] SUPERLI…" at bounding box center [559, 485] width 1119 height 970
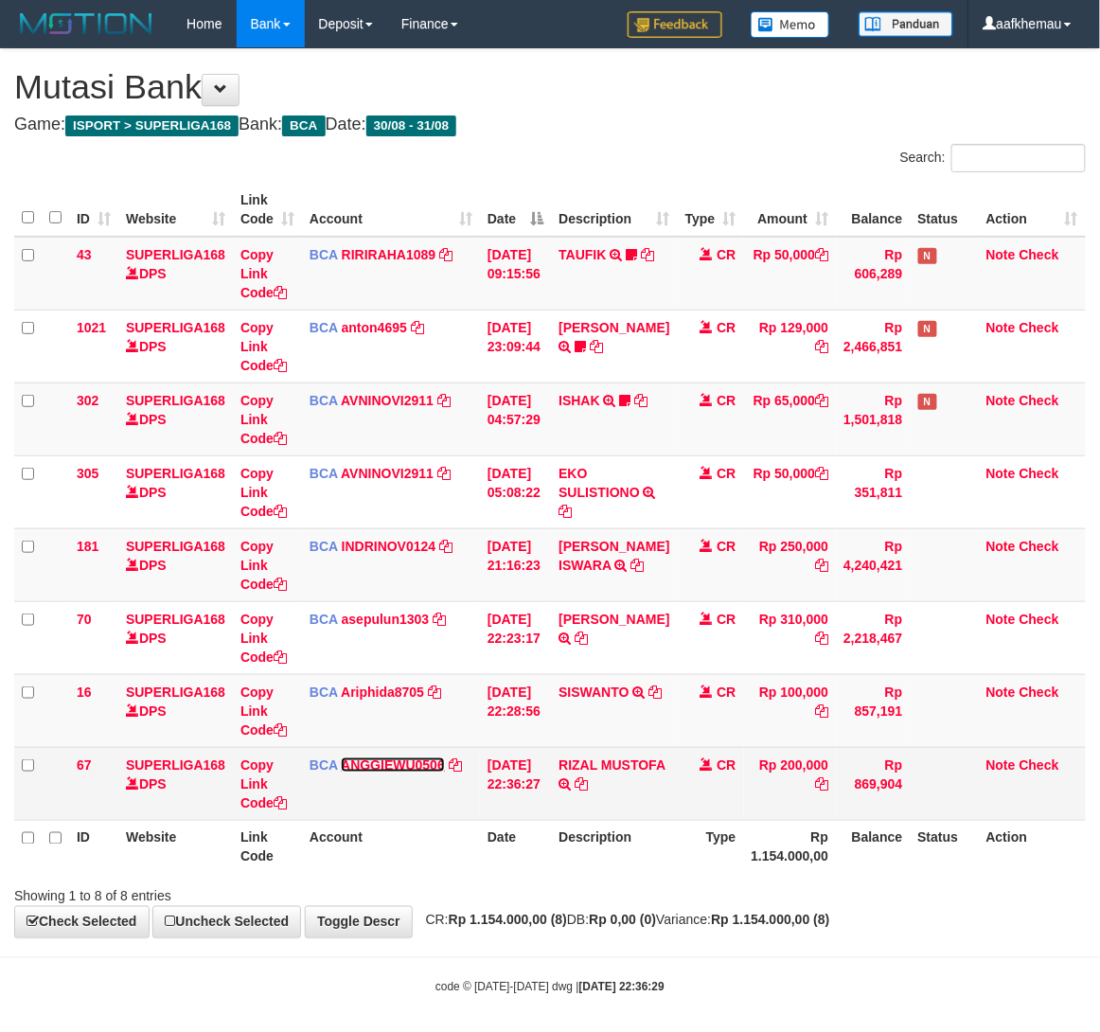
click at [407, 771] on link "ANGGIEWU0506" at bounding box center [393, 764] width 104 height 15
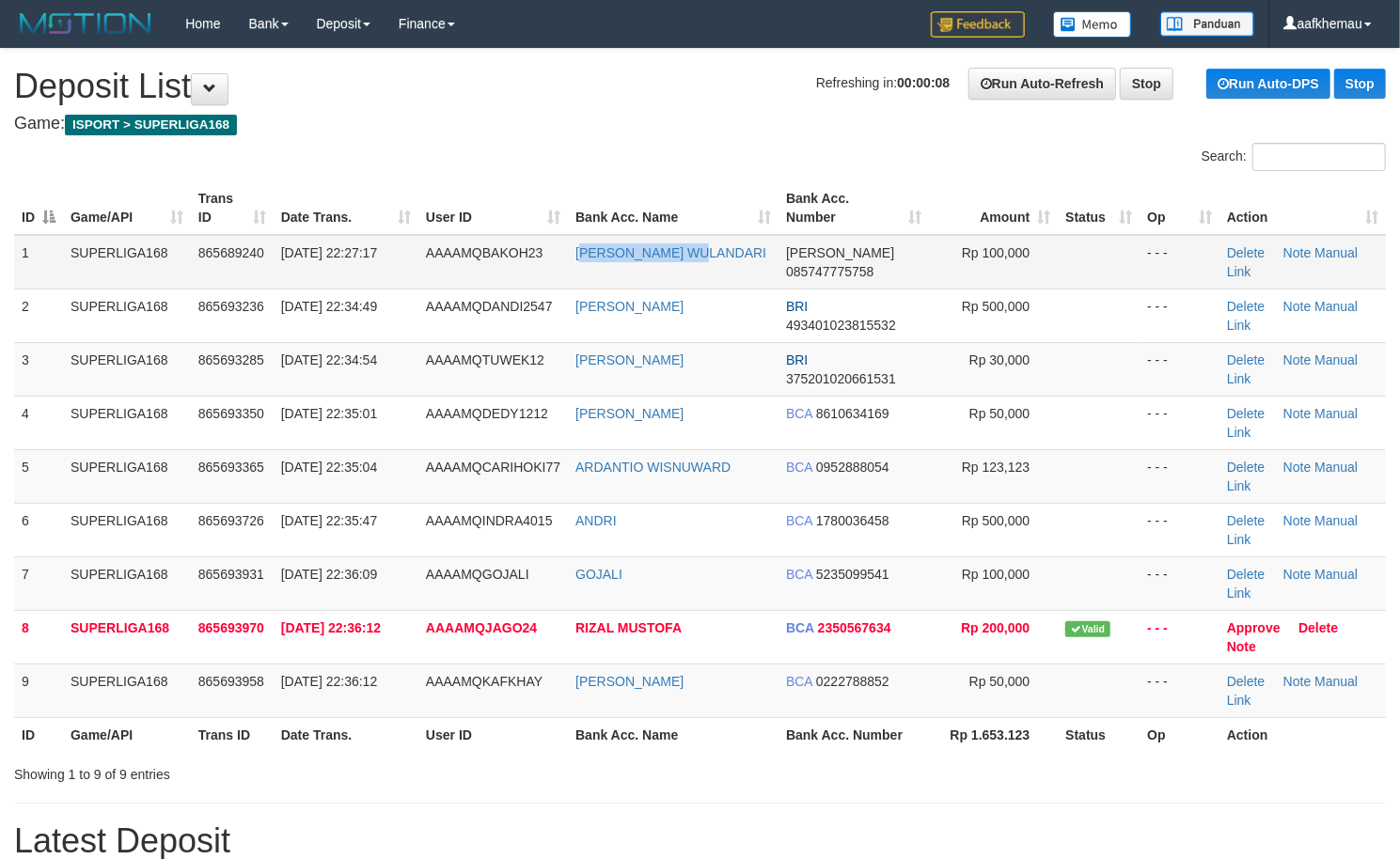
copy link "RIANA WULANDARI"
copy tr "[PERSON_NAME] WULANDARI"
drag, startPoint x: 757, startPoint y: 256, endPoint x: 549, endPoint y: 268, distance: 208.3
click at [549, 268] on tr "1 SUPERLIGA168 865689240 31/08/2025 22:27:17 AAAAMQBAKOH23 TRIANA WULANDARI DAN…" at bounding box center [699, 262] width 1371 height 55
click at [511, 129] on h4 "Game: ISPORT > SUPERLIGA168" at bounding box center [699, 124] width 1371 height 19
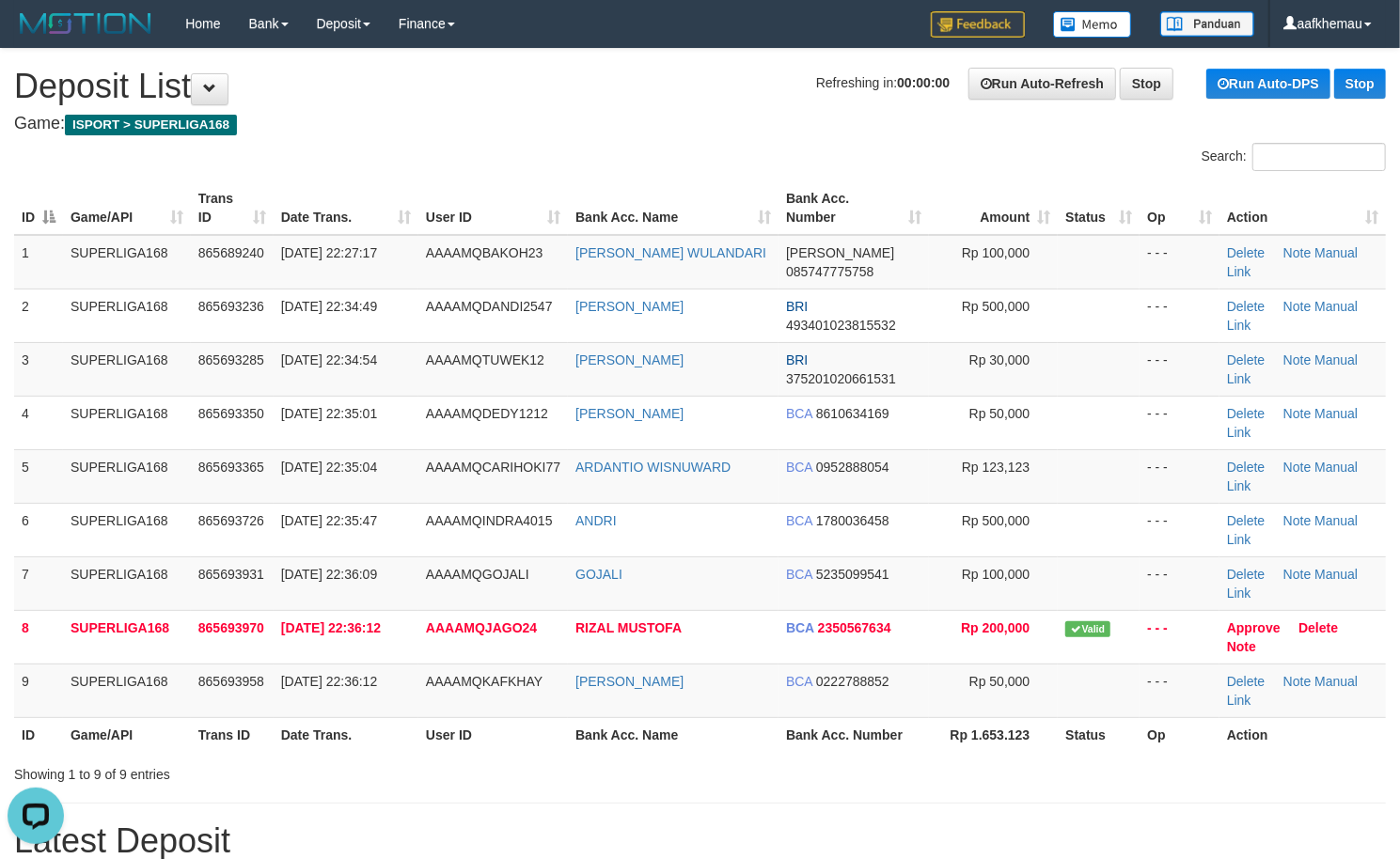
drag, startPoint x: 614, startPoint y: 105, endPoint x: 650, endPoint y: 163, distance: 68.3
click at [614, 105] on h1 "Refreshing in: 00:00:00 Run Auto-Refresh Stop Run Auto-DPS Stop Deposit List" at bounding box center [699, 86] width 1371 height 38
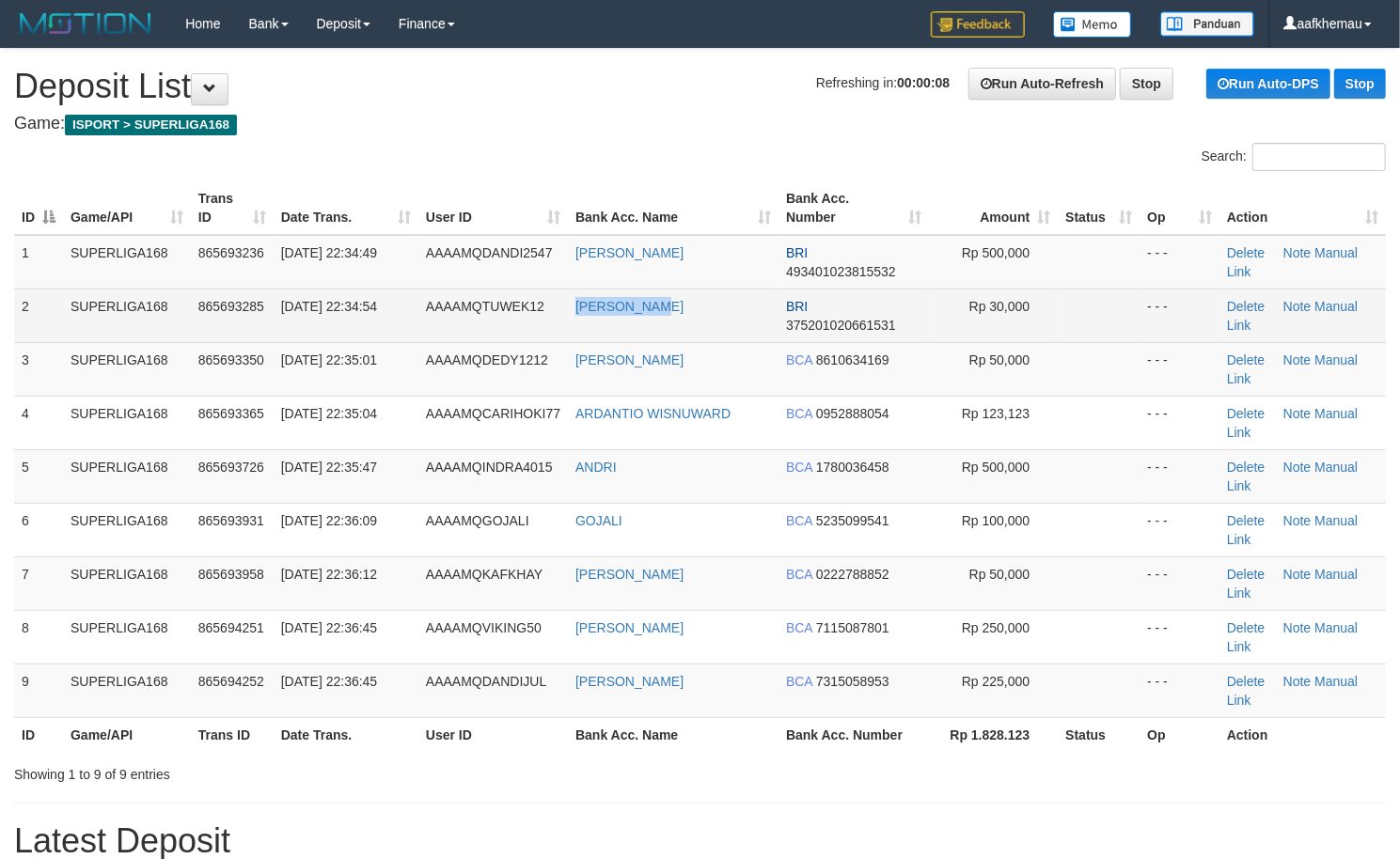
copy link "AHADIN NOOR"
drag, startPoint x: 731, startPoint y: 322, endPoint x: 579, endPoint y: 318, distance: 152.1
click at [579, 318] on td "AHADIN NOOR" at bounding box center [673, 316] width 210 height 54
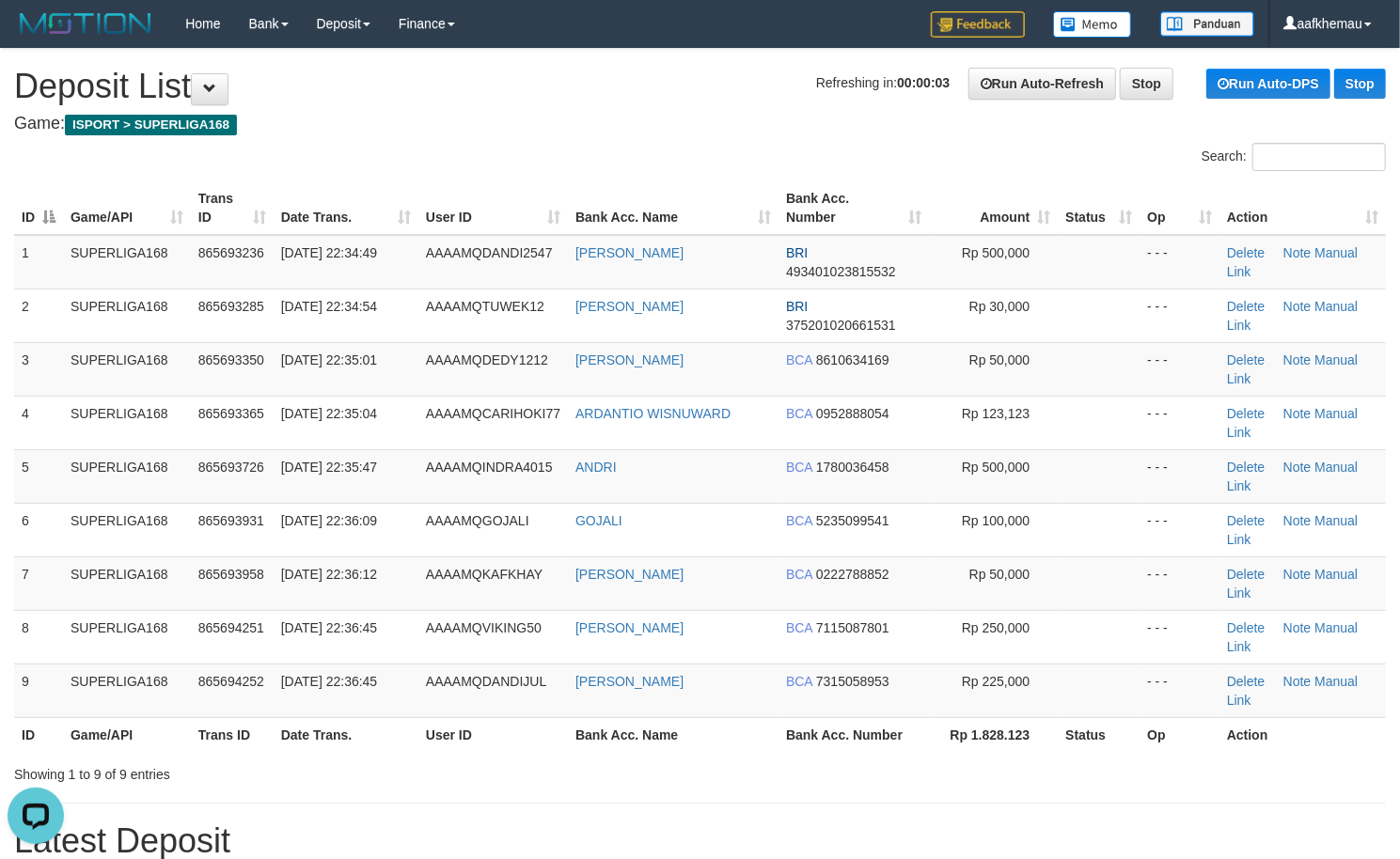
click at [816, 83] on span "Refreshing in: 00:00:03" at bounding box center [883, 82] width 133 height 15
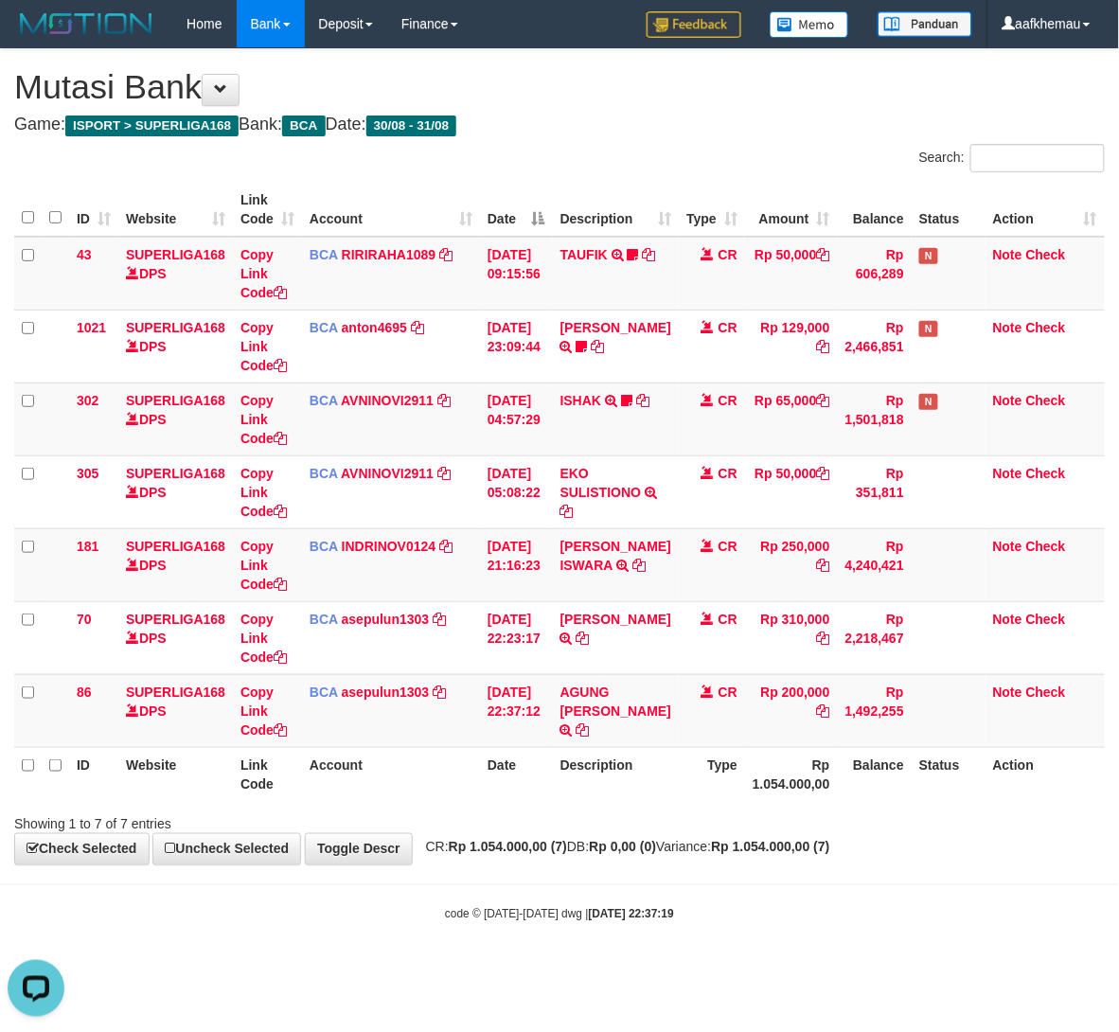
click at [769, 910] on div "code © [DATE]-[DATE] dwg | [DATE] 22:37:19" at bounding box center [559, 913] width 1119 height 19
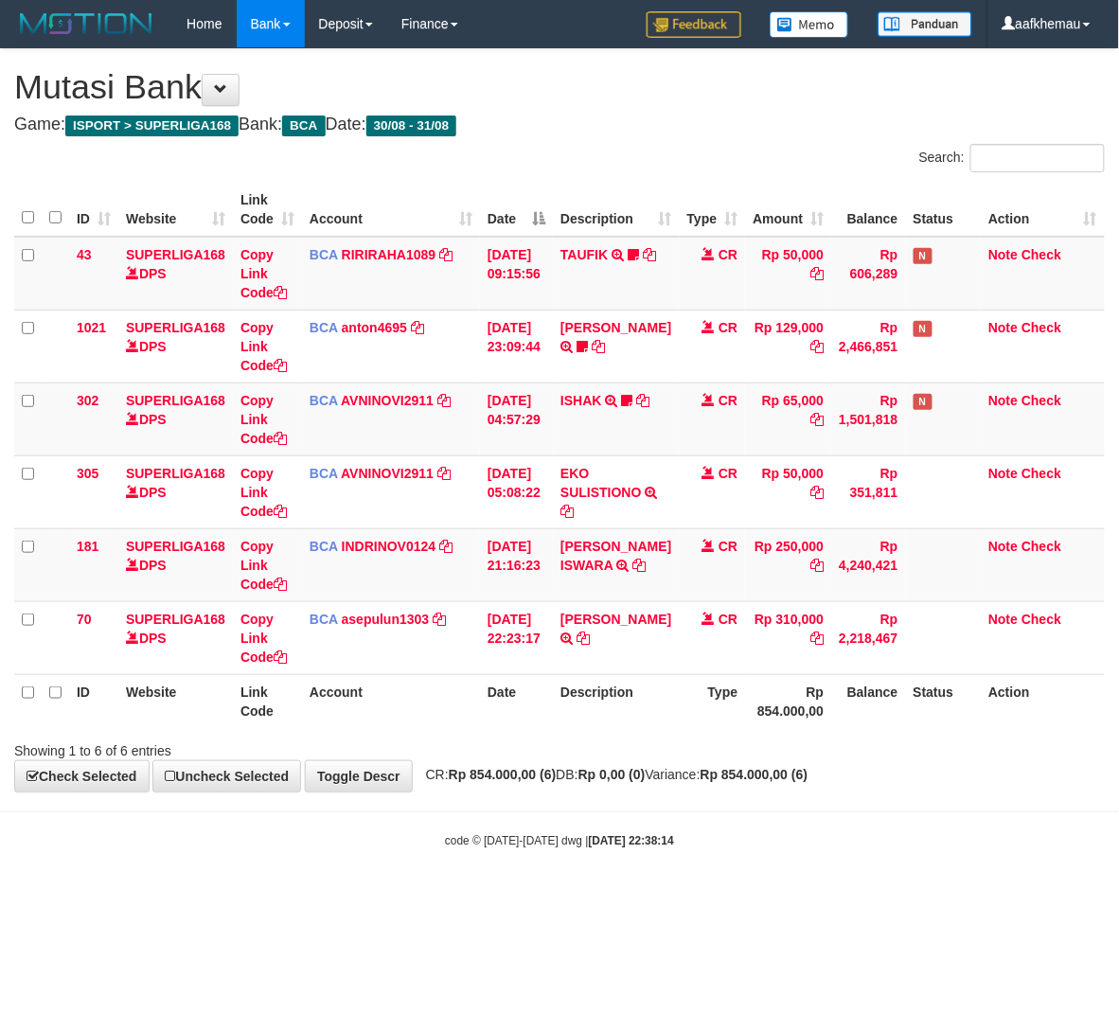
click at [767, 898] on html "Toggle navigation Home Bank Account List Load By Website Group [ISPORT] SUPERLI…" at bounding box center [559, 449] width 1119 height 898
click at [520, 846] on small "code © 2012-2018 dwg | 2025/08/31 22:38:14" at bounding box center [559, 841] width 229 height 13
click at [521, 845] on small "code © 2012-2018 dwg | 2025/08/31 22:38:14" at bounding box center [559, 841] width 229 height 13
click at [618, 869] on body "Toggle navigation Home Bank Account List Load By Website Group [ISPORT] SUPERLI…" at bounding box center [559, 449] width 1119 height 898
click at [614, 864] on body "Toggle navigation Home Bank Account List Load By Website Group [ISPORT] SUPERLI…" at bounding box center [559, 449] width 1119 height 898
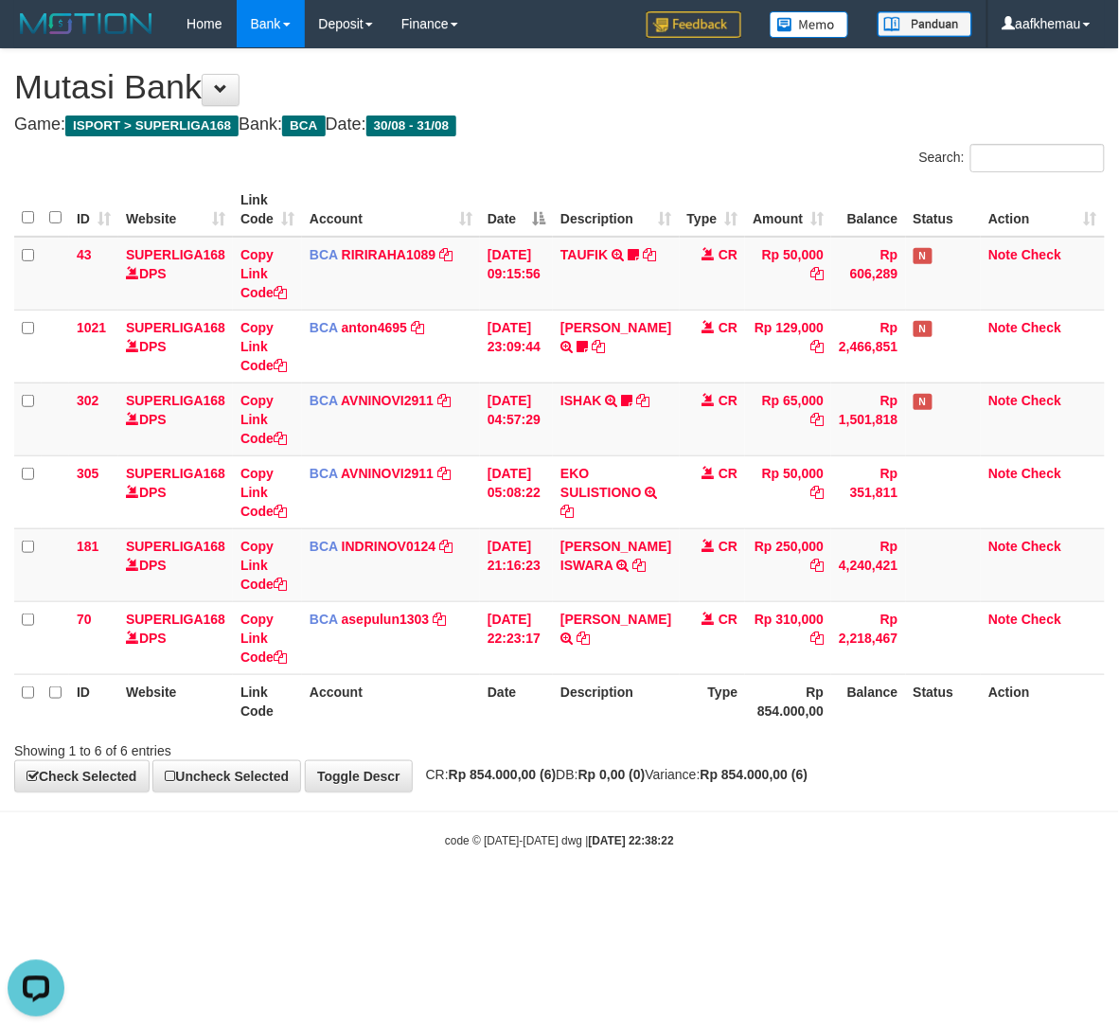
click at [735, 898] on html "Toggle navigation Home Bank Account List Load By Website Group [ISPORT] SUPERLI…" at bounding box center [559, 449] width 1119 height 898
click at [738, 898] on html "Toggle navigation Home Bank Account List Load By Website Group [ISPORT] SUPERLI…" at bounding box center [559, 449] width 1119 height 898
click at [763, 898] on body "Toggle navigation Home Bank Account List Load By Website Group [ISPORT] SUPERLI…" at bounding box center [559, 449] width 1119 height 898
click at [530, 788] on div "**********" at bounding box center [559, 420] width 1119 height 742
drag, startPoint x: 853, startPoint y: 906, endPoint x: 852, endPoint y: 888, distance: 18.0
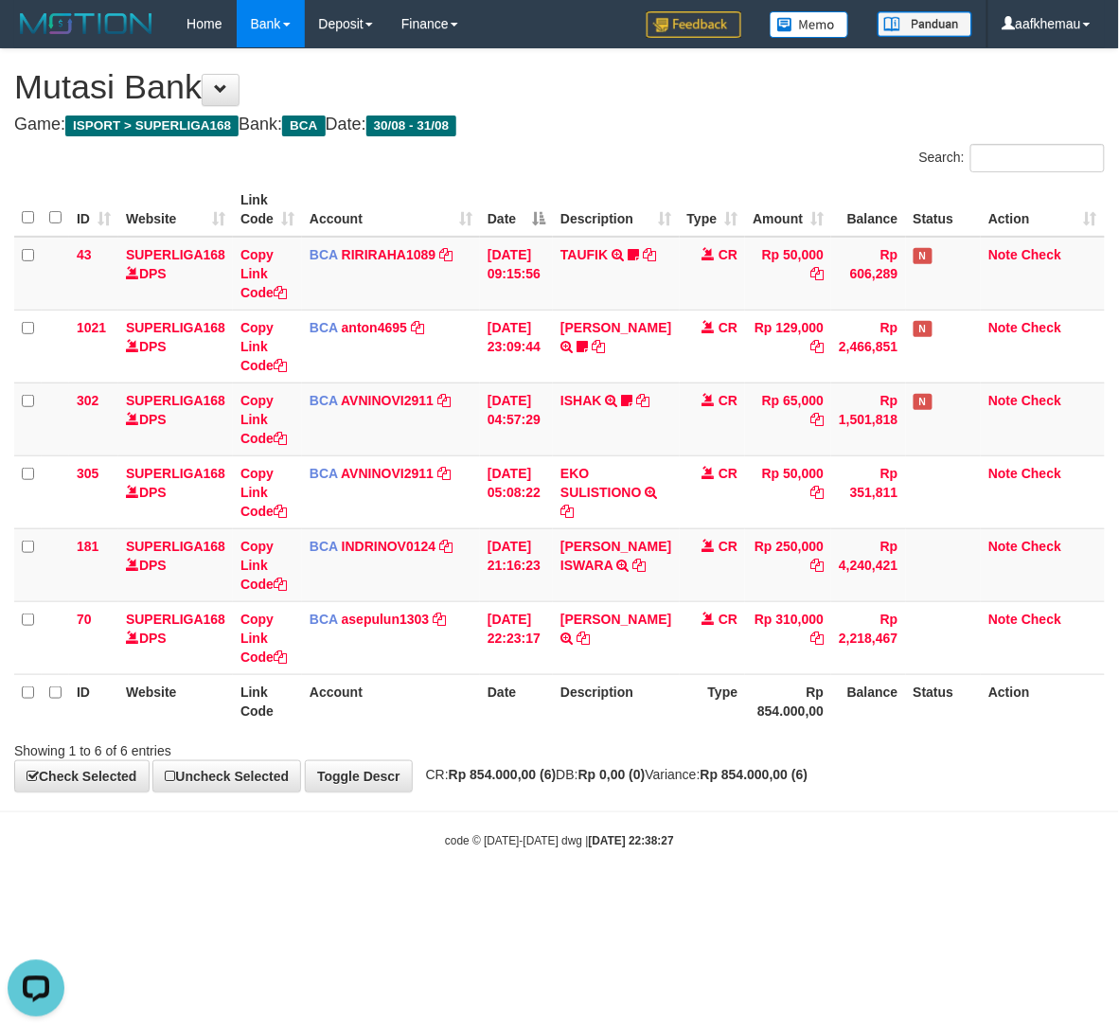
click at [852, 888] on html "Toggle navigation Home Bank Account List Load By Website Group [ISPORT] SUPERLI…" at bounding box center [559, 449] width 1119 height 898
click at [876, 850] on div "code © 2012-2018 dwg | 2025/08/31 22:38:27" at bounding box center [559, 840] width 1119 height 19
drag, startPoint x: 877, startPoint y: 853, endPoint x: 877, endPoint y: 864, distance: 11.4
click at [877, 864] on body "Toggle navigation Home Bank Account List Load By Website Group [ISPORT] SUPERLI…" at bounding box center [559, 449] width 1119 height 898
click at [880, 839] on div "code © 2012-2018 dwg | 2025/08/31 22:38:57" at bounding box center [559, 840] width 1119 height 19
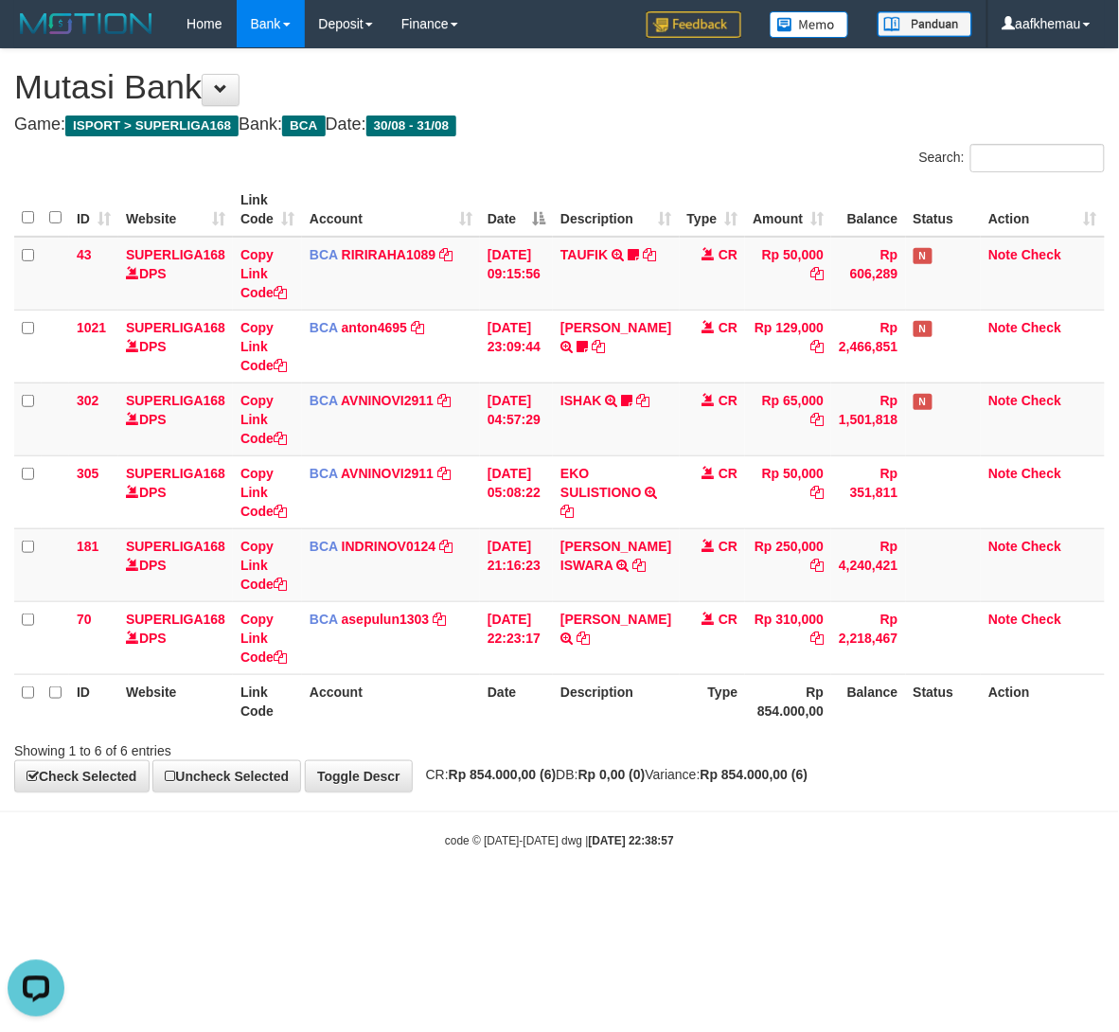
click at [880, 837] on div "code © 2012-2018 dwg | 2025/08/31 22:38:57" at bounding box center [559, 840] width 1119 height 19
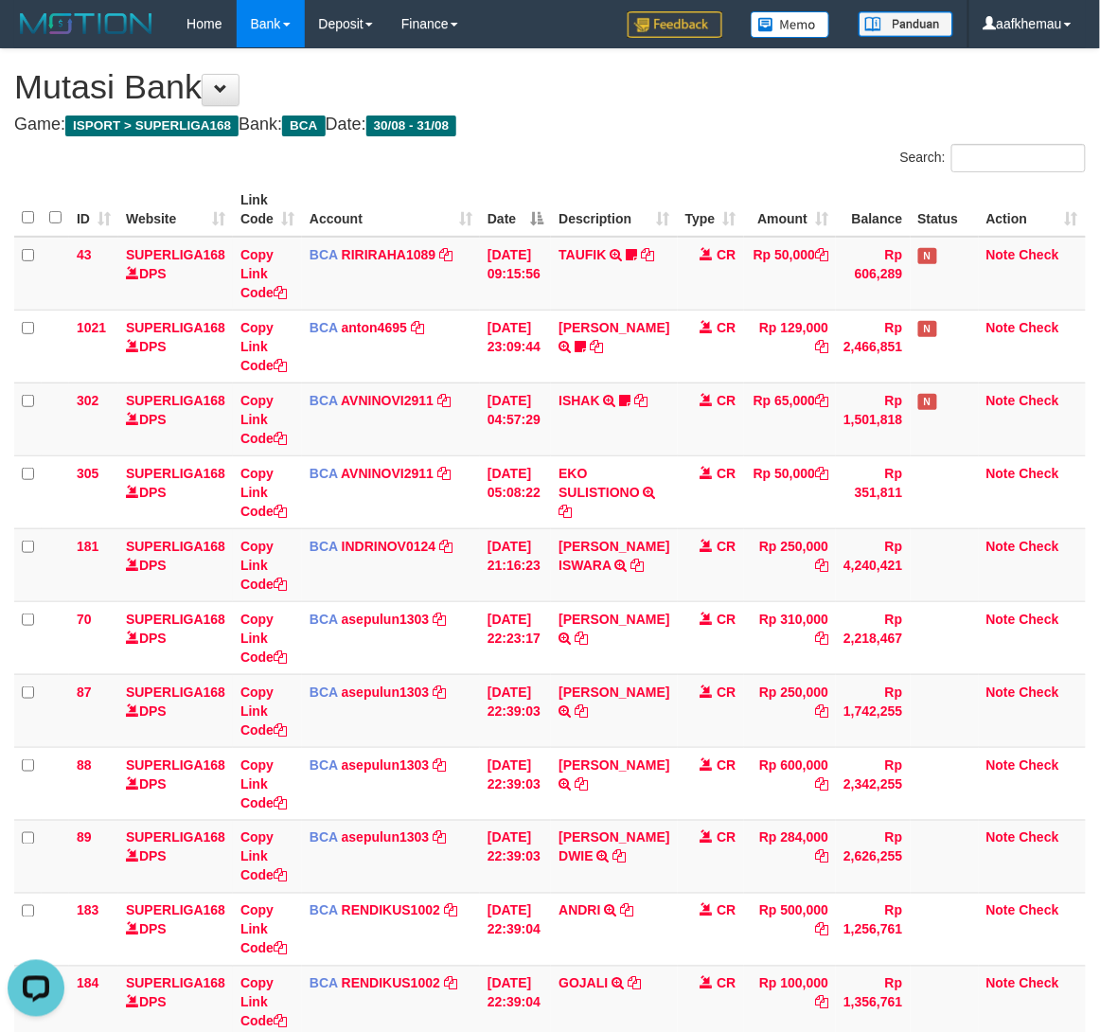
click at [603, 126] on h4 "Game: ISPORT > SUPERLIGA168 Bank: BCA Date: 30/08 - 31/08" at bounding box center [550, 125] width 1072 height 19
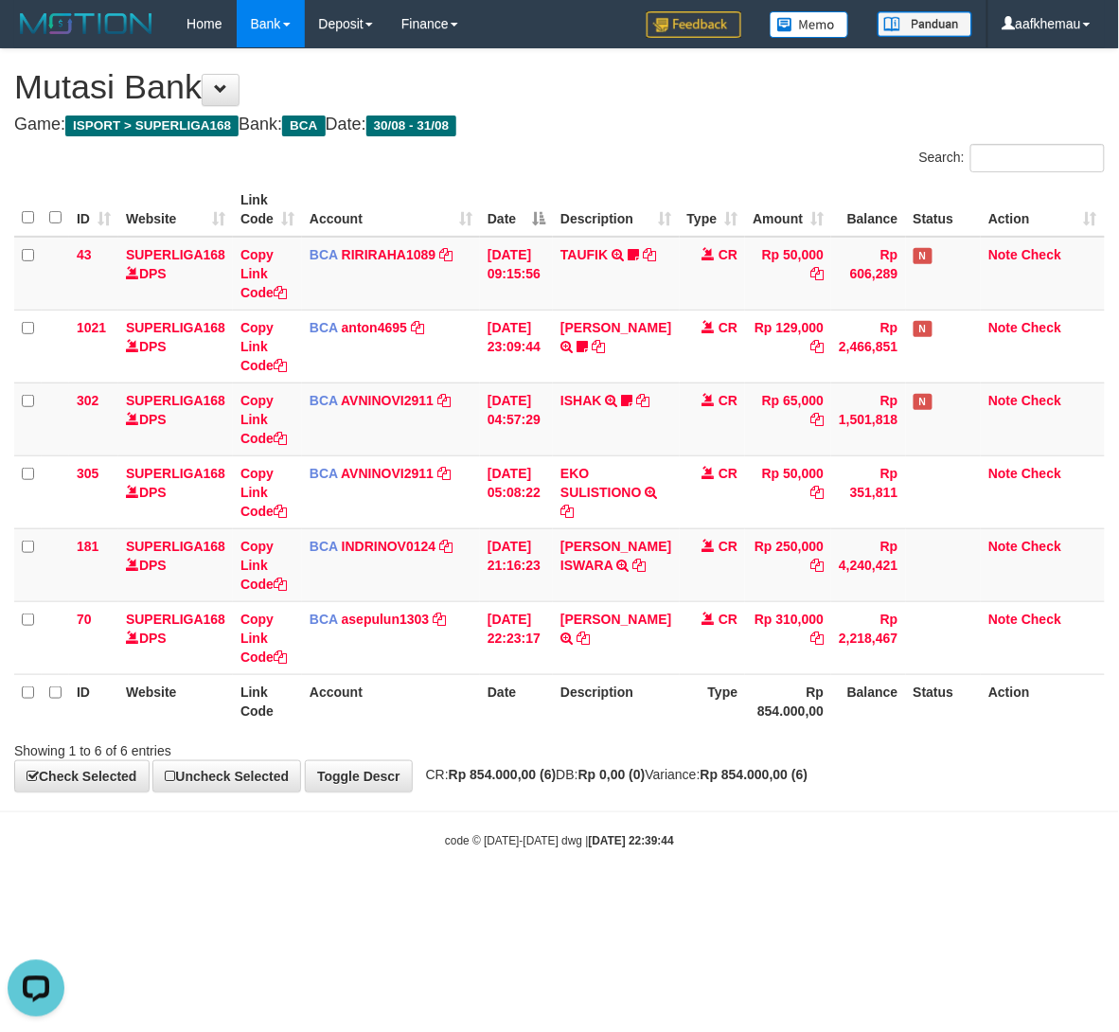
click at [618, 104] on h1 "Mutasi Bank" at bounding box center [559, 87] width 1091 height 38
click at [737, 782] on span "CR: Rp 854.000,00 (6) DB: Rp 0,00 (0) Variance: Rp 854.000,00 (6)" at bounding box center [613, 774] width 392 height 15
click at [747, 761] on div "**********" at bounding box center [559, 420] width 1119 height 742
